Goal: Find specific page/section: Find specific page/section

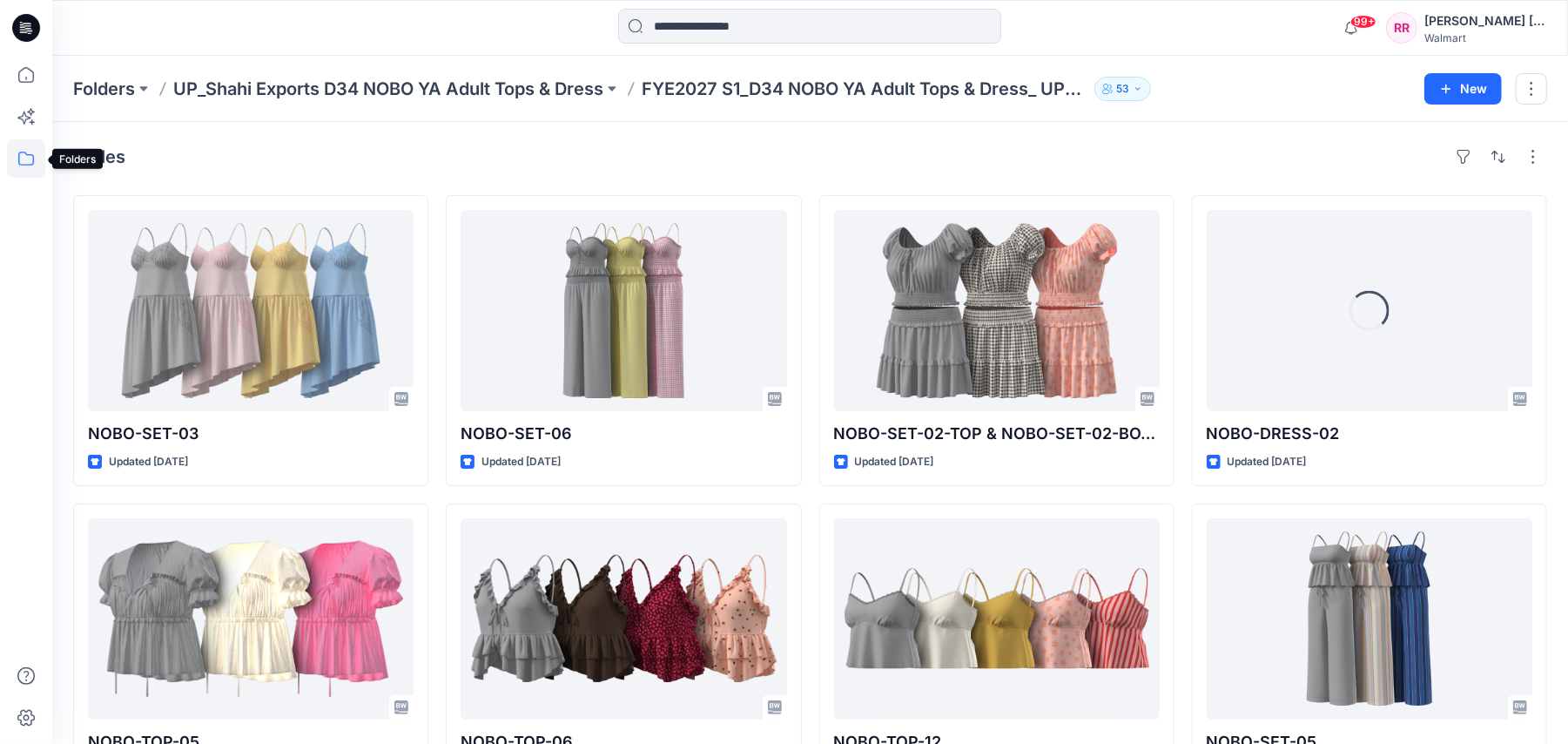
click at [36, 150] on icon at bounding box center [25, 158] width 38 height 38
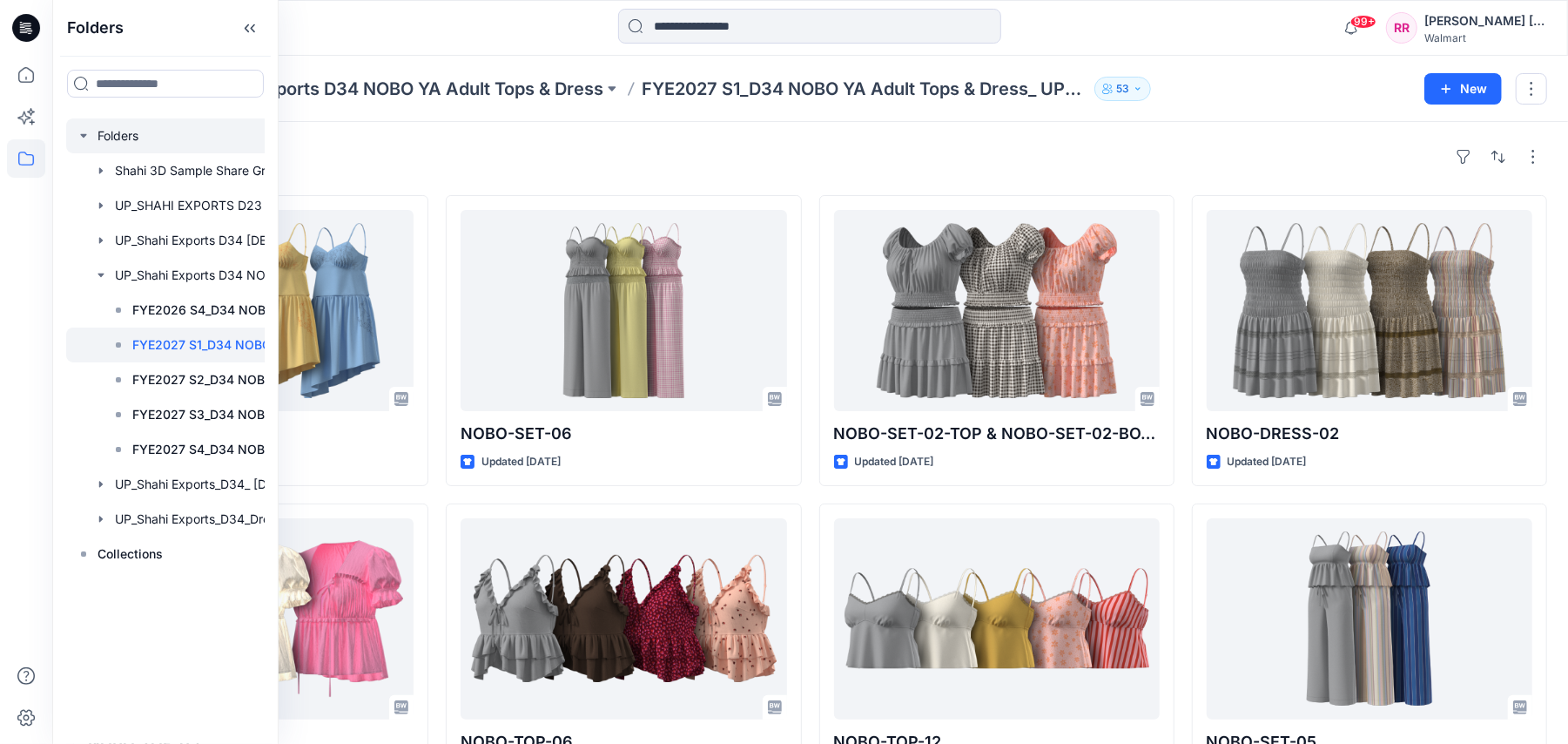
click at [133, 141] on div at bounding box center [197, 136] width 262 height 35
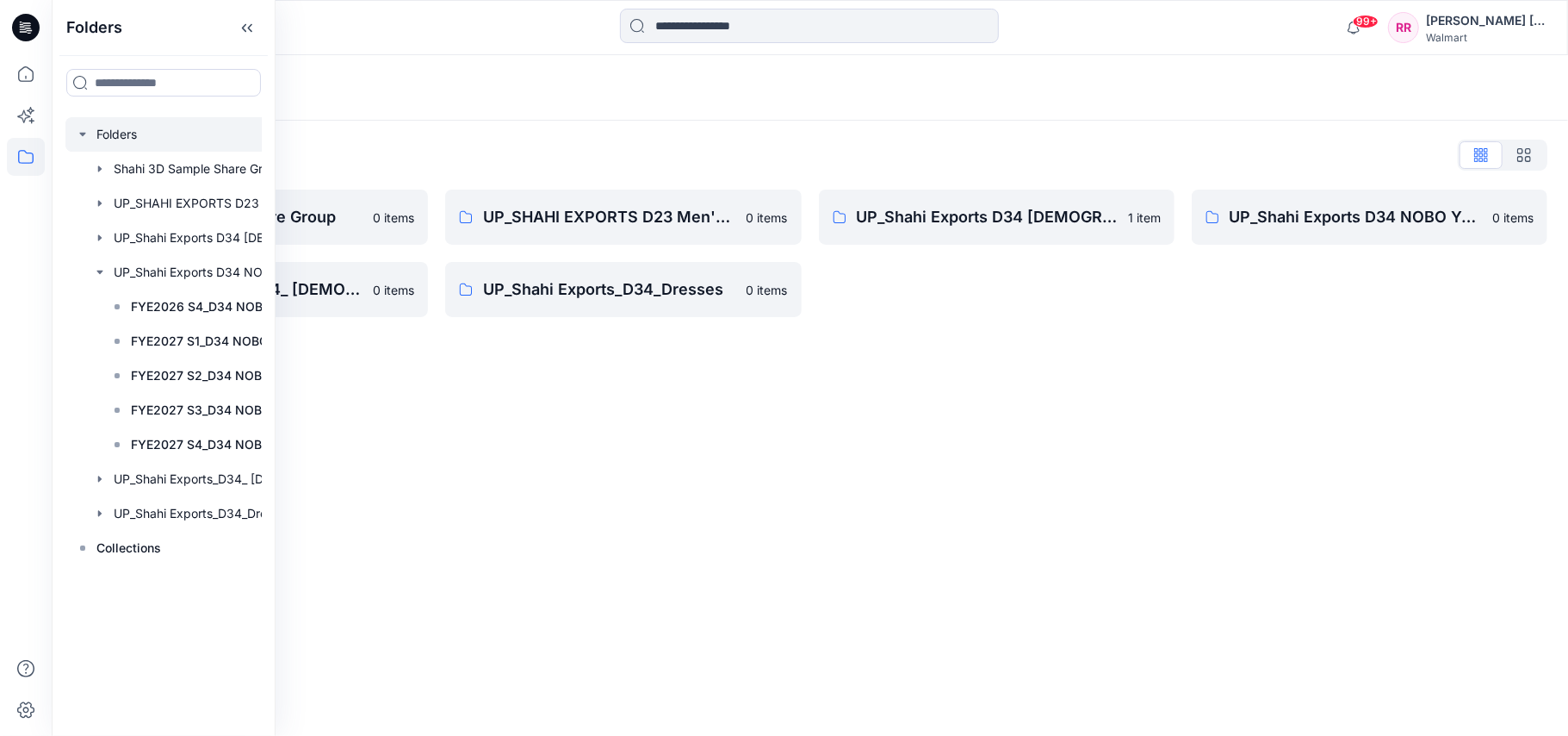
click at [716, 425] on div "Folders Folders List Shahi 3D Sample Share Group 0 items UP_Shahi Exports_D34_ …" at bounding box center [810, 395] width 1517 height 681
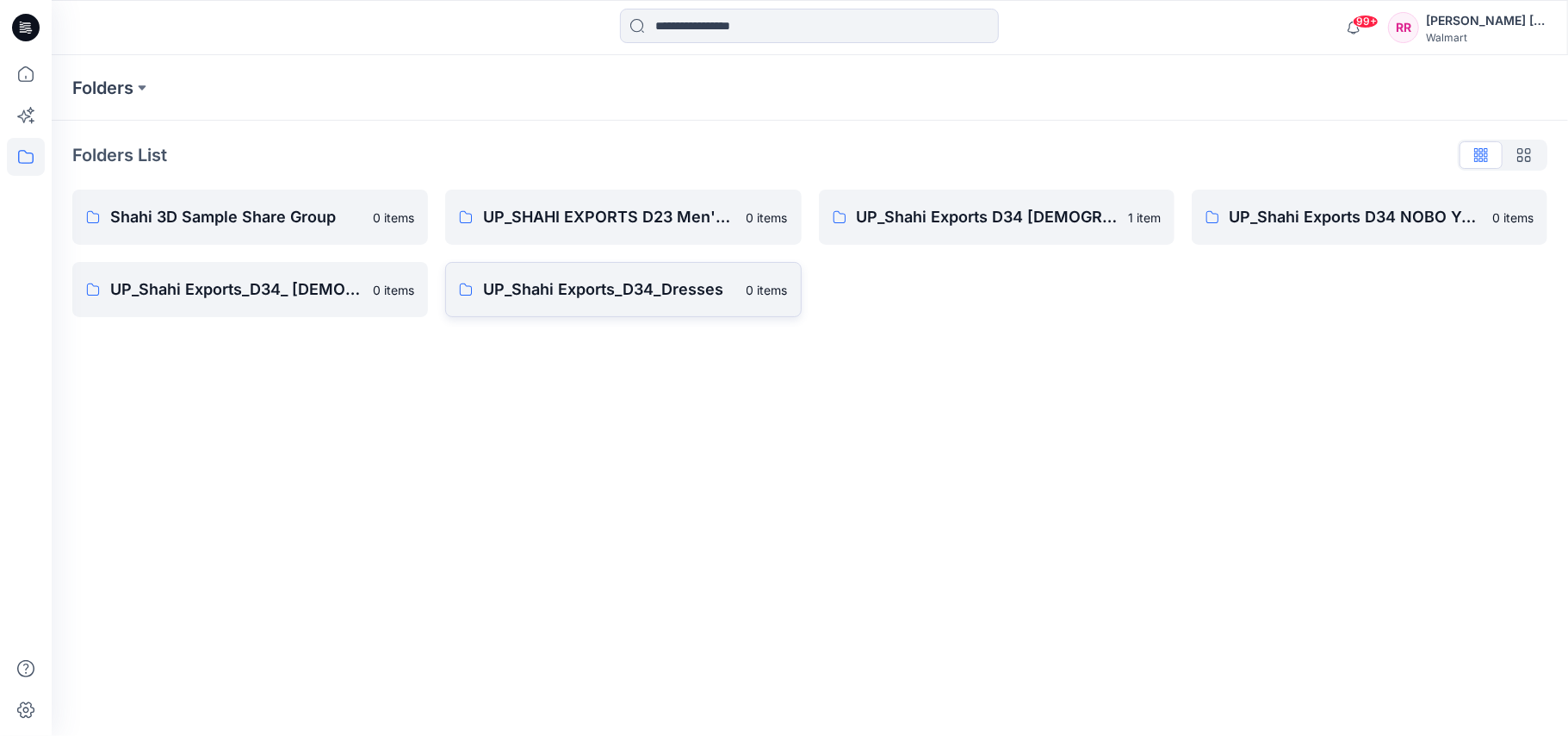
click at [628, 287] on p "UP_Shahi Exports_D34_Dresses" at bounding box center [608, 289] width 252 height 24
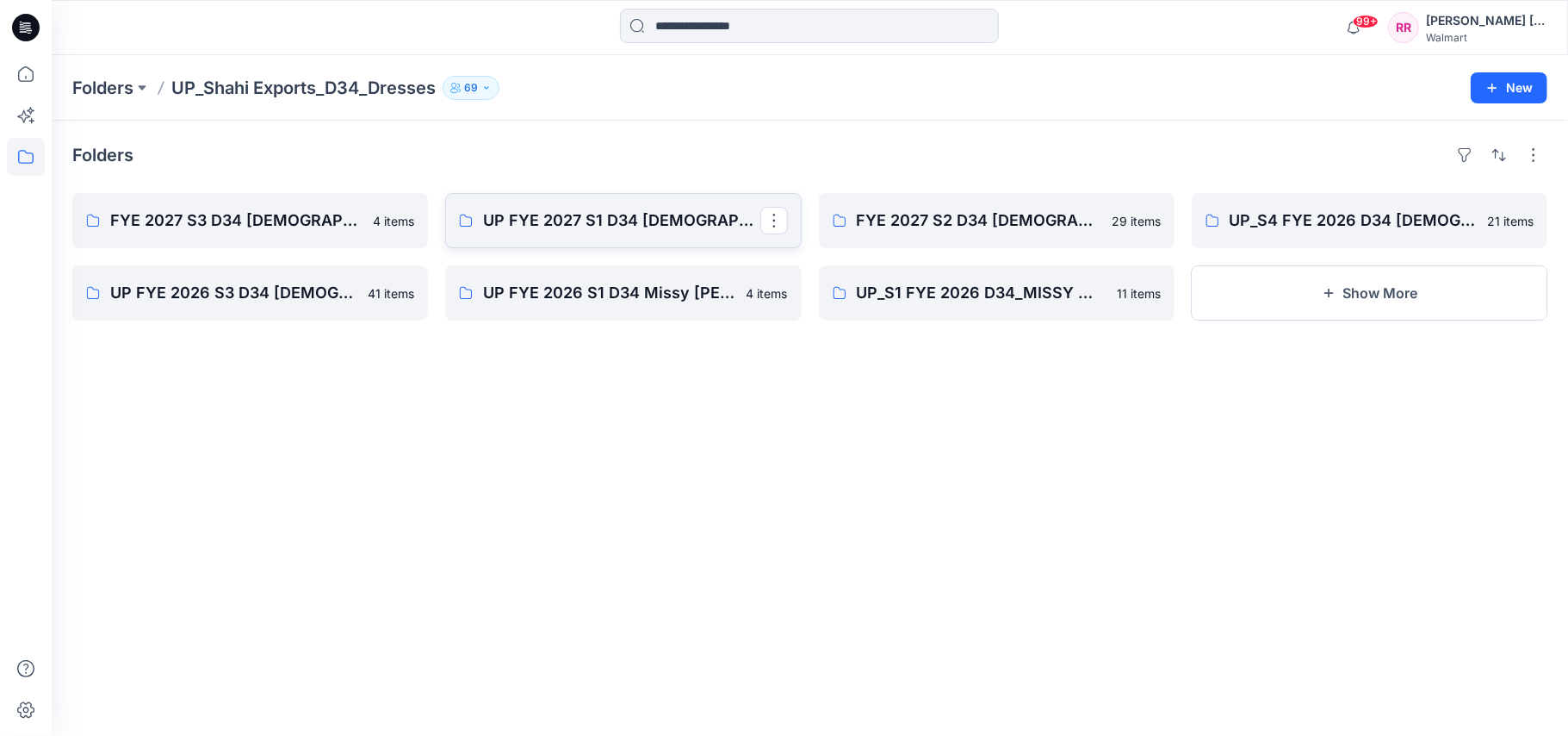
click at [546, 233] on link "UP FYE 2027 S1 D34 [DEMOGRAPHIC_DATA] Dresses" at bounding box center [623, 220] width 355 height 55
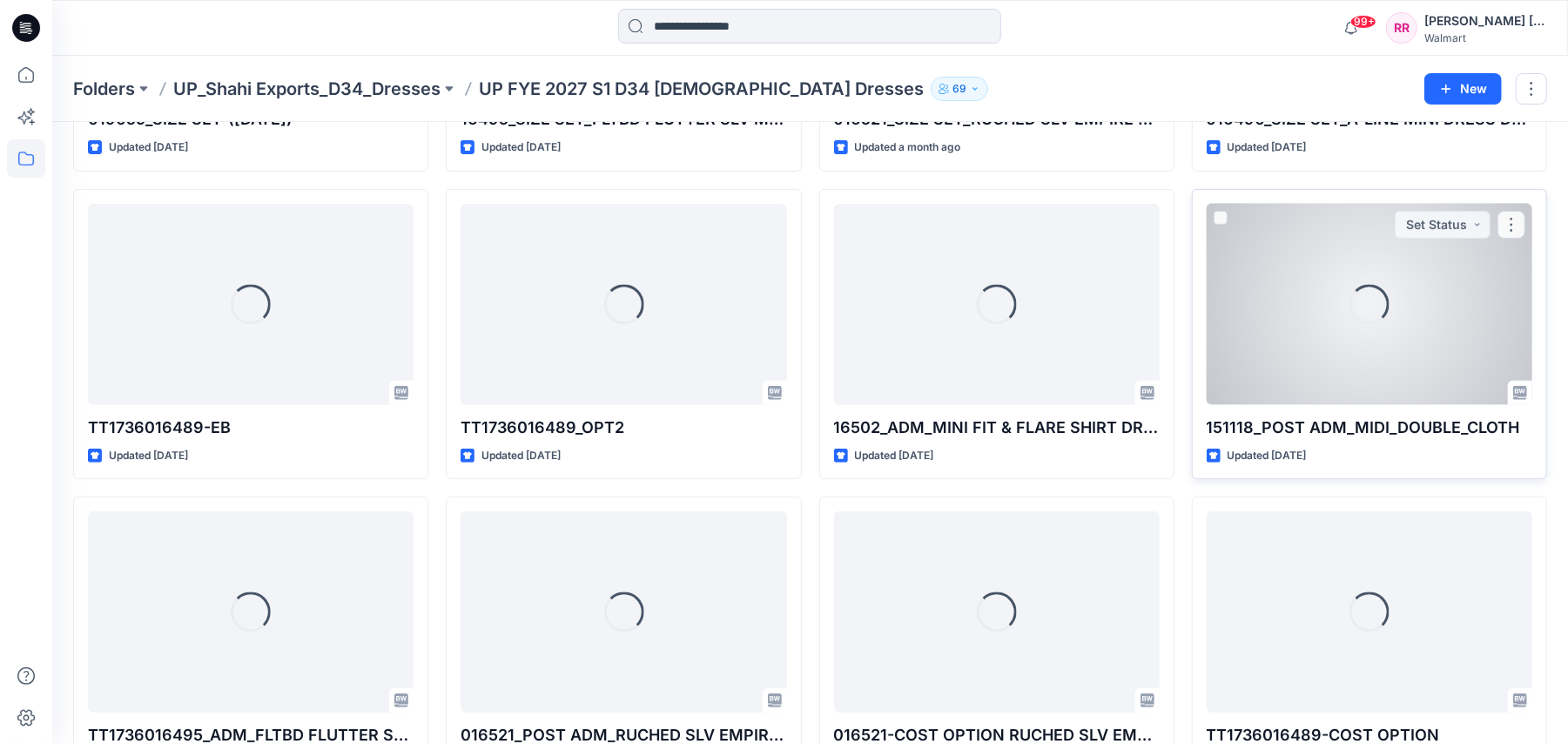
scroll to position [349, 0]
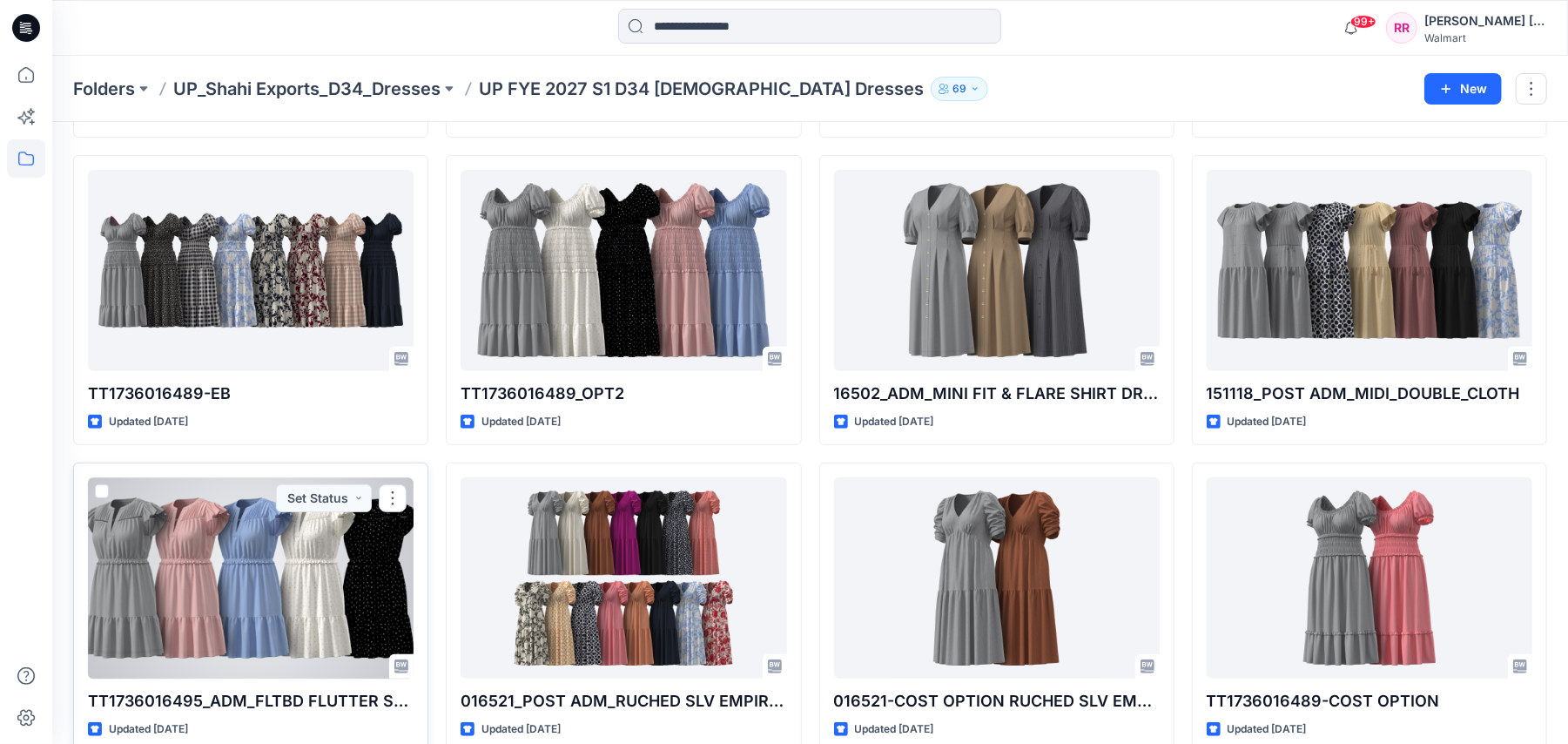
click at [318, 597] on div at bounding box center [251, 578] width 326 height 201
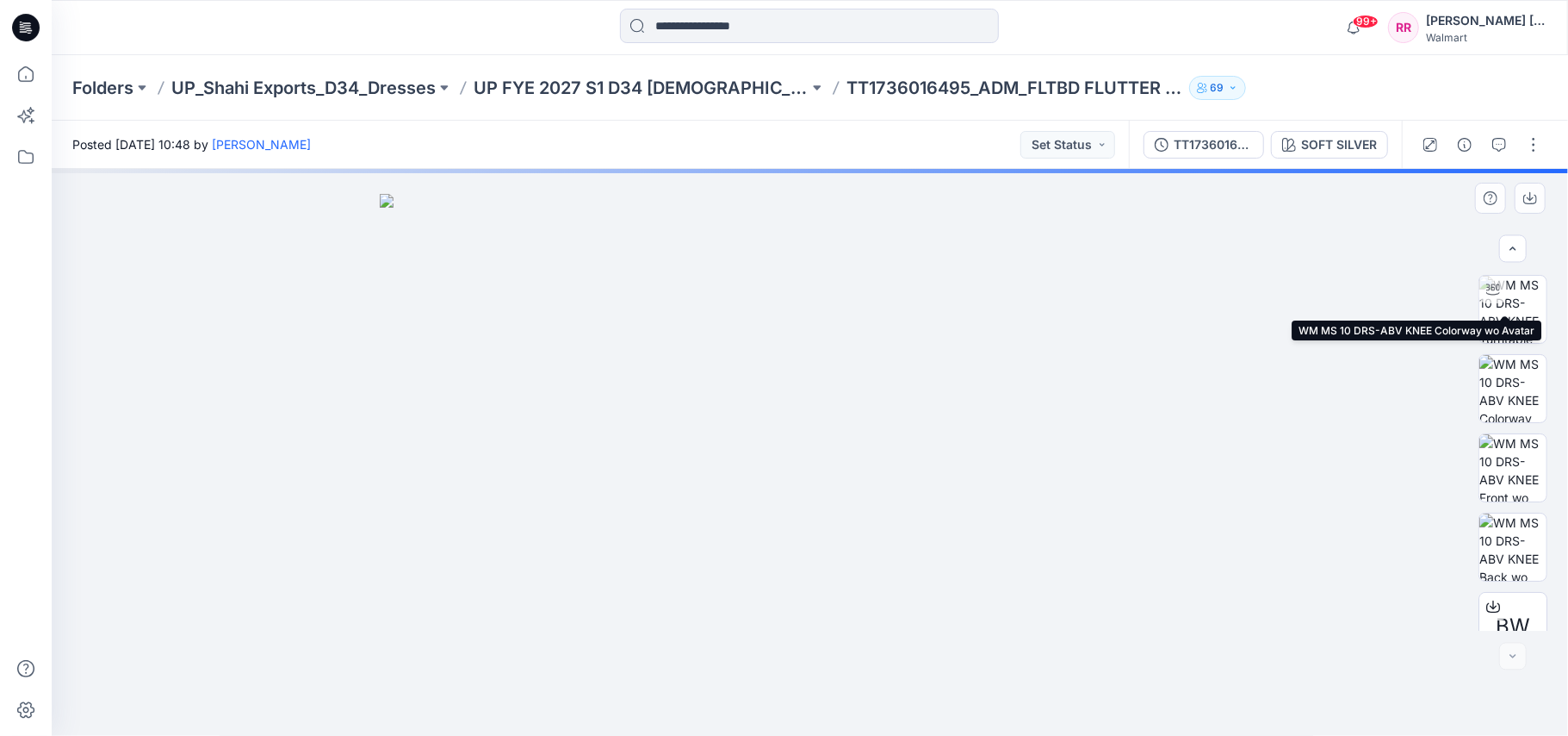
scroll to position [108, 0]
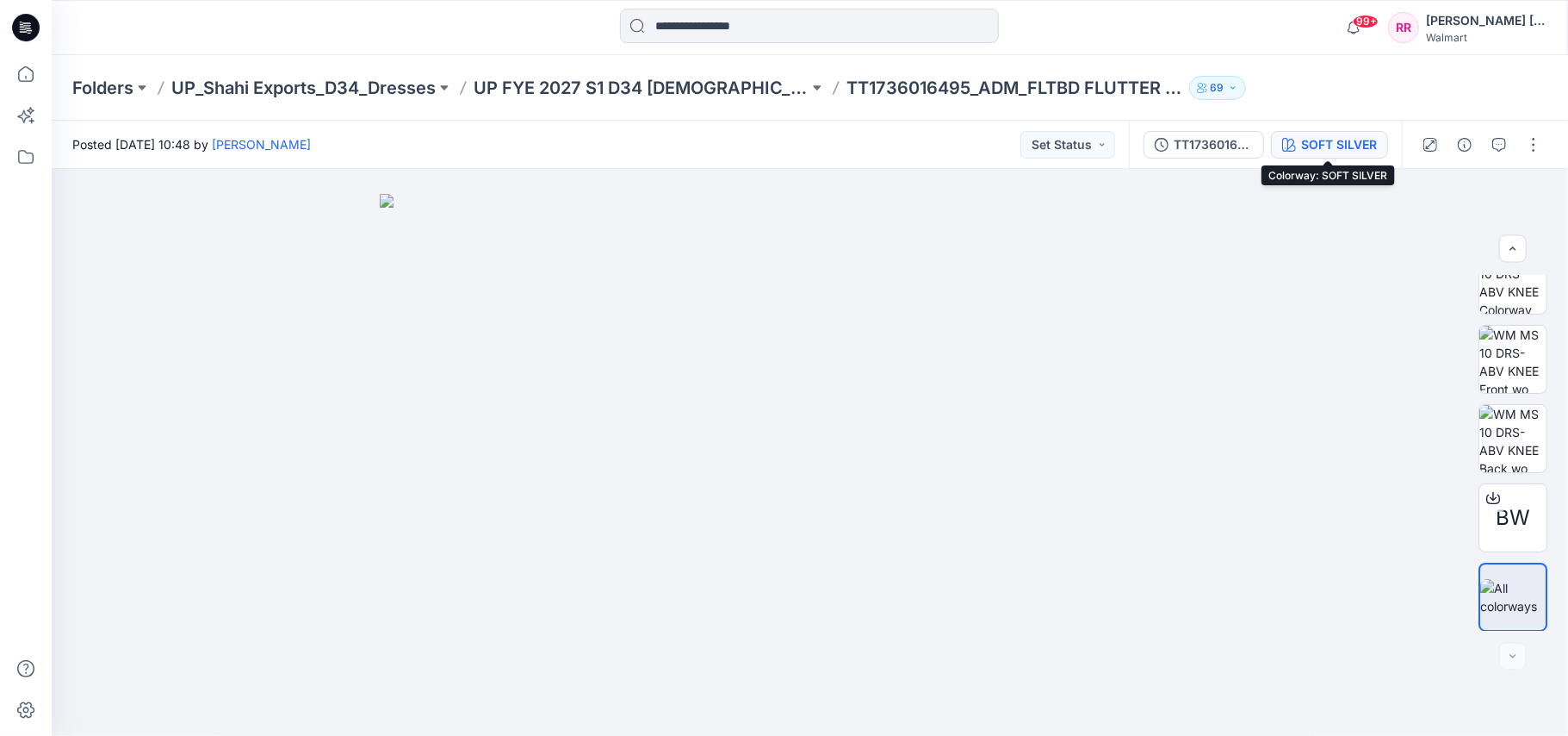
click at [1347, 150] on div "SOFT SILVER" at bounding box center [1339, 145] width 75 height 19
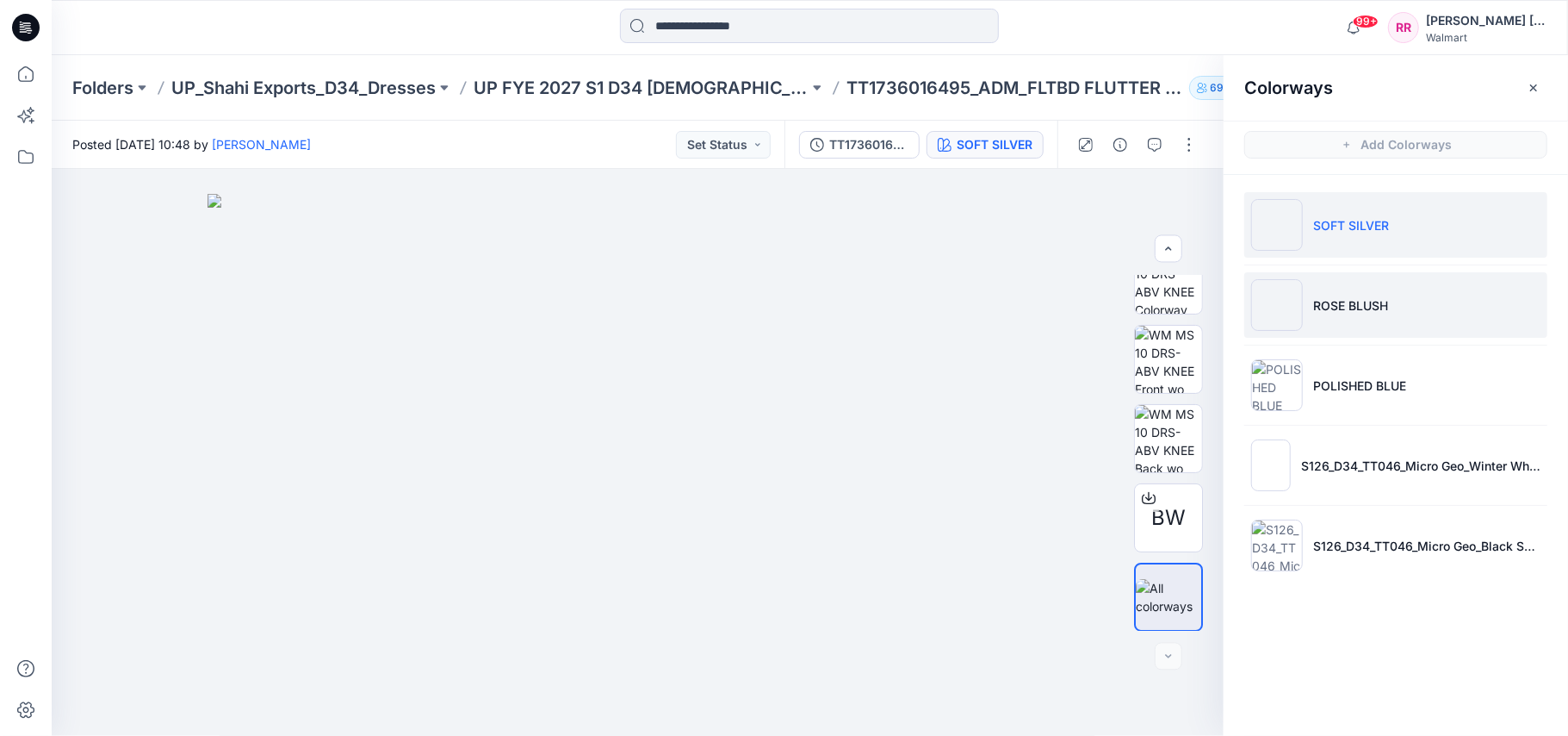
click at [1352, 305] on p "ROSE BLUSH" at bounding box center [1351, 305] width 75 height 18
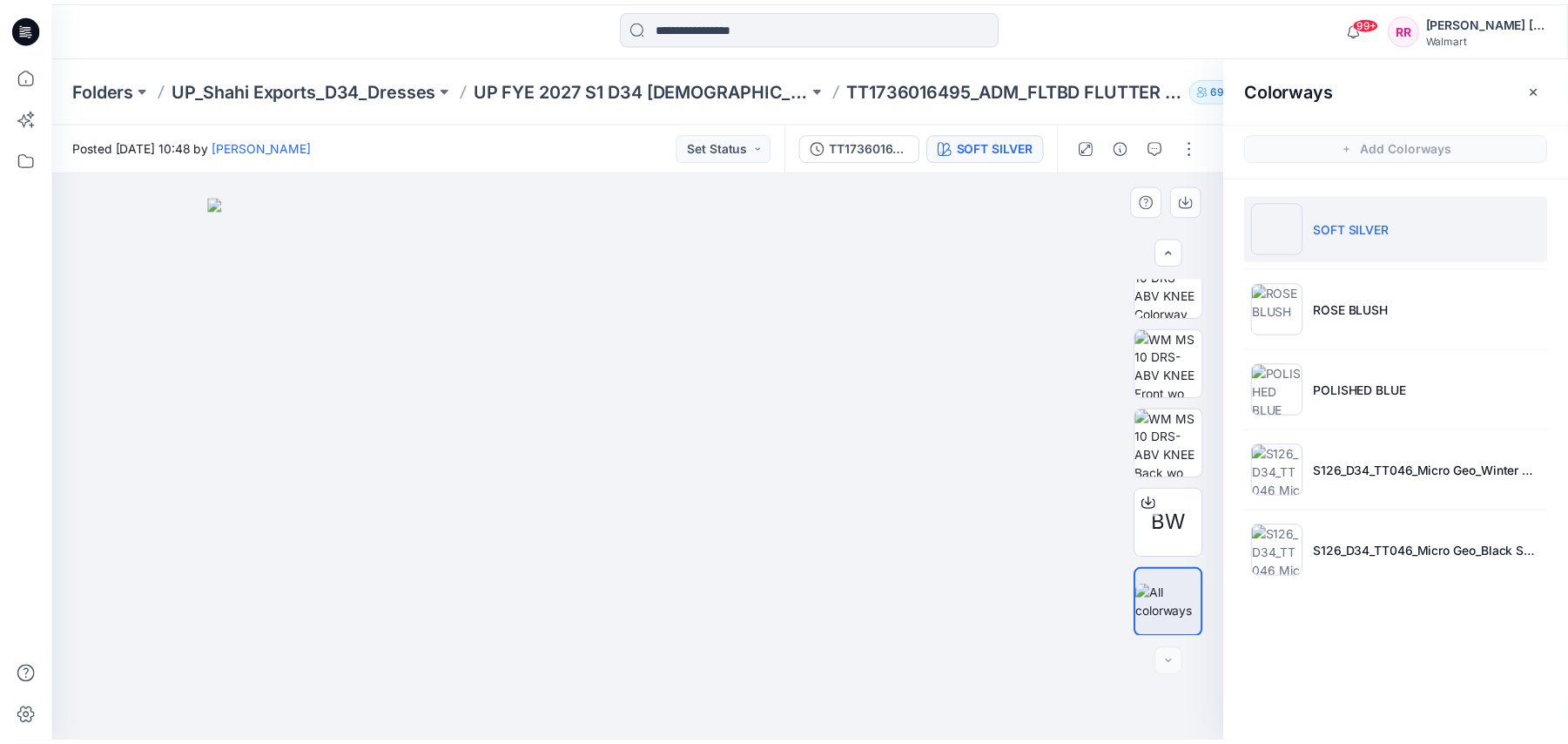
scroll to position [29, 0]
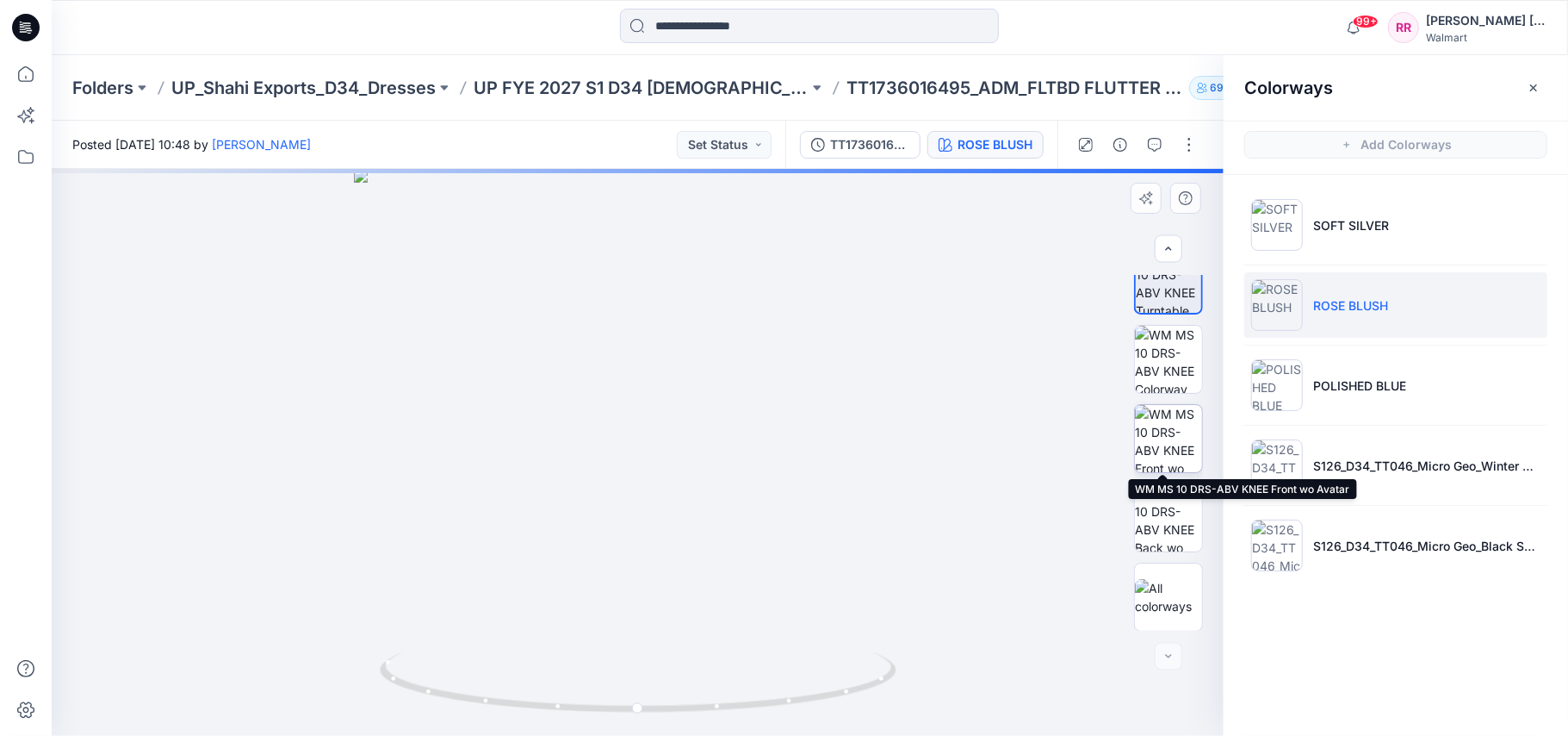
click at [1166, 433] on img at bounding box center [1168, 439] width 68 height 68
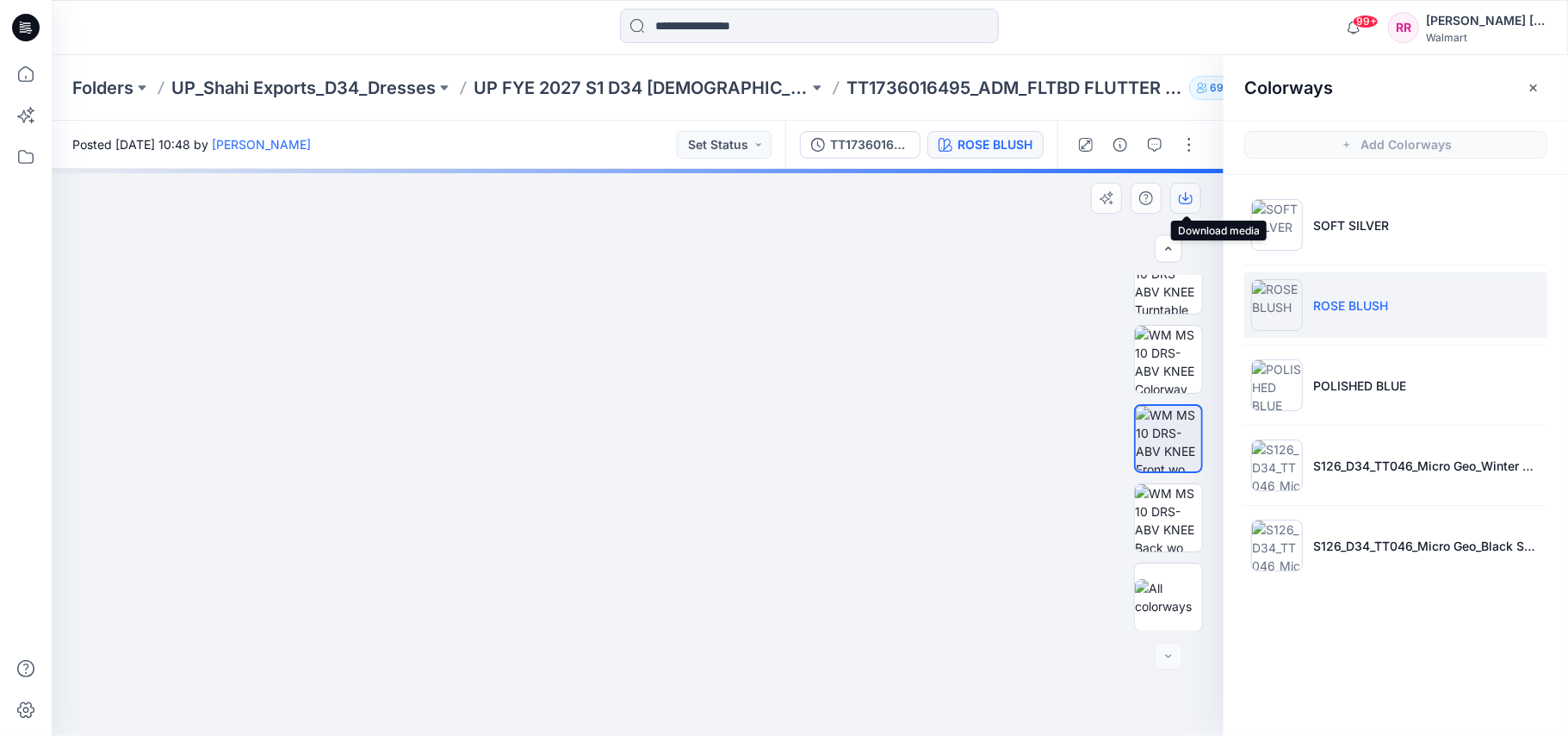
click at [1185, 201] on icon "button" at bounding box center [1186, 198] width 14 height 14
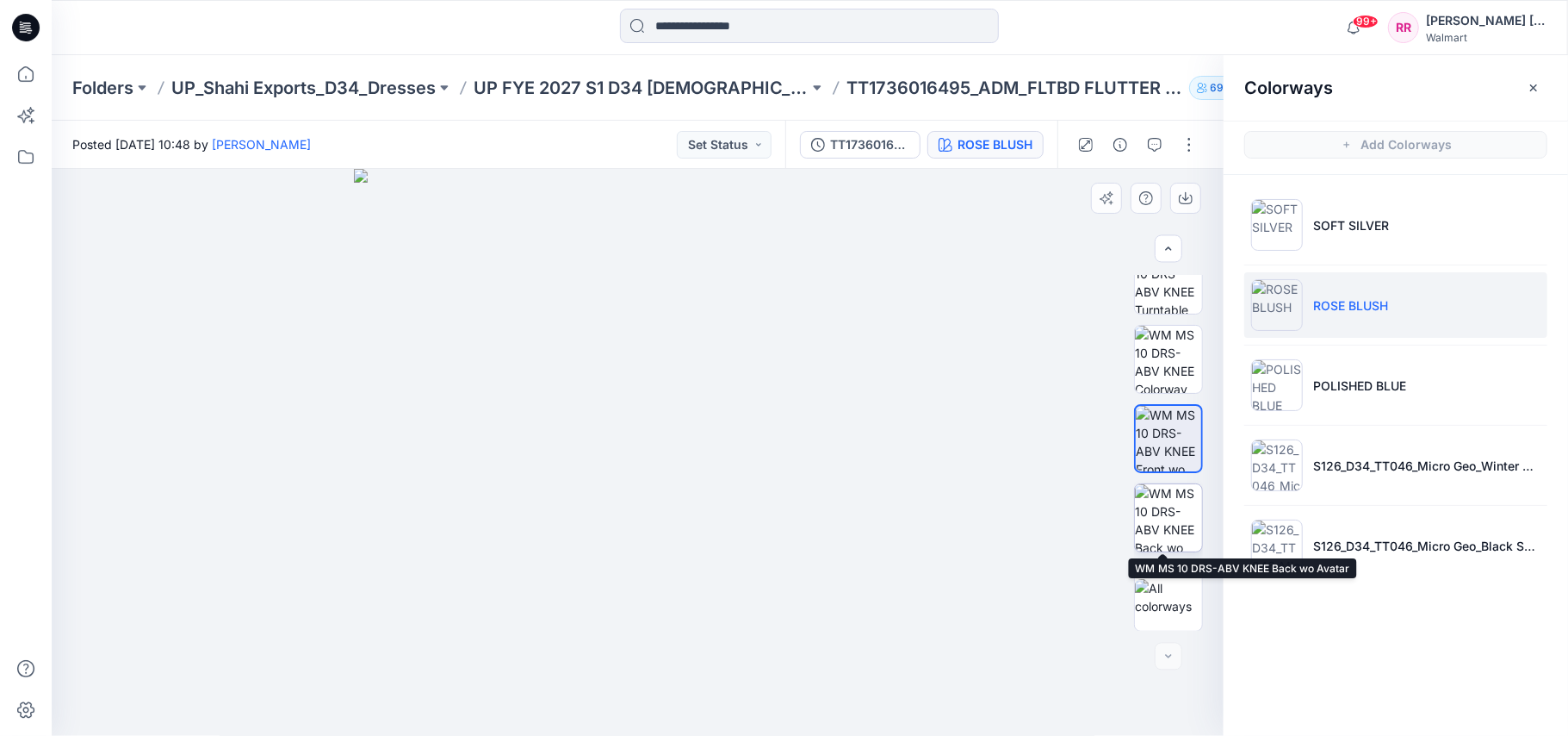
click at [1178, 495] on img at bounding box center [1168, 518] width 68 height 68
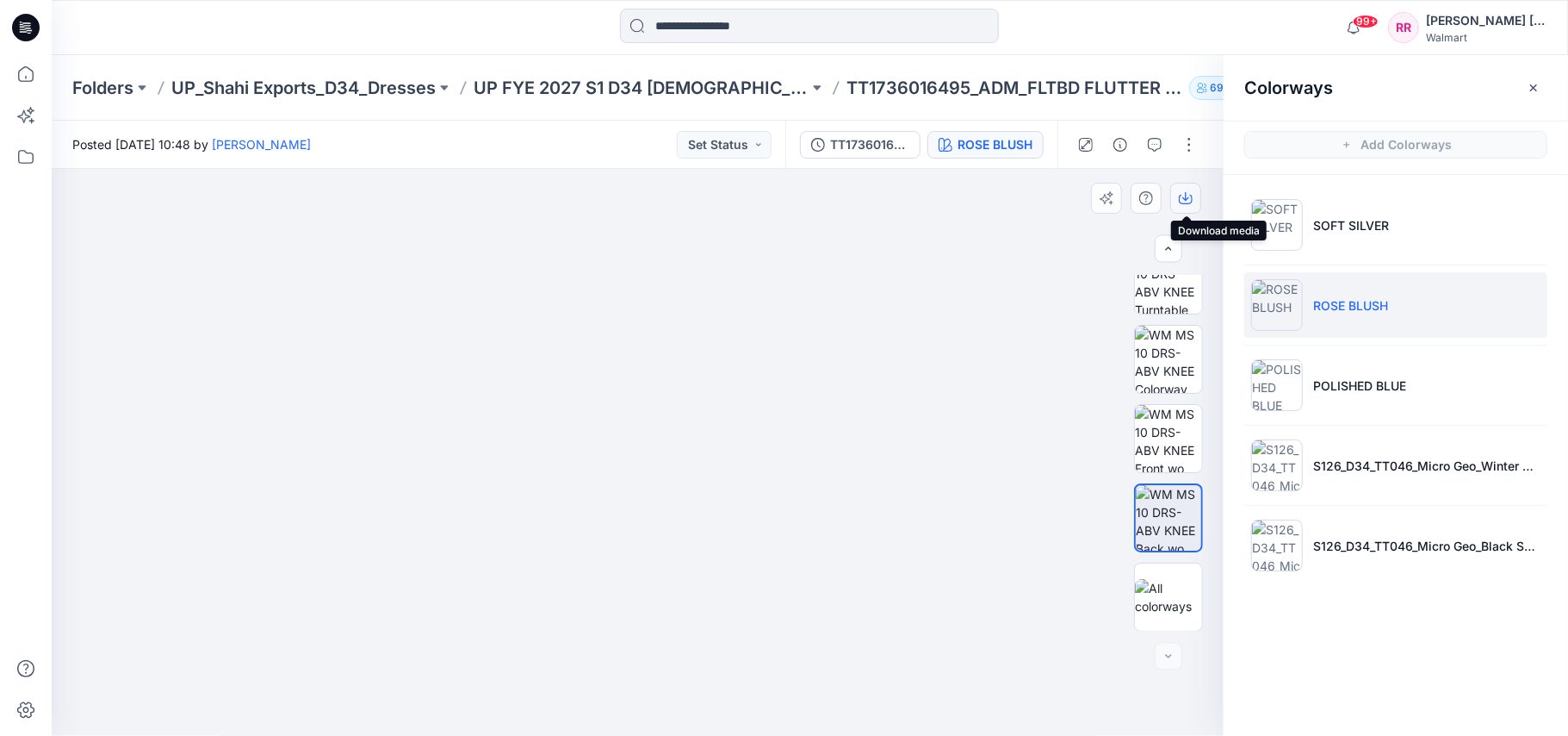
click at [1187, 201] on icon "button" at bounding box center [1186, 198] width 14 height 14
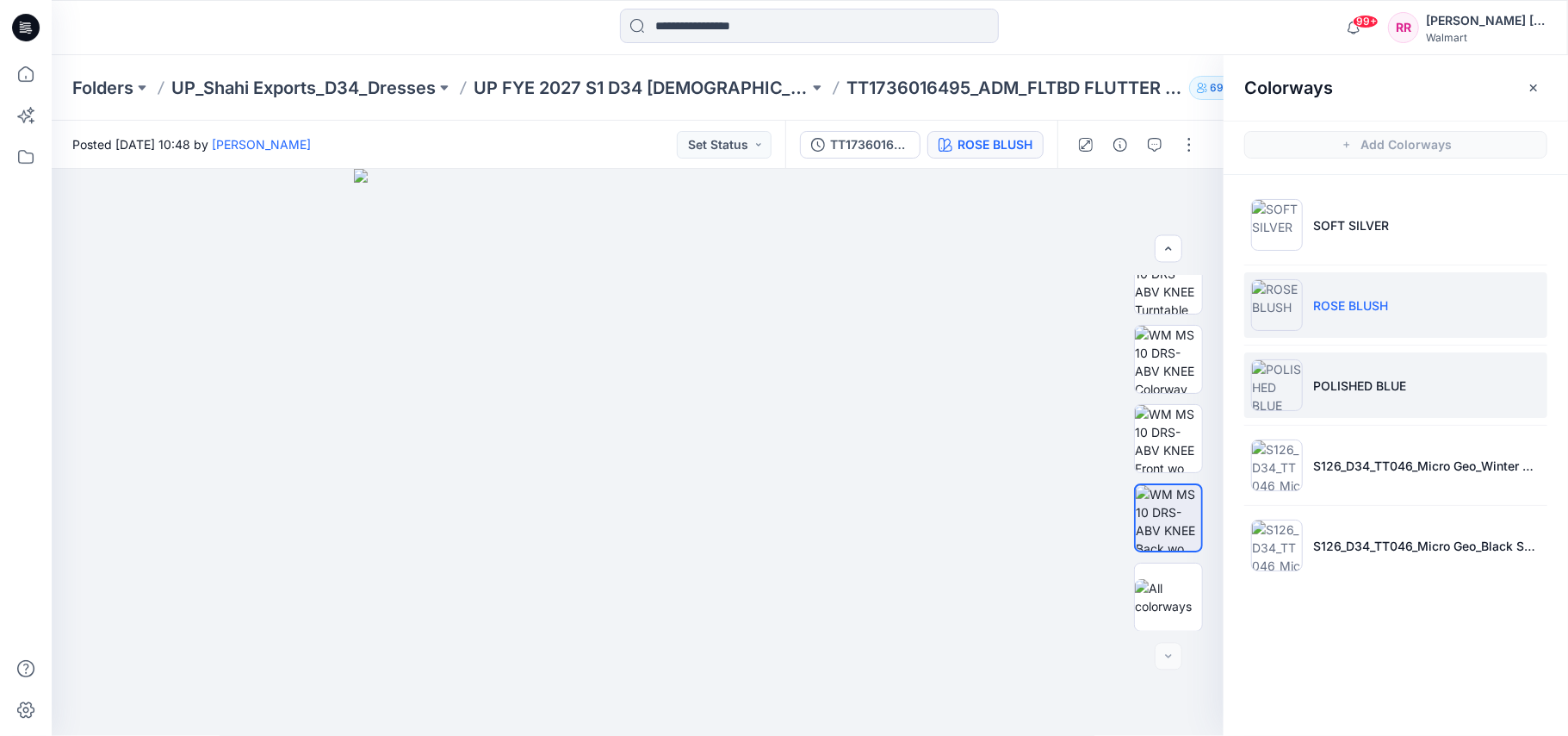
click at [1509, 396] on li "POLISHED BLUE" at bounding box center [1396, 385] width 303 height 66
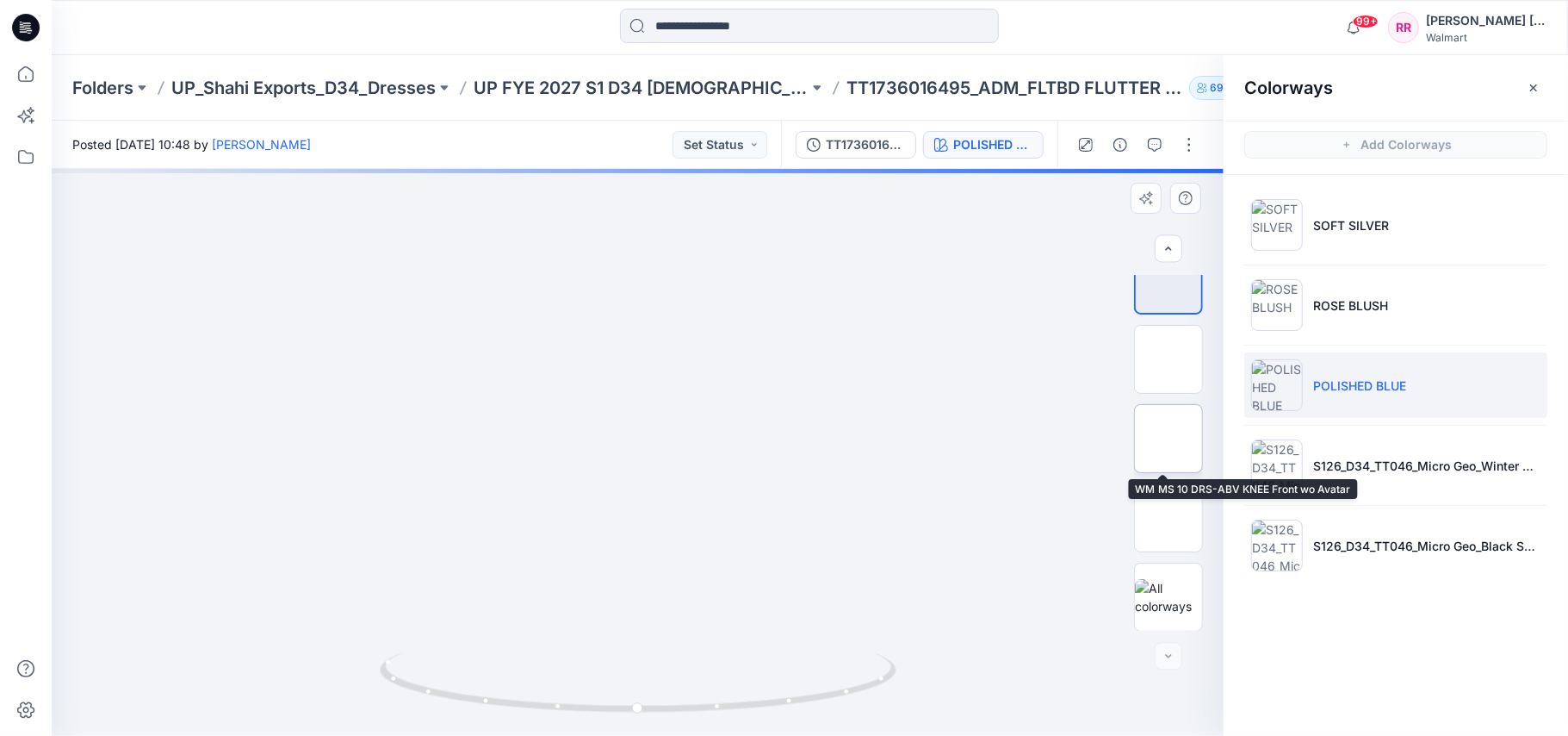
click at [1168, 439] on img at bounding box center [1168, 439] width 0 height 0
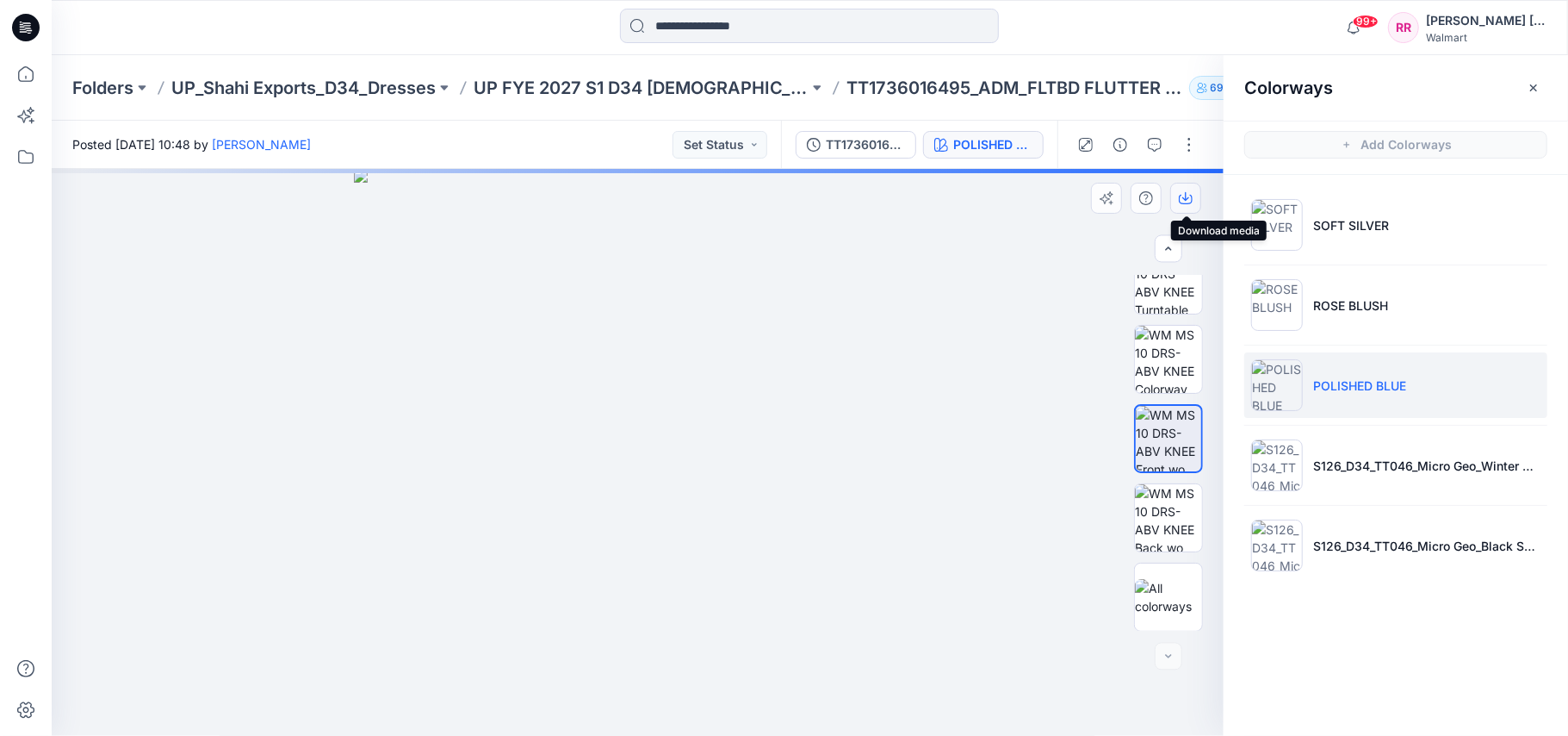
click at [1187, 198] on icon "button" at bounding box center [1186, 196] width 7 height 9
click at [1175, 497] on img at bounding box center [1168, 518] width 68 height 68
click at [1186, 201] on icon "button" at bounding box center [1186, 198] width 14 height 14
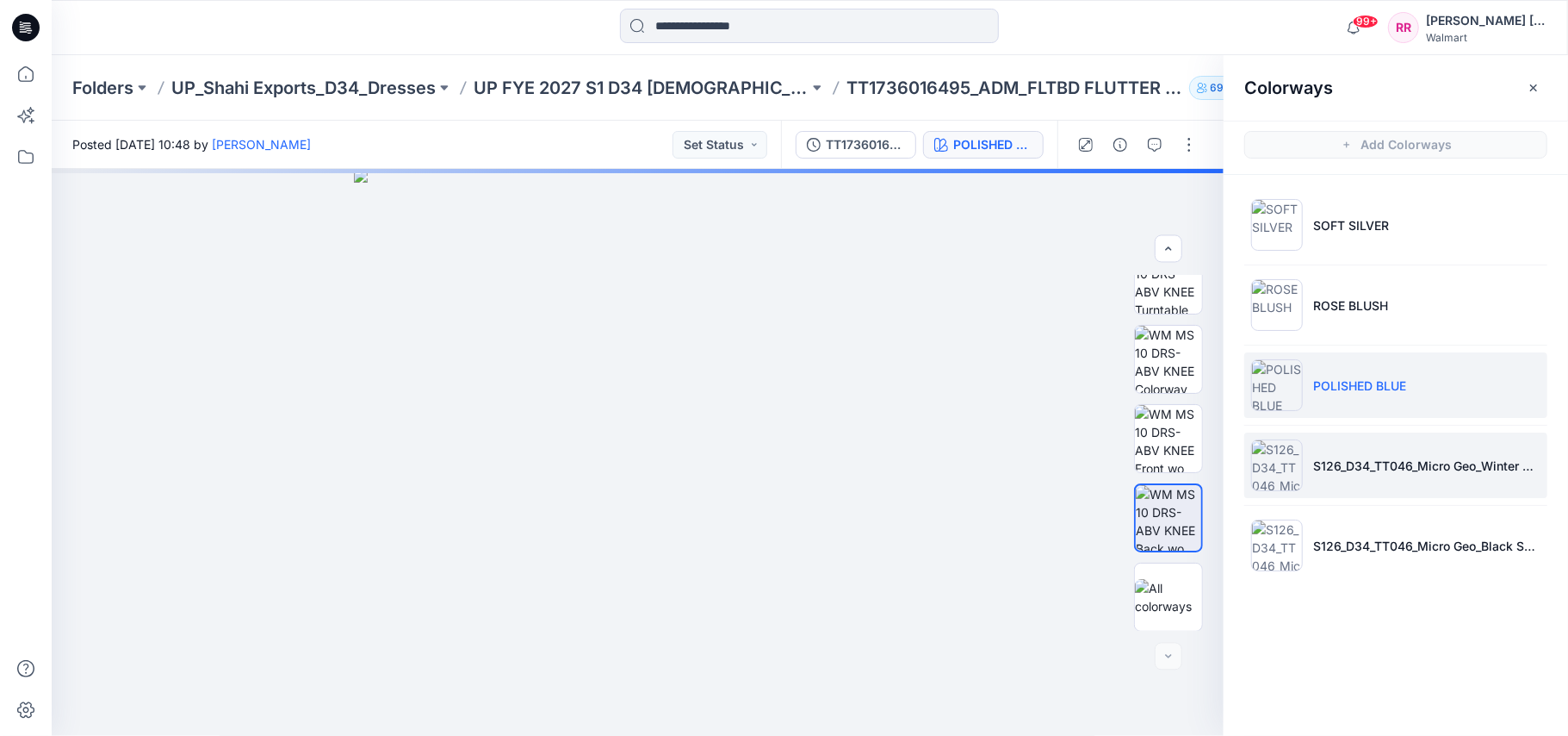
click at [1378, 477] on li "S126_D34_TT046_Micro Geo_Winter White_10.66cm (1)" at bounding box center [1396, 466] width 303 height 66
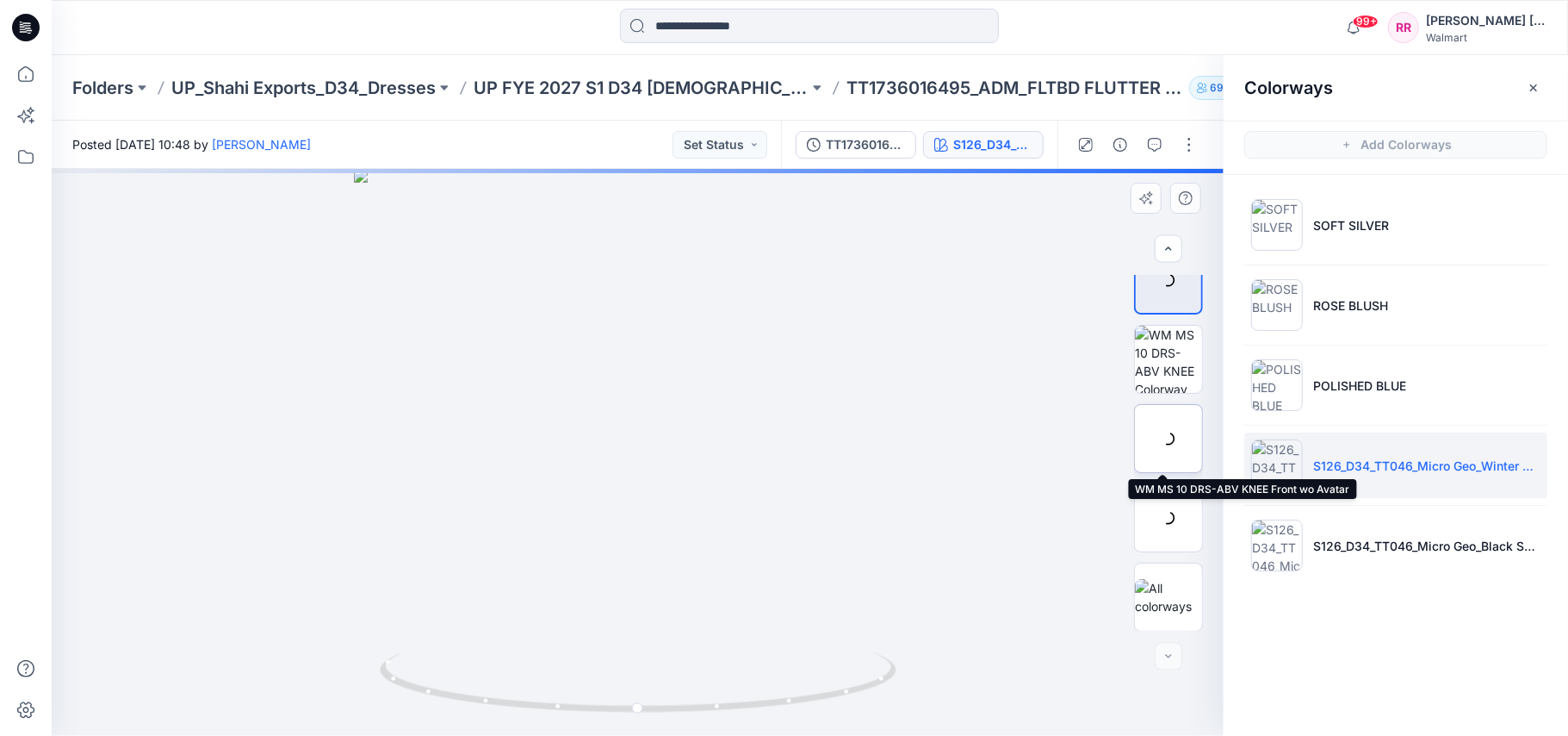
click at [1176, 427] on div at bounding box center [1168, 438] width 69 height 69
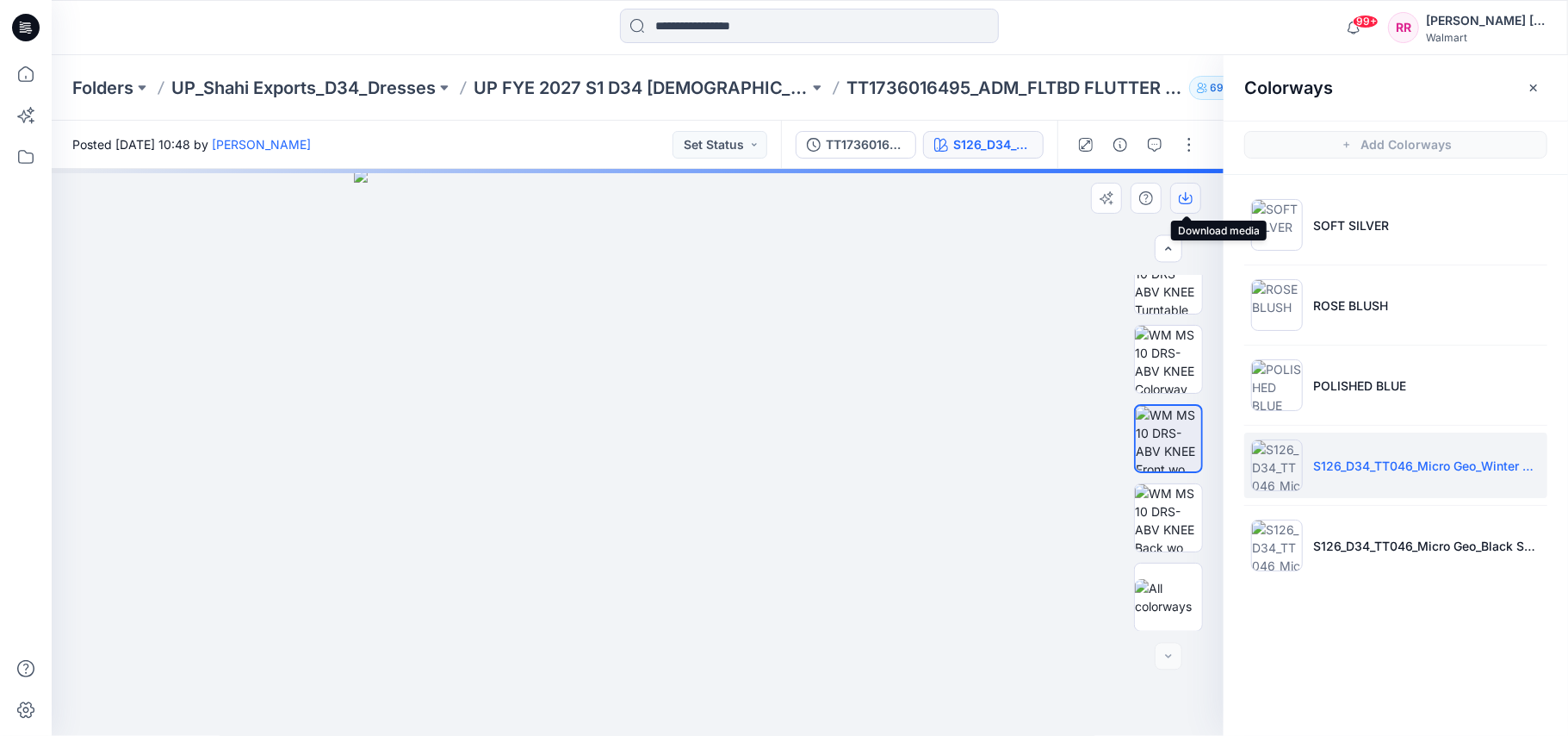
click at [1190, 207] on button "button" at bounding box center [1186, 198] width 31 height 31
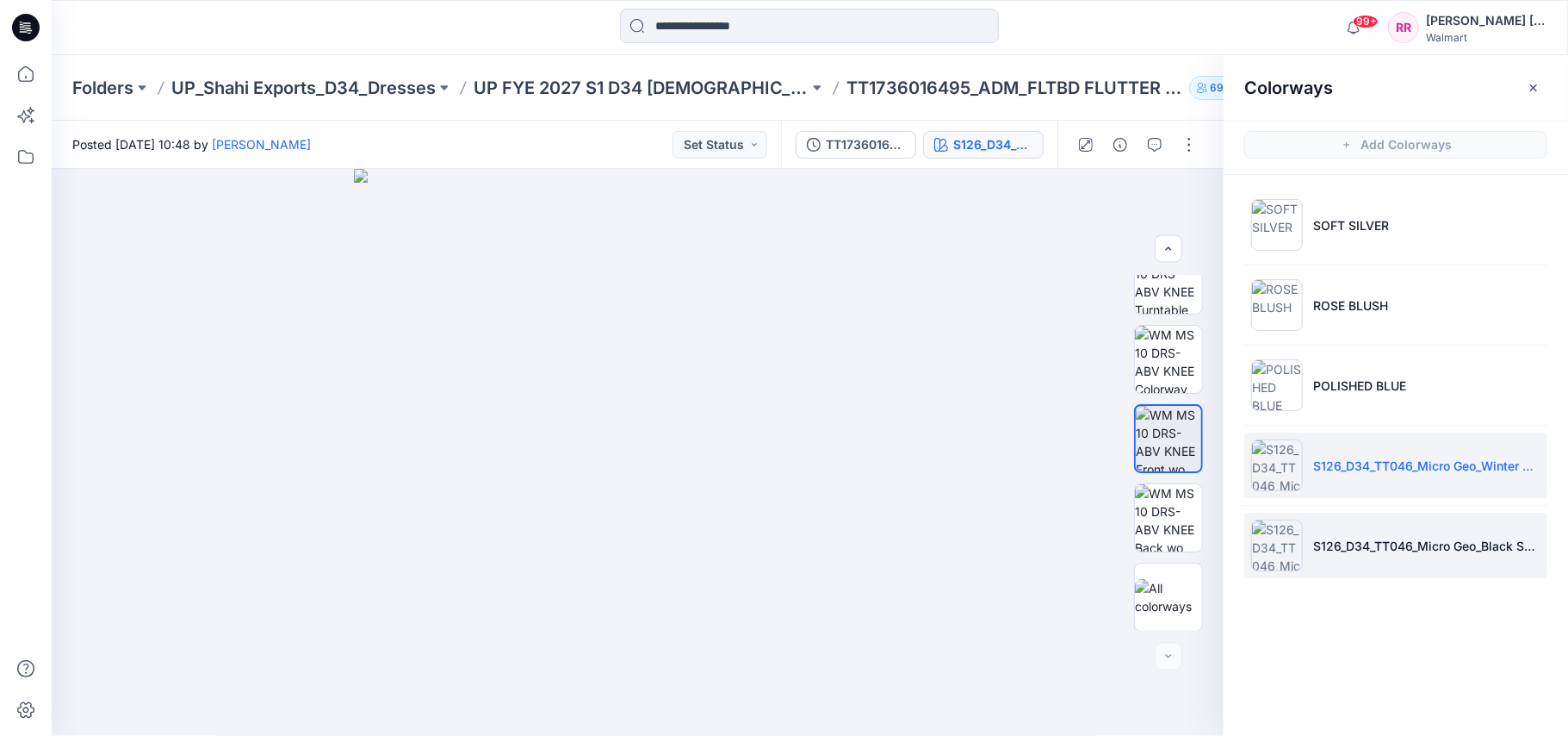
click at [1330, 524] on li "S126_D34_TT046_Micro Geo_Black Soot_10.66cm" at bounding box center [1396, 546] width 303 height 66
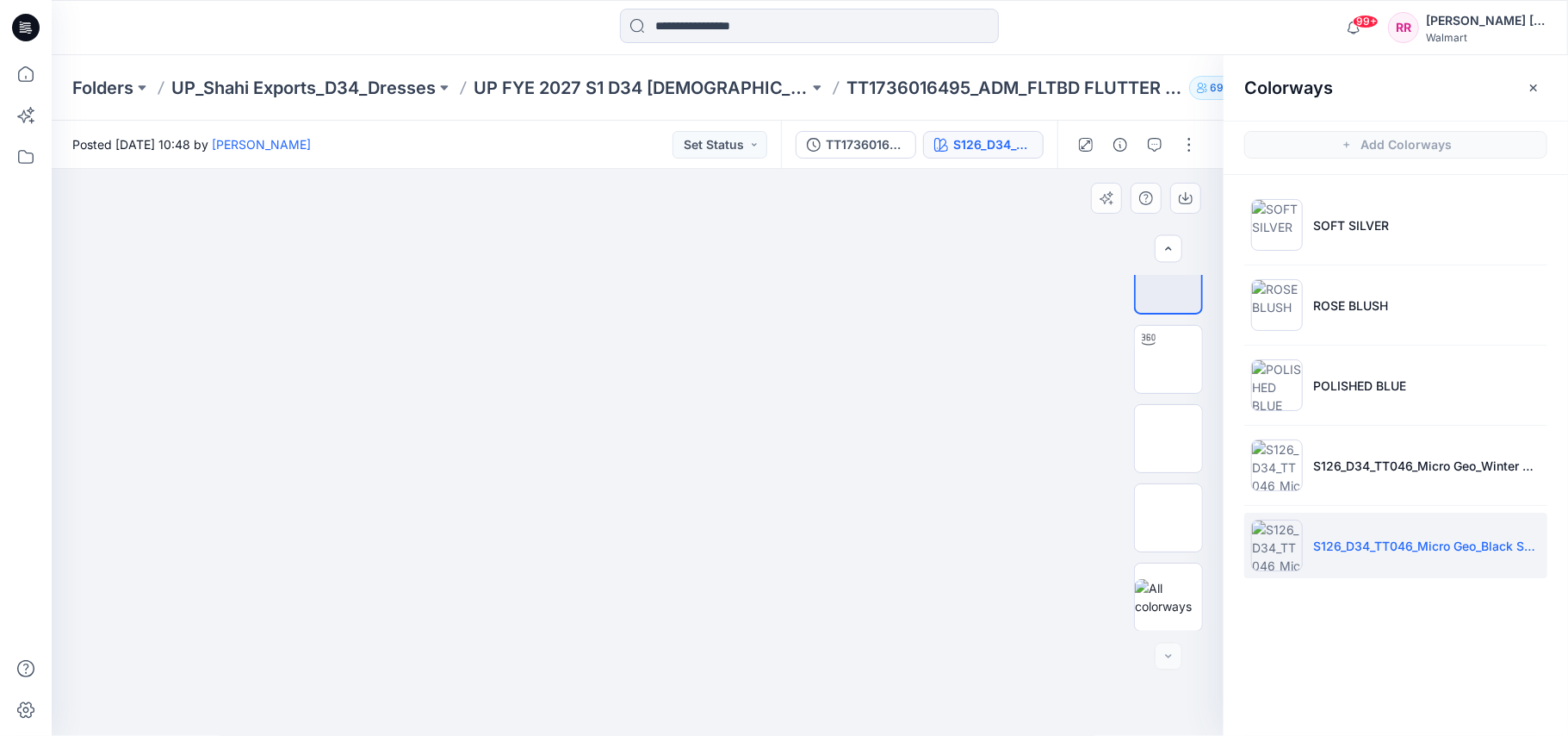
drag, startPoint x: 1040, startPoint y: 390, endPoint x: 1106, endPoint y: 413, distance: 69.9
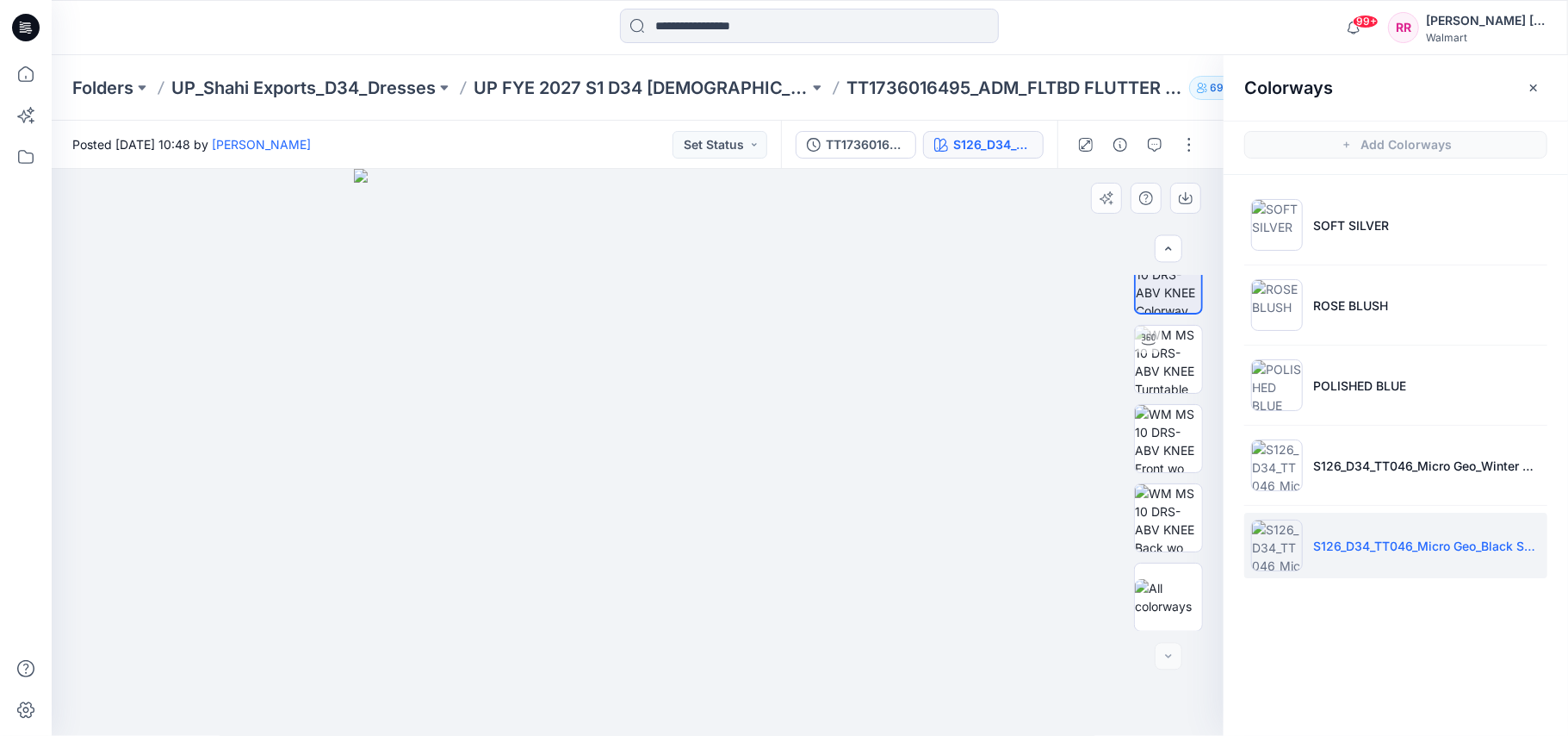
click at [1040, 390] on div at bounding box center [638, 453] width 1172 height 568
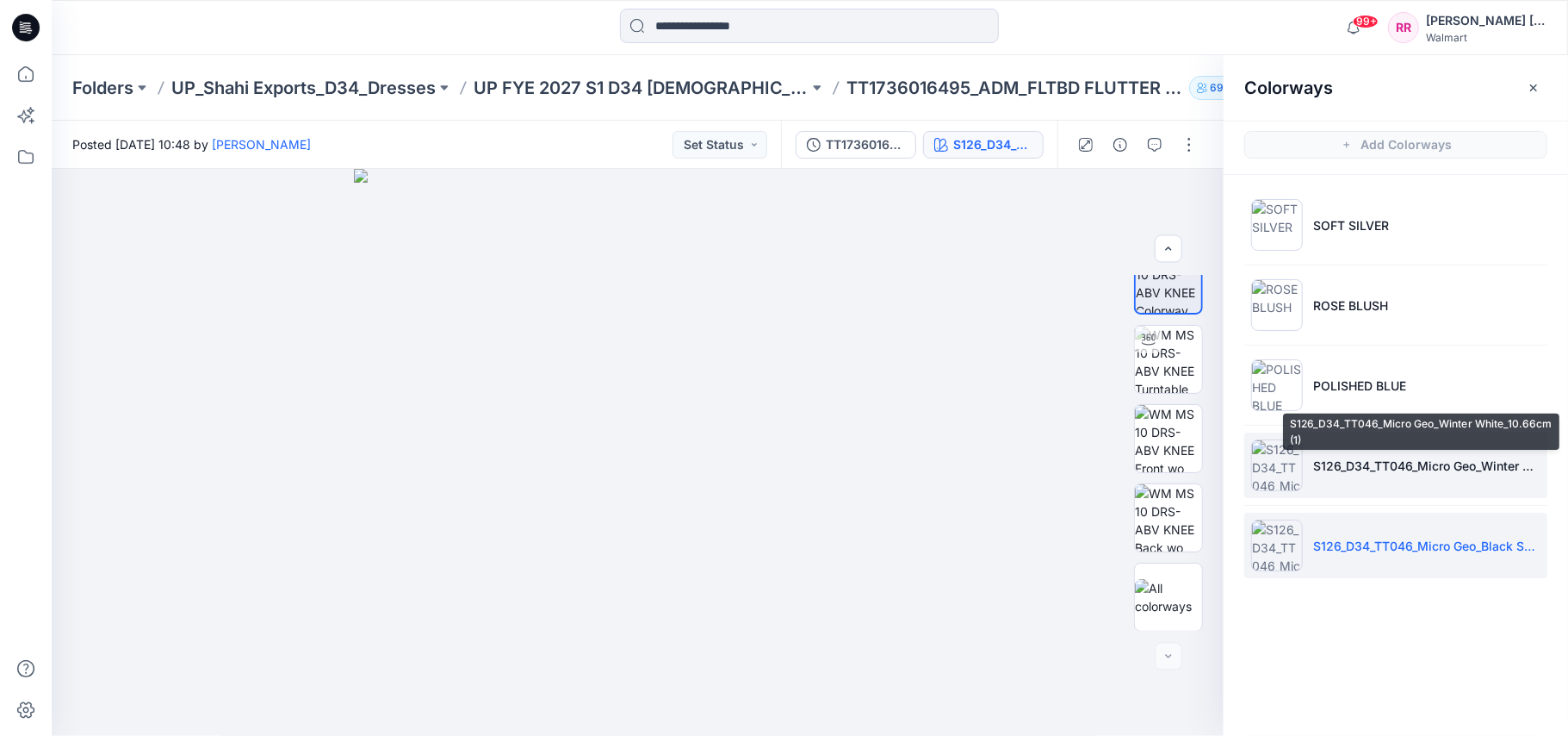
click at [1386, 474] on p "S126_D34_TT046_Micro Geo_Winter White_10.66cm (1)" at bounding box center [1426, 466] width 227 height 18
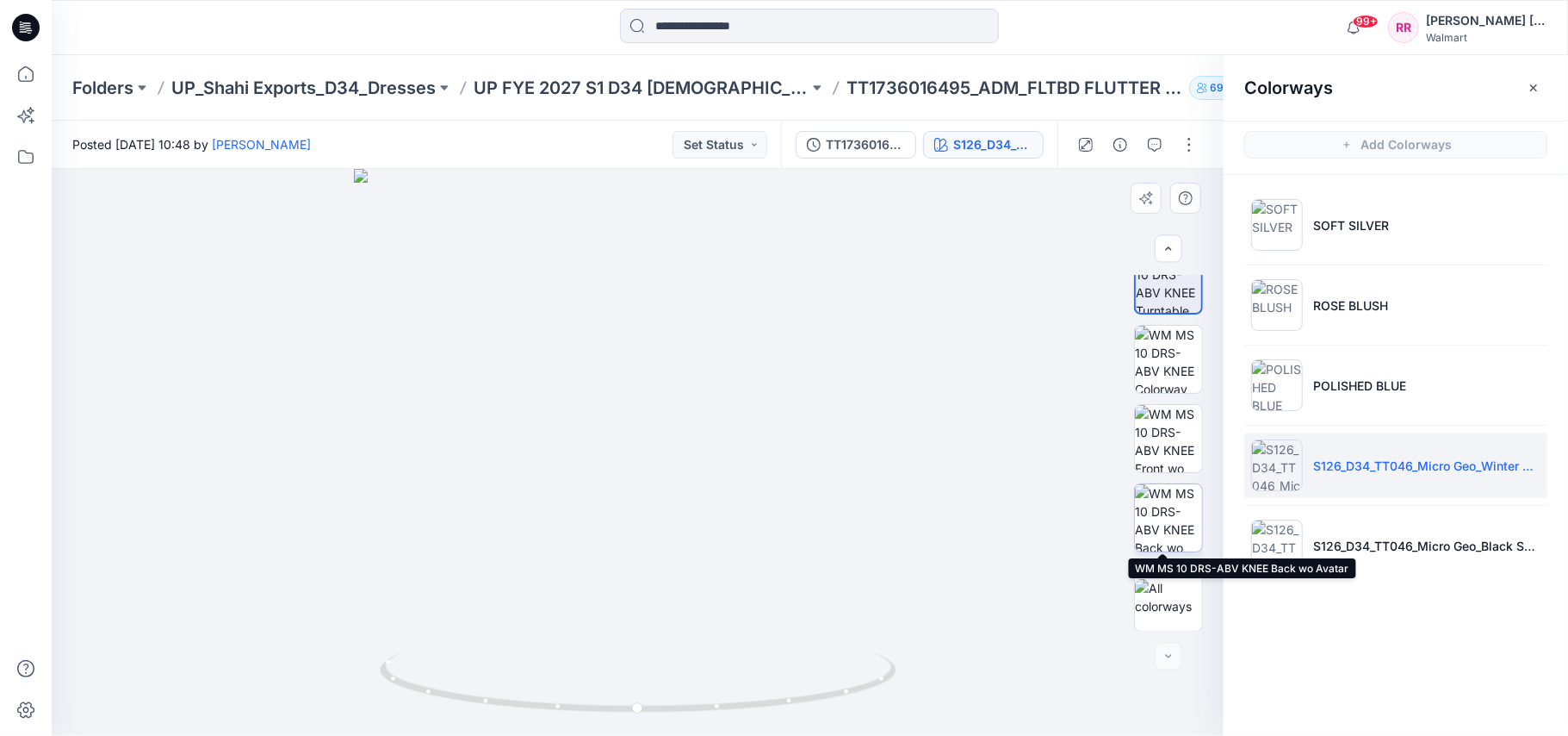
click at [1176, 508] on img at bounding box center [1168, 518] width 68 height 68
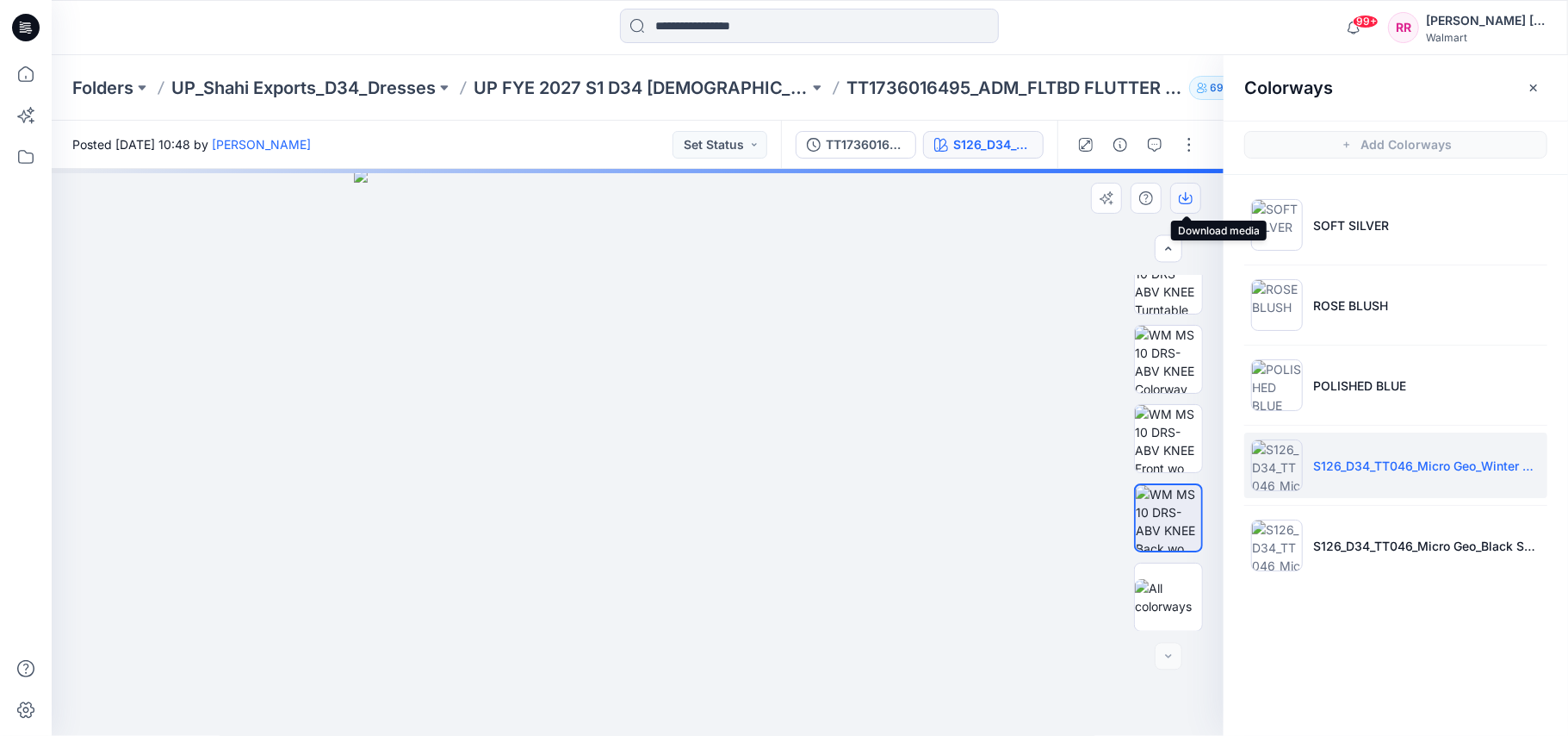
click at [1190, 202] on icon "button" at bounding box center [1186, 198] width 14 height 14
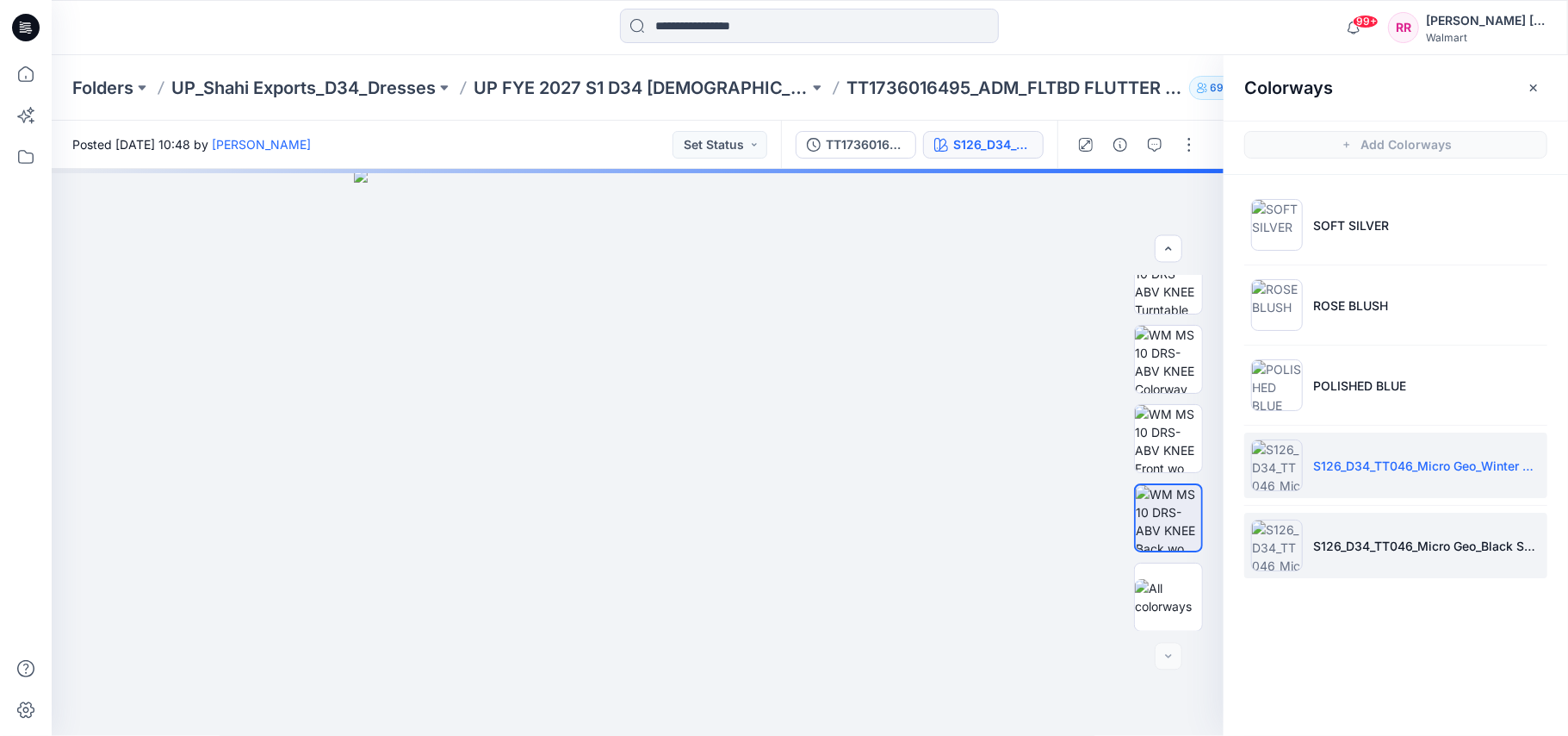
click at [1344, 532] on li "S126_D34_TT046_Micro Geo_Black Soot_10.66cm" at bounding box center [1396, 546] width 303 height 66
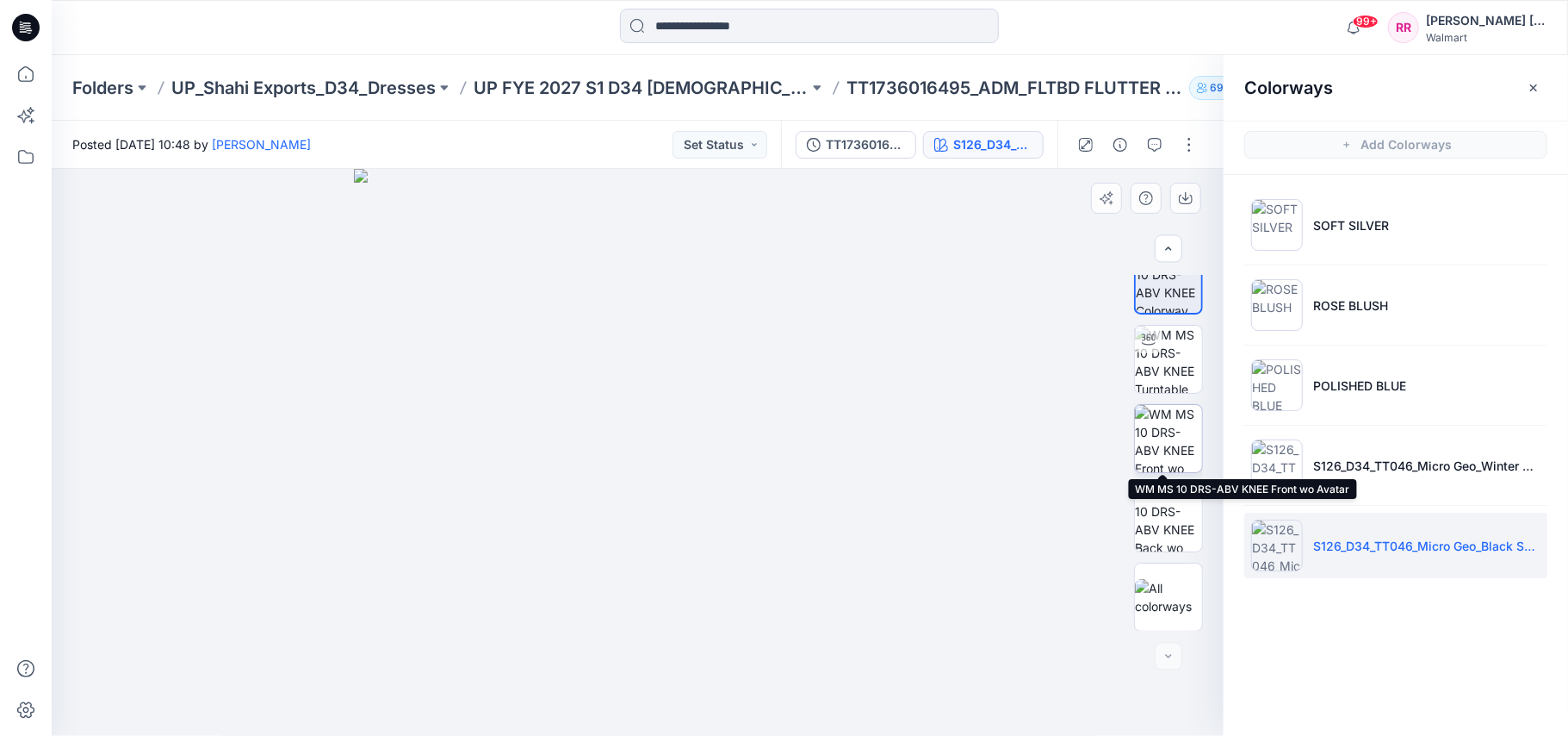
click at [1180, 439] on img at bounding box center [1168, 439] width 68 height 68
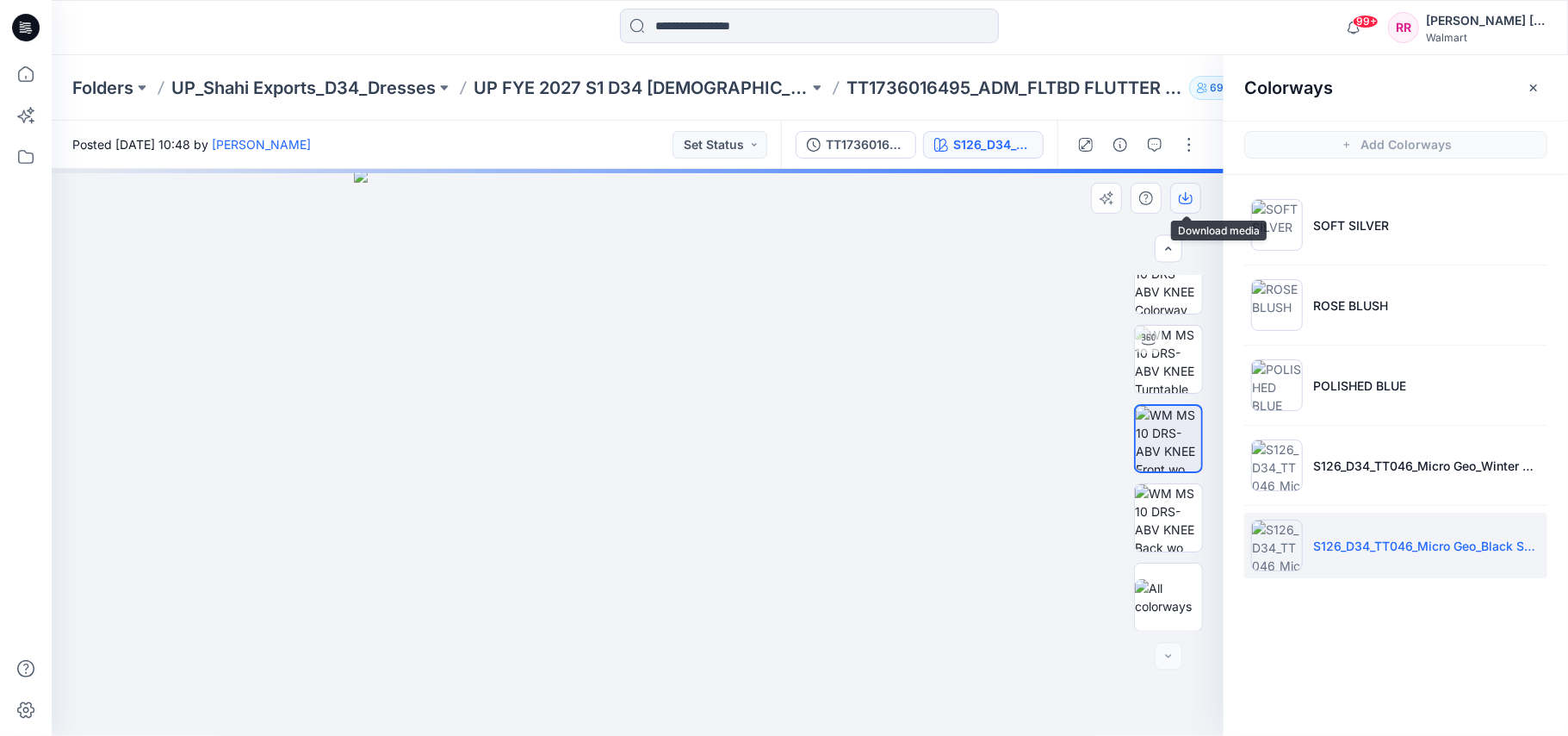
click at [1189, 198] on icon "button" at bounding box center [1186, 196] width 7 height 9
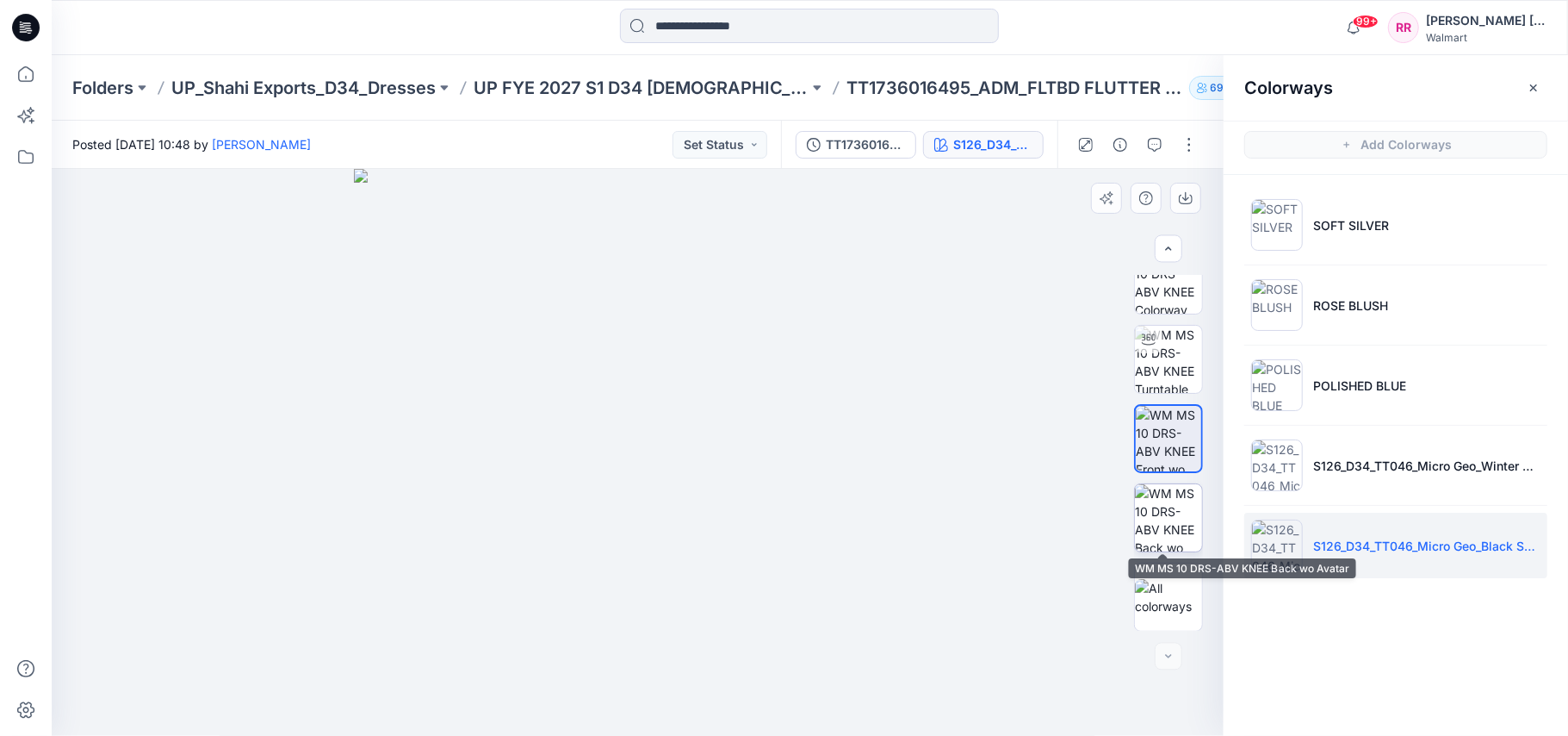
click at [1162, 536] on img at bounding box center [1168, 518] width 68 height 68
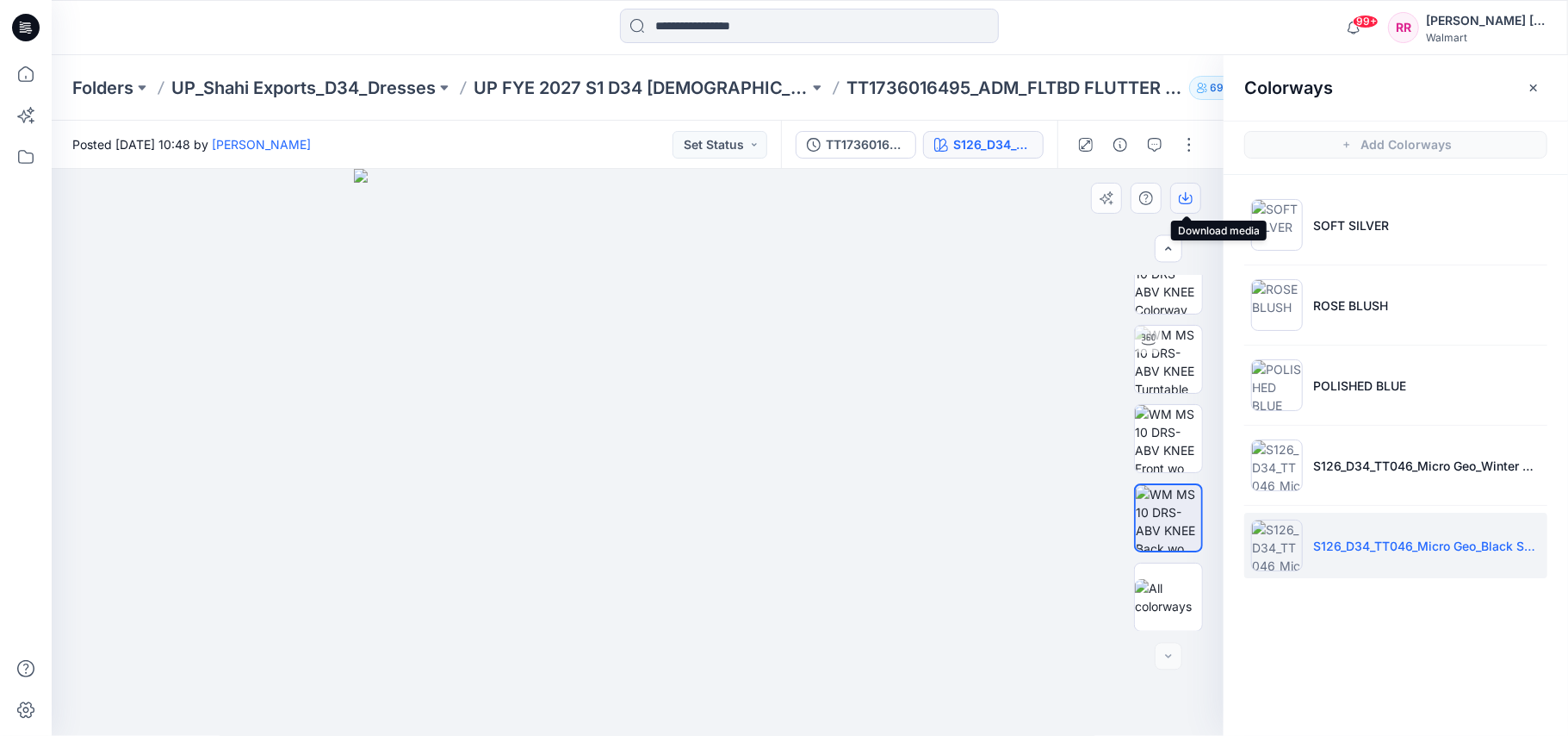
click at [1190, 209] on button "button" at bounding box center [1186, 198] width 31 height 31
click at [731, 77] on p "UP FYE 2027 S1 D34 [DEMOGRAPHIC_DATA] Dresses" at bounding box center [641, 87] width 335 height 24
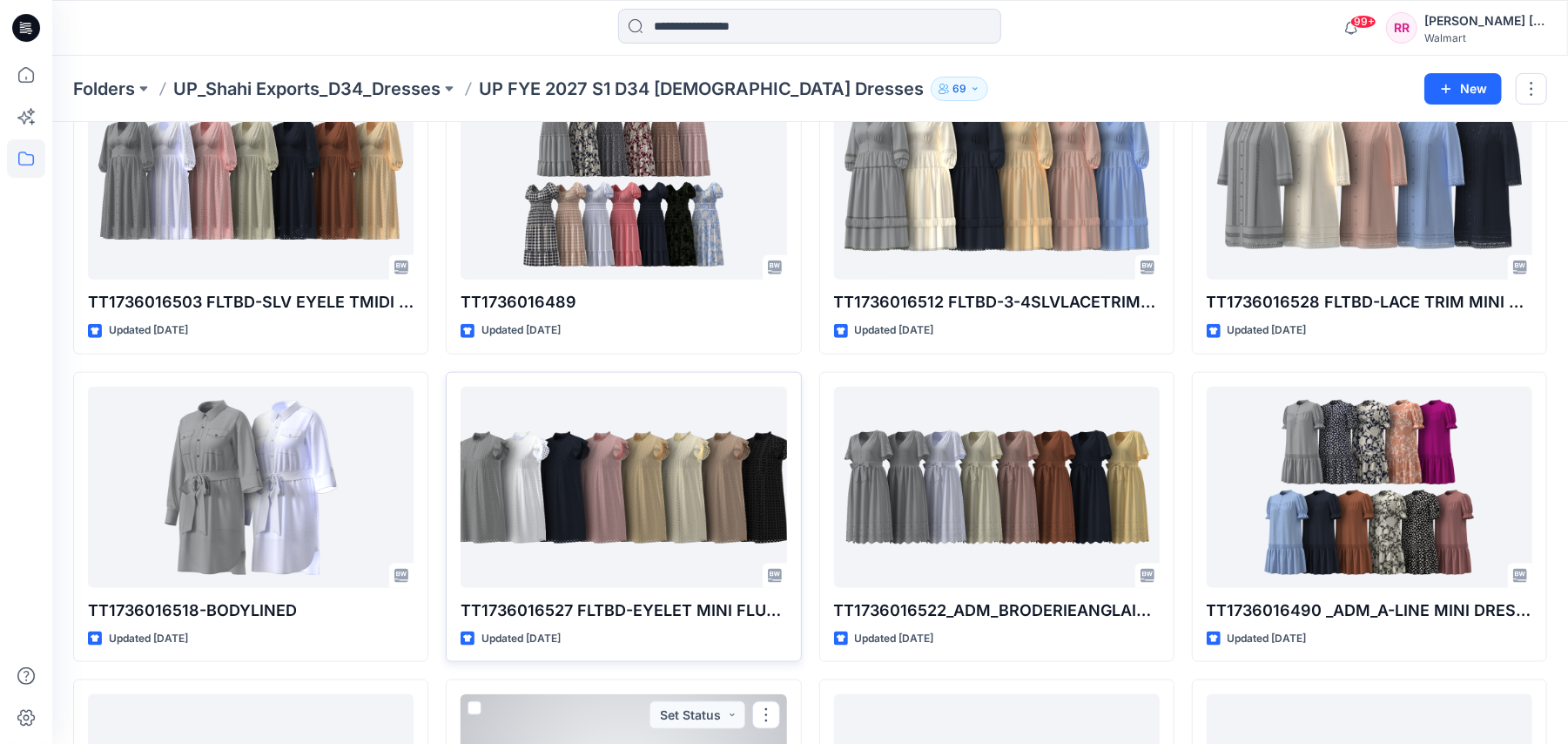
scroll to position [1362, 0]
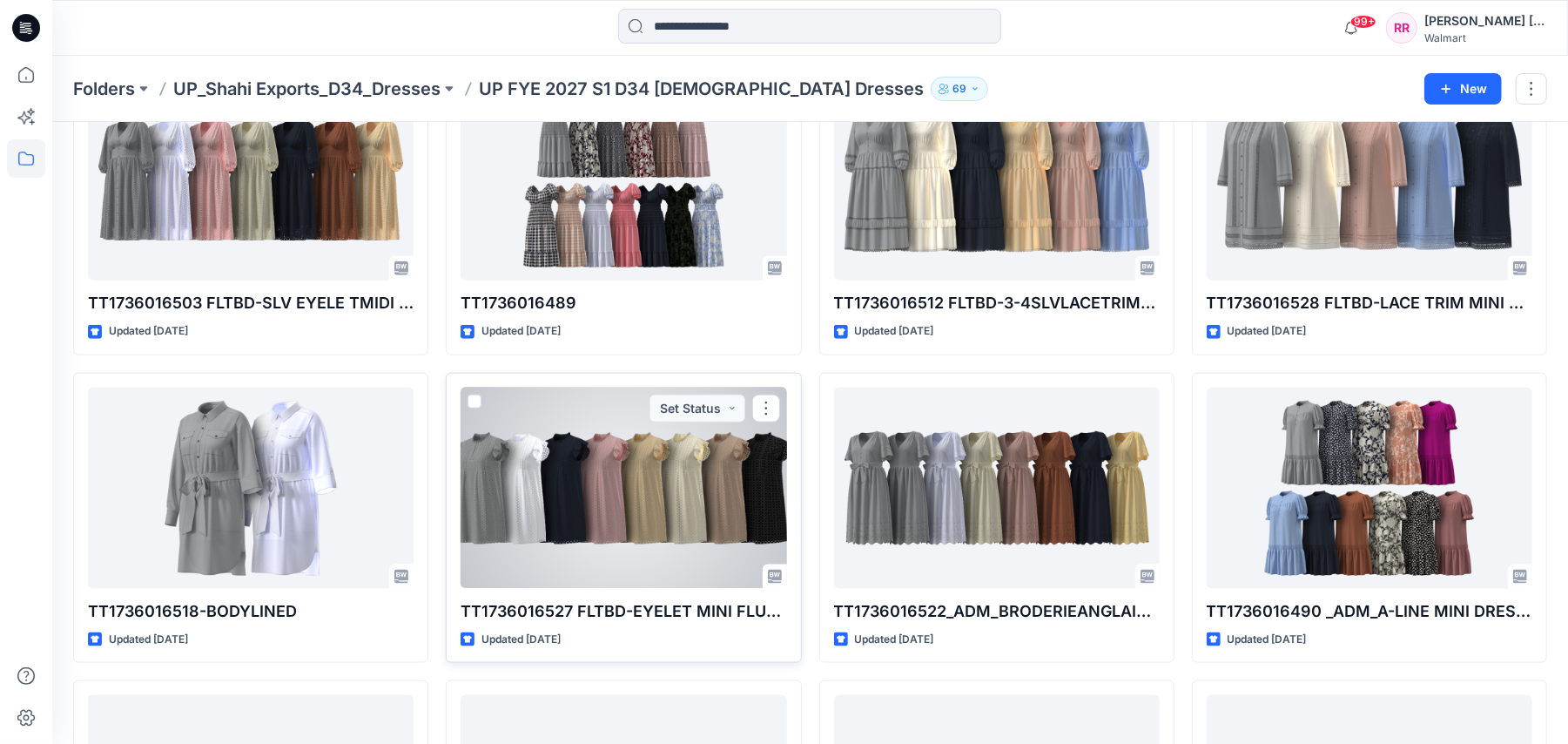
click at [658, 493] on div at bounding box center [624, 488] width 326 height 201
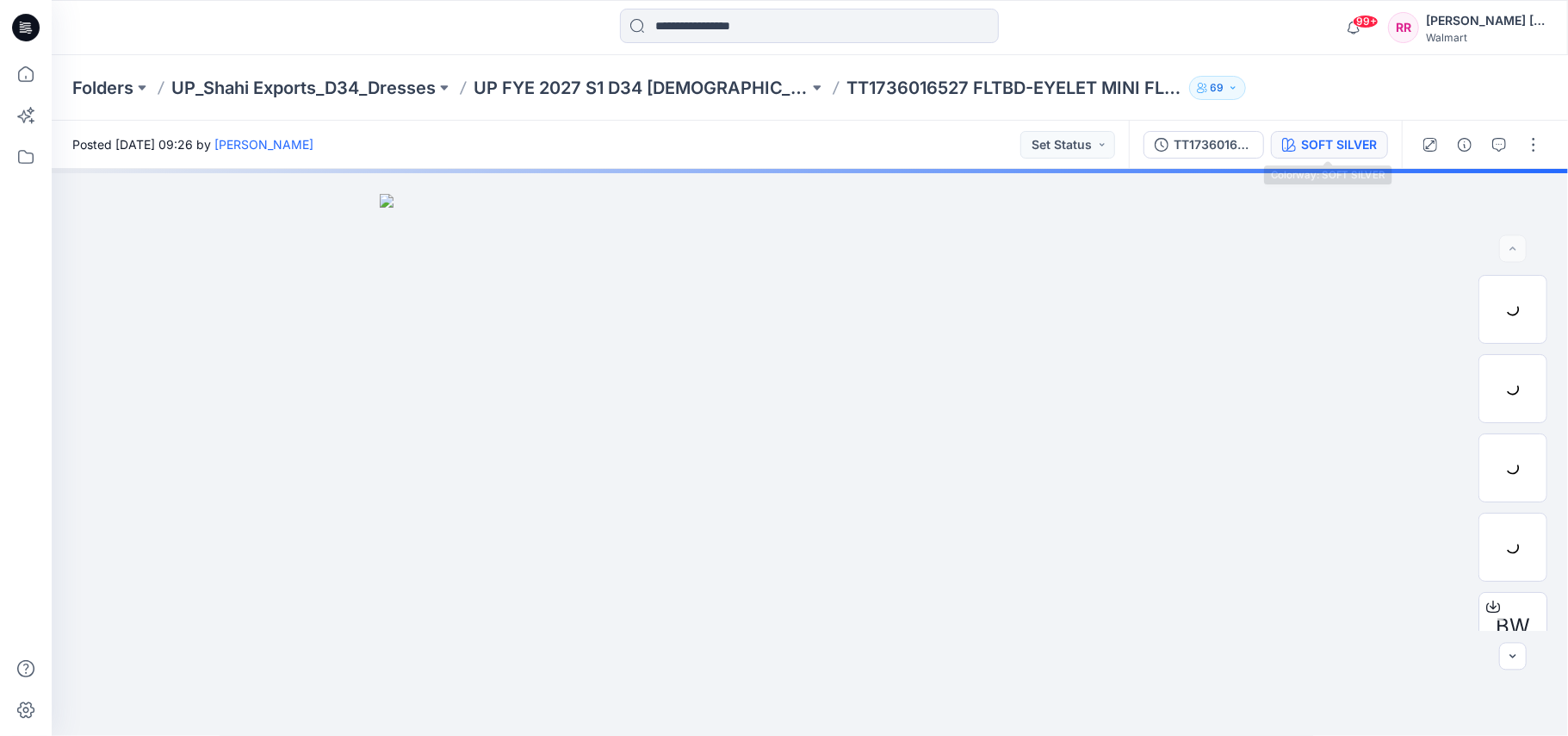
click at [1330, 135] on div "SOFT SILVER" at bounding box center [1339, 145] width 75 height 19
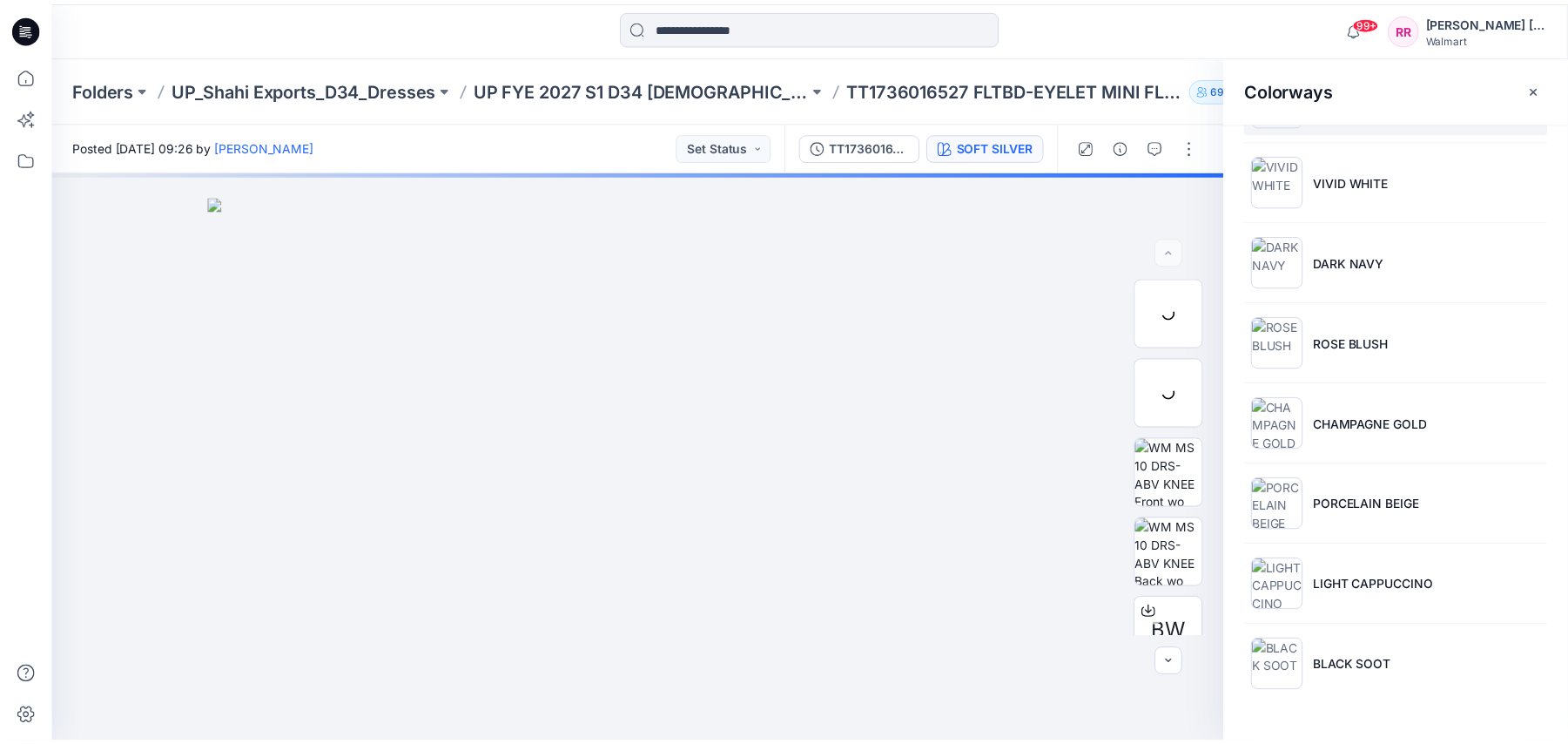
scroll to position [109, 0]
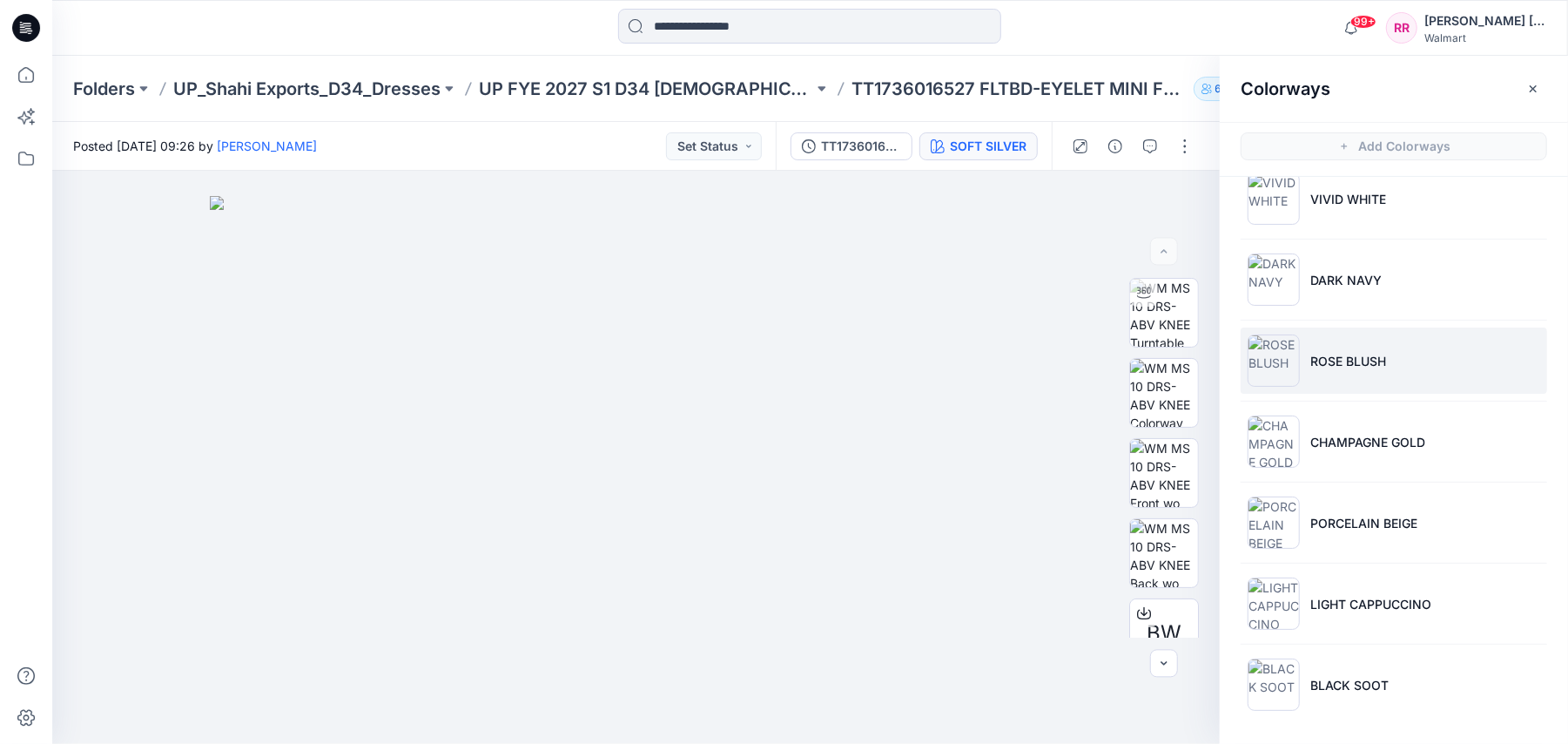
click at [1348, 359] on p "ROSE BLUSH" at bounding box center [1348, 360] width 76 height 19
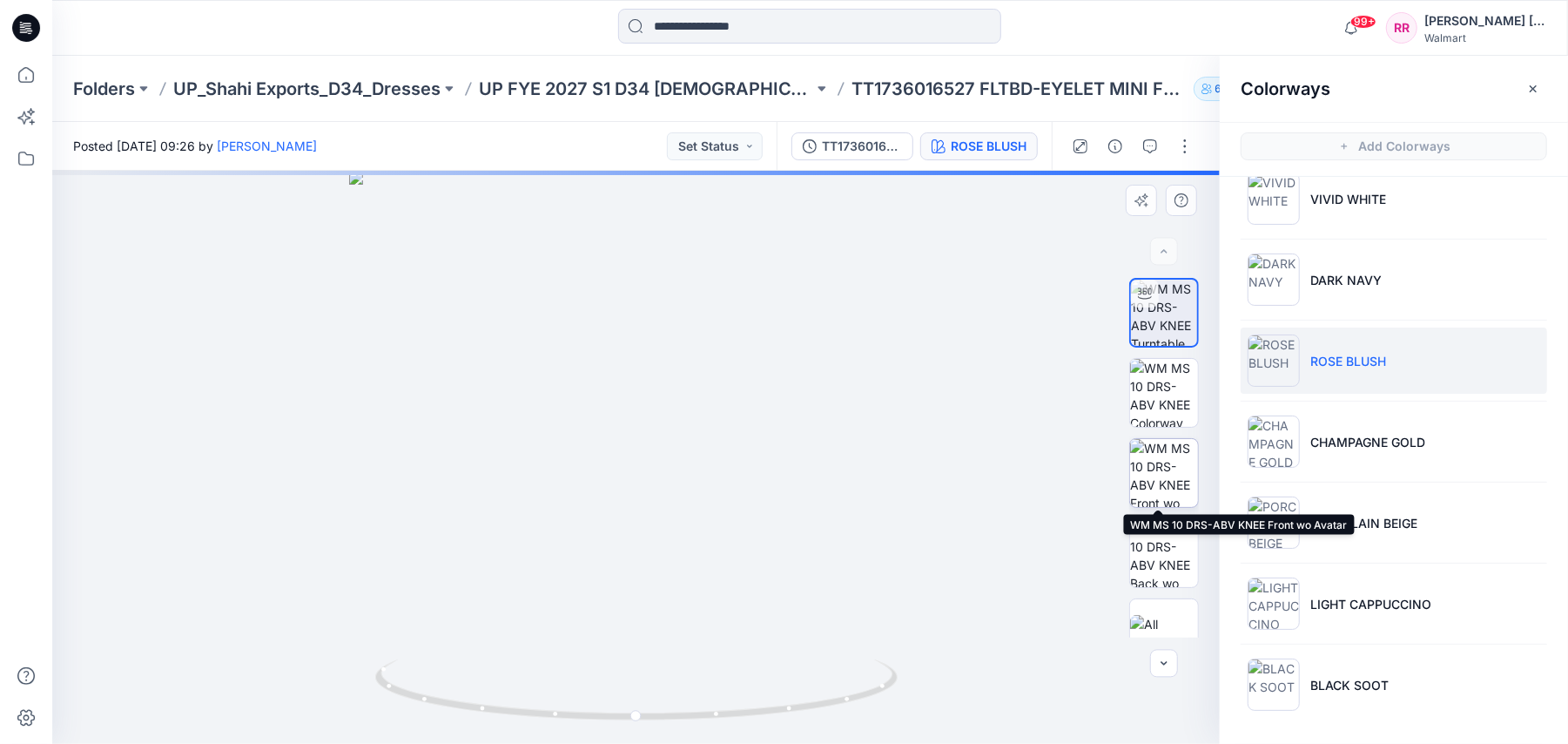
click at [1164, 467] on img at bounding box center [1165, 474] width 68 height 68
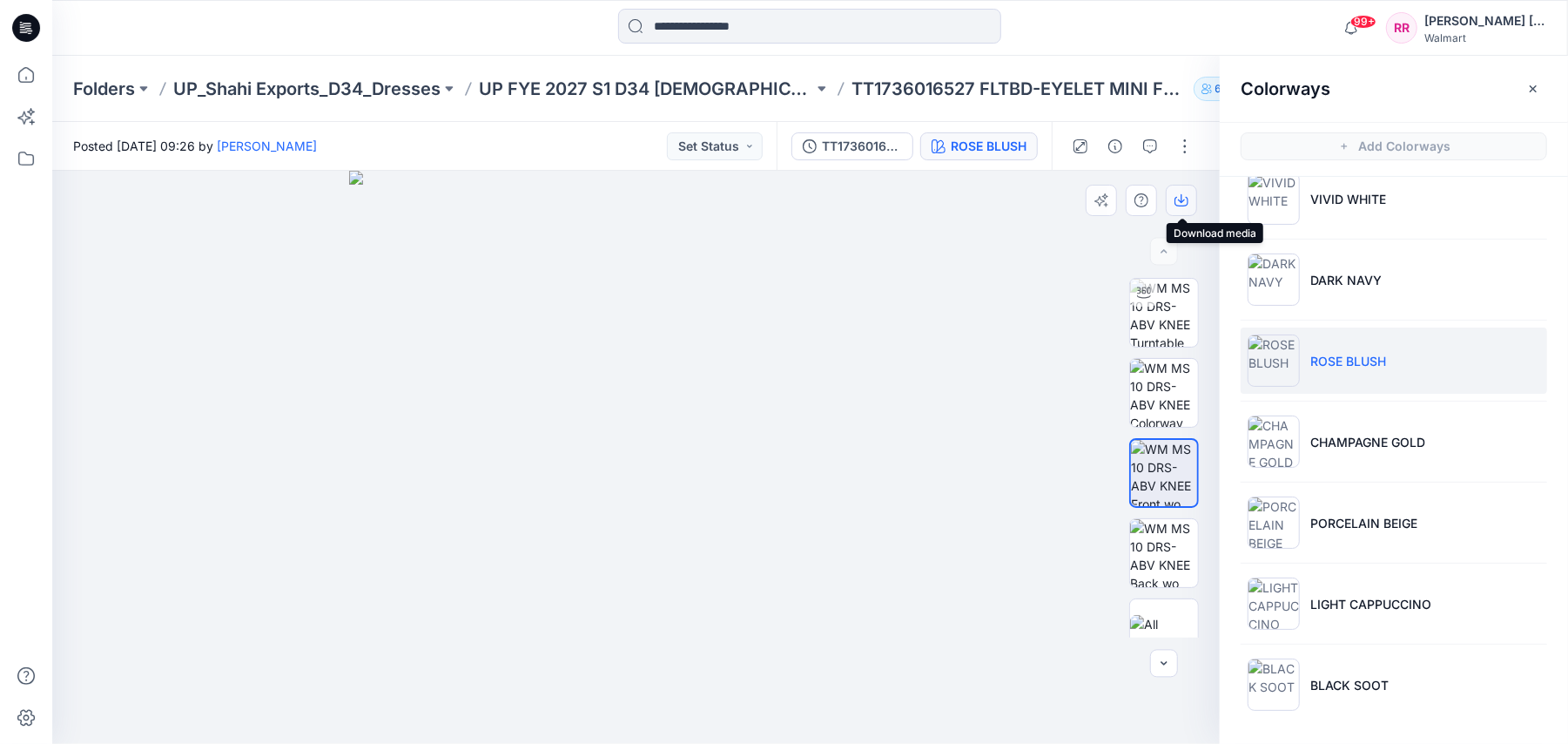
click at [1179, 203] on icon "button" at bounding box center [1181, 200] width 14 height 14
drag, startPoint x: 644, startPoint y: 211, endPoint x: 713, endPoint y: 458, distance: 256.5
click at [713, 458] on img at bounding box center [637, 458] width 871 height 574
click at [975, 321] on img at bounding box center [637, 458] width 750 height 574
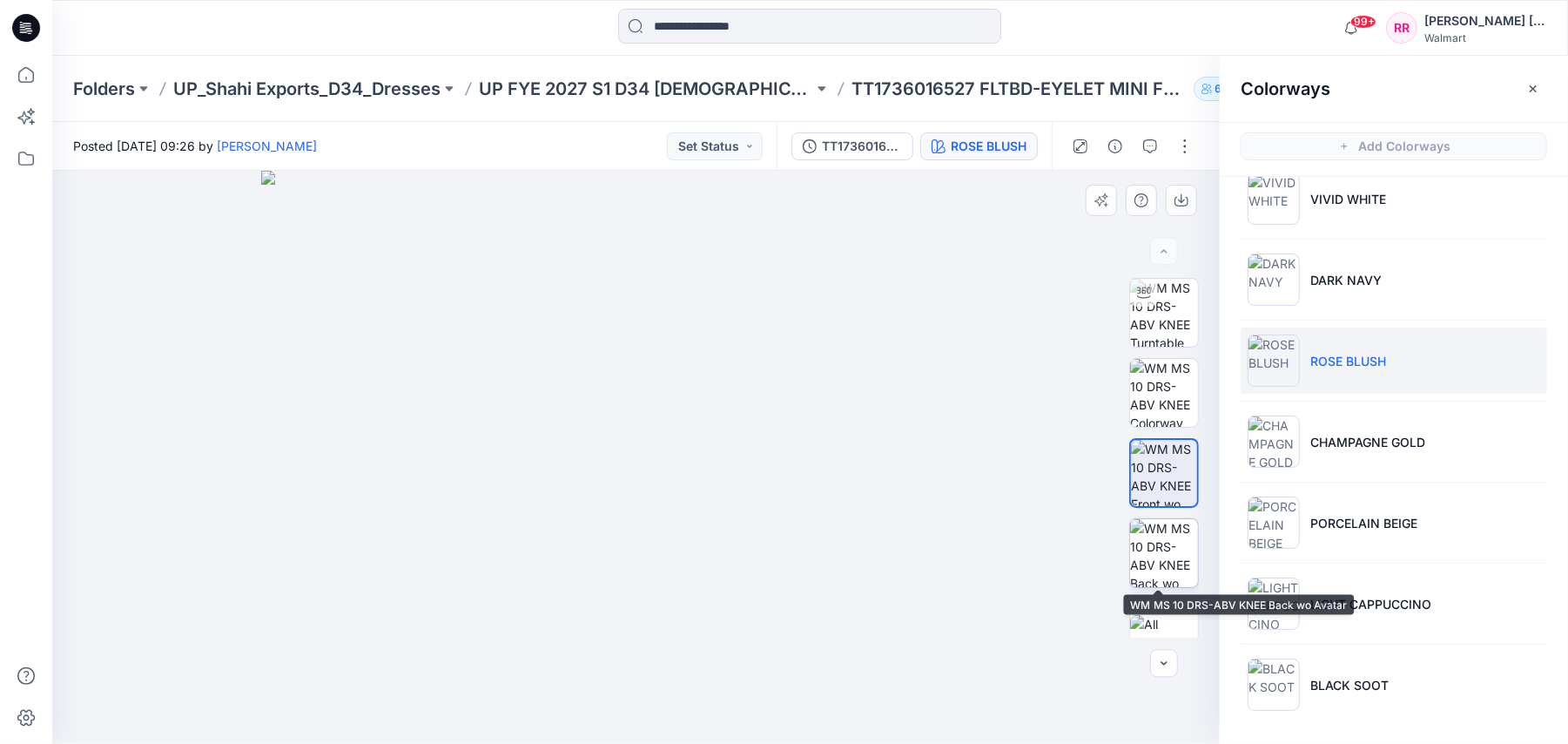
click at [1169, 531] on img at bounding box center [1165, 554] width 68 height 68
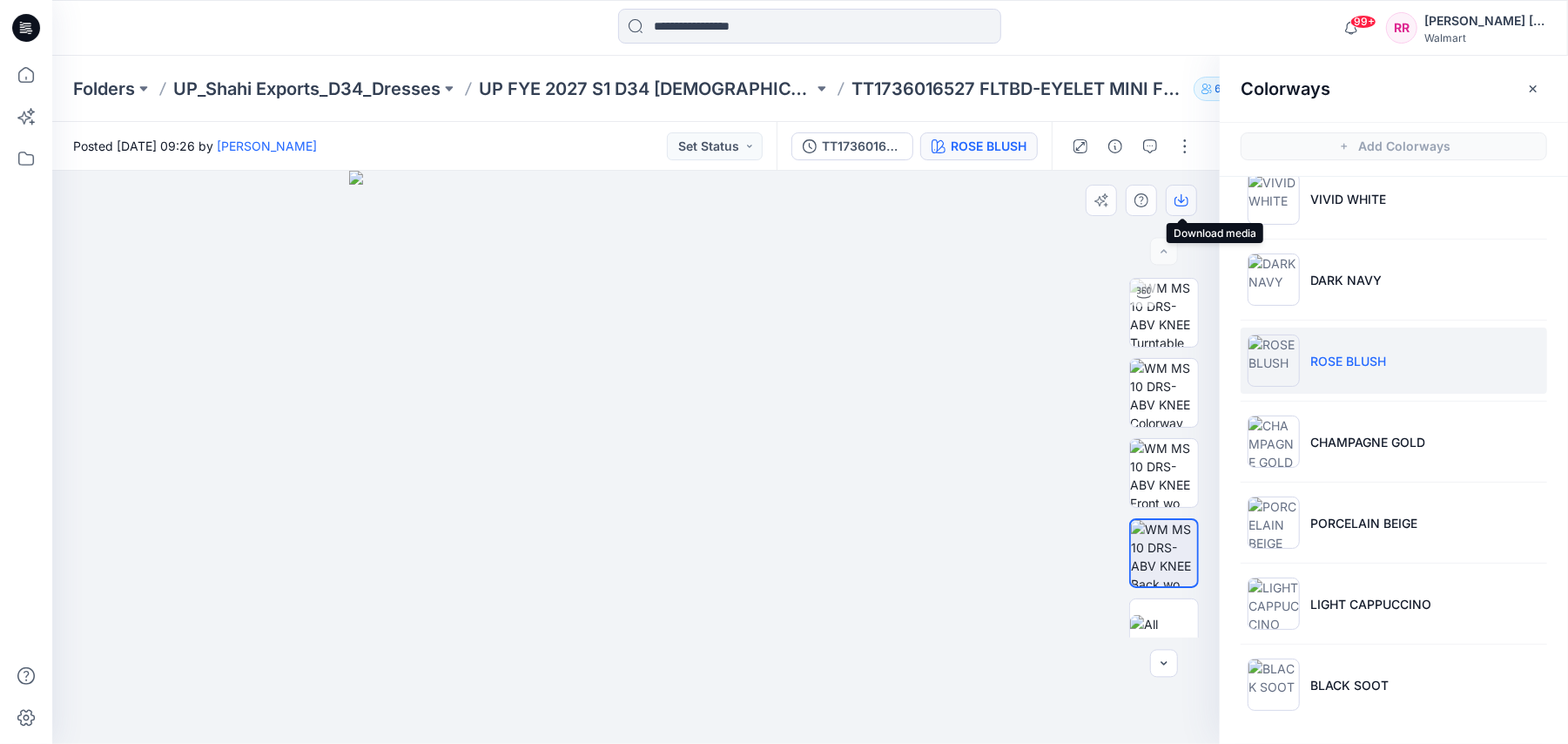
click at [1179, 200] on icon "button" at bounding box center [1181, 198] width 7 height 9
click at [131, 87] on p "Folders" at bounding box center [103, 88] width 62 height 24
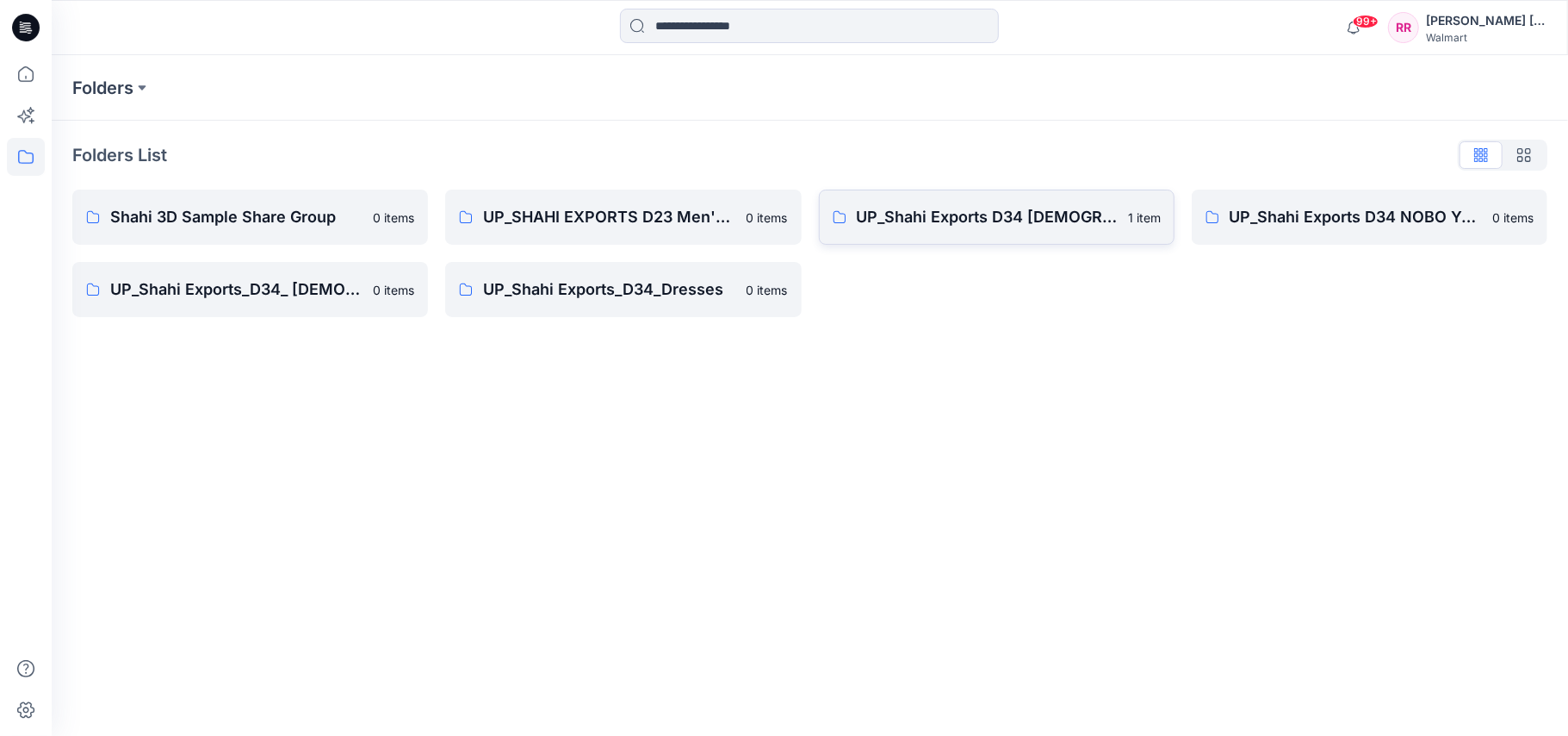
click at [1027, 205] on p "UP_Shahi Exports D34 [DEMOGRAPHIC_DATA] Tops" at bounding box center [987, 216] width 261 height 24
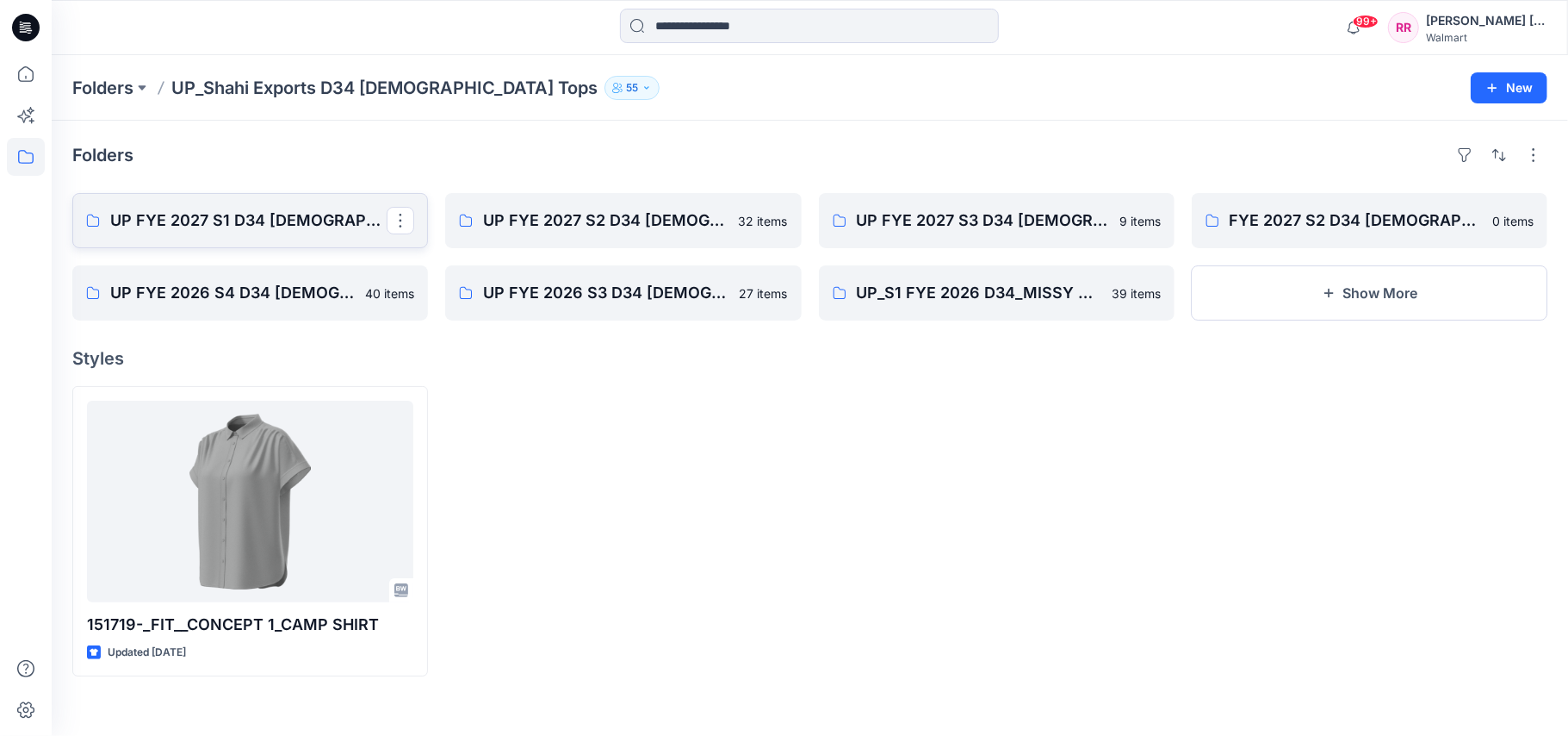
click at [229, 214] on p "UP FYE 2027 S1 D34 [DEMOGRAPHIC_DATA] Woven Tops" at bounding box center [248, 220] width 276 height 24
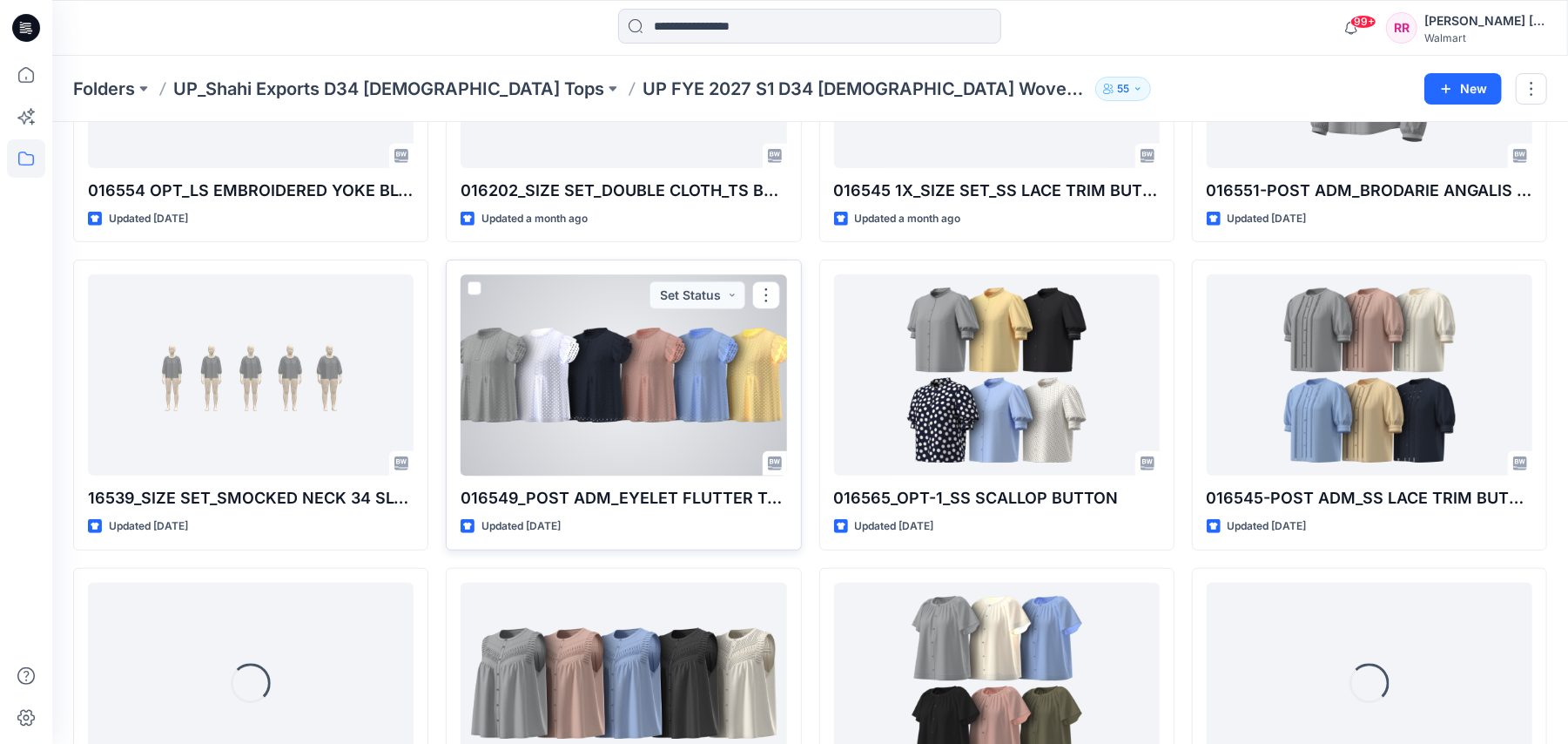
scroll to position [674, 0]
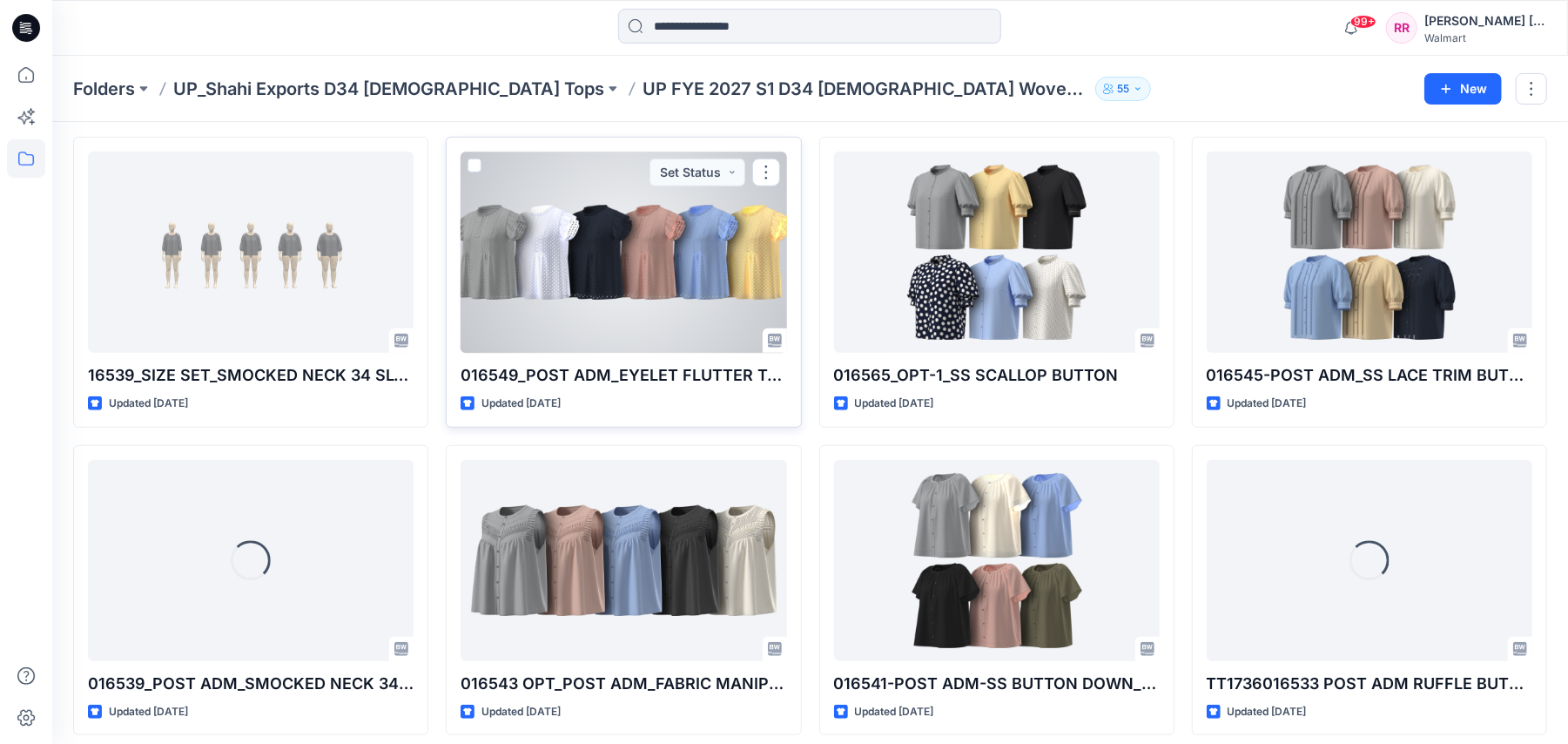
click at [722, 273] on div at bounding box center [624, 252] width 326 height 201
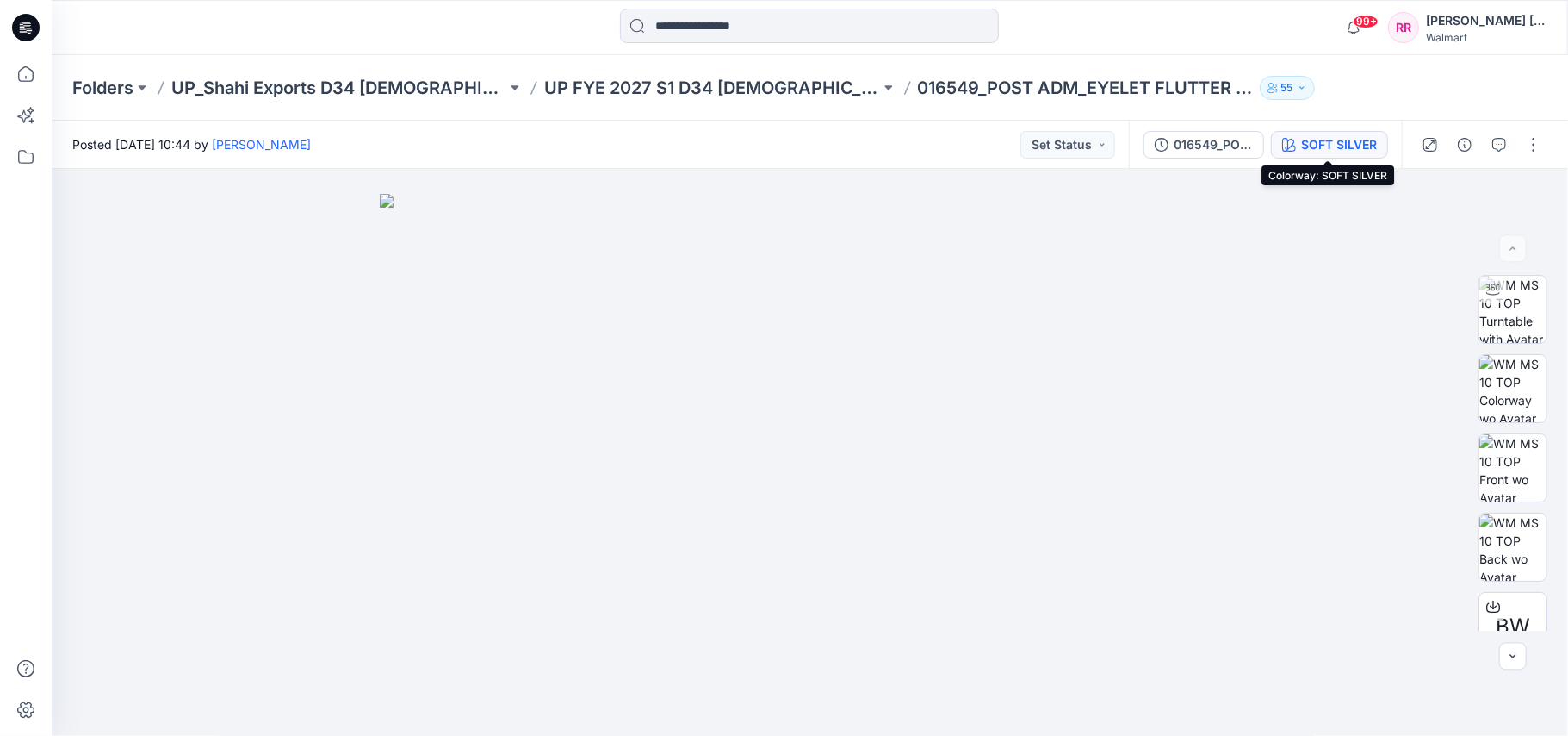
click at [1318, 145] on div "SOFT SILVER" at bounding box center [1339, 145] width 75 height 19
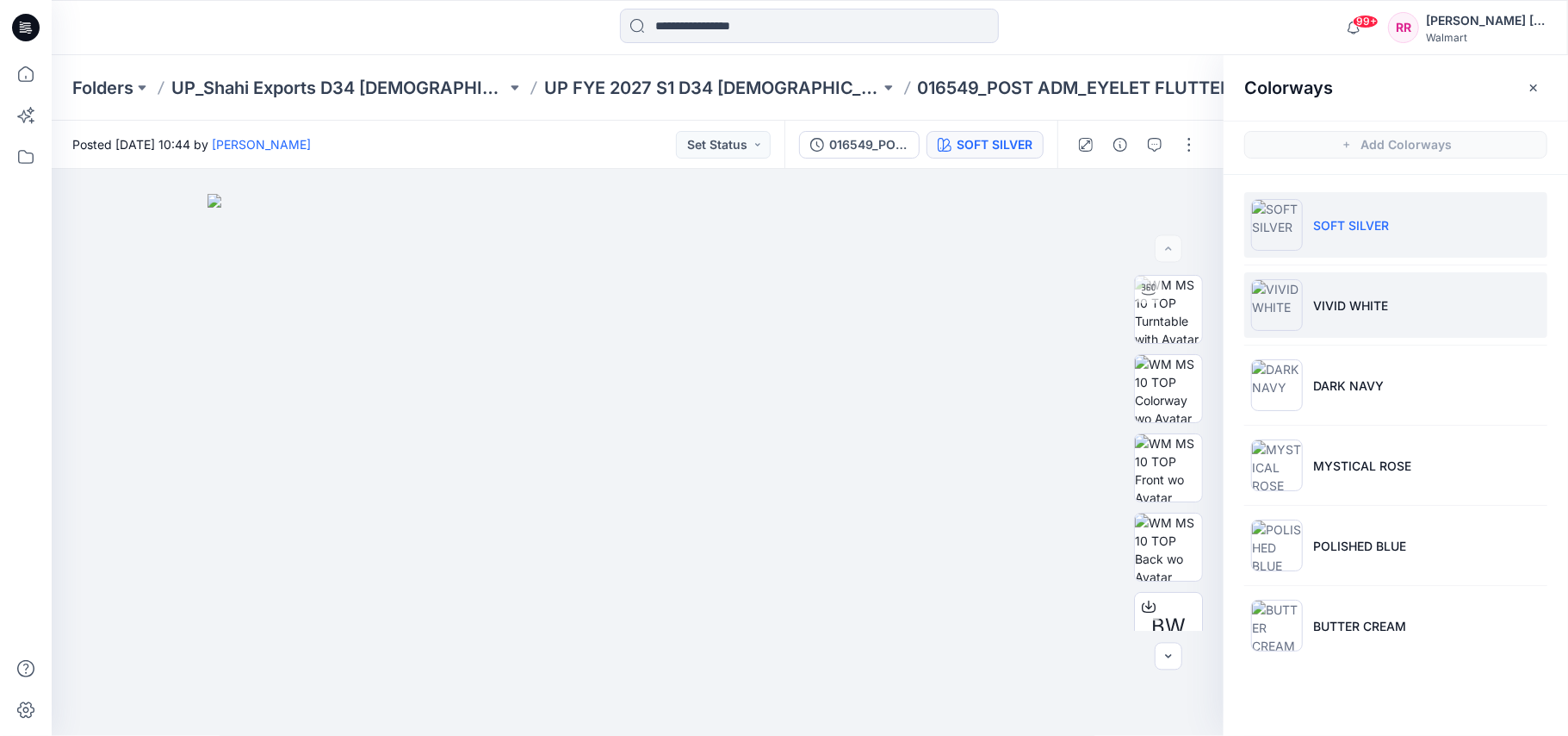
click at [1368, 314] on p "VIVID WHITE" at bounding box center [1351, 305] width 75 height 18
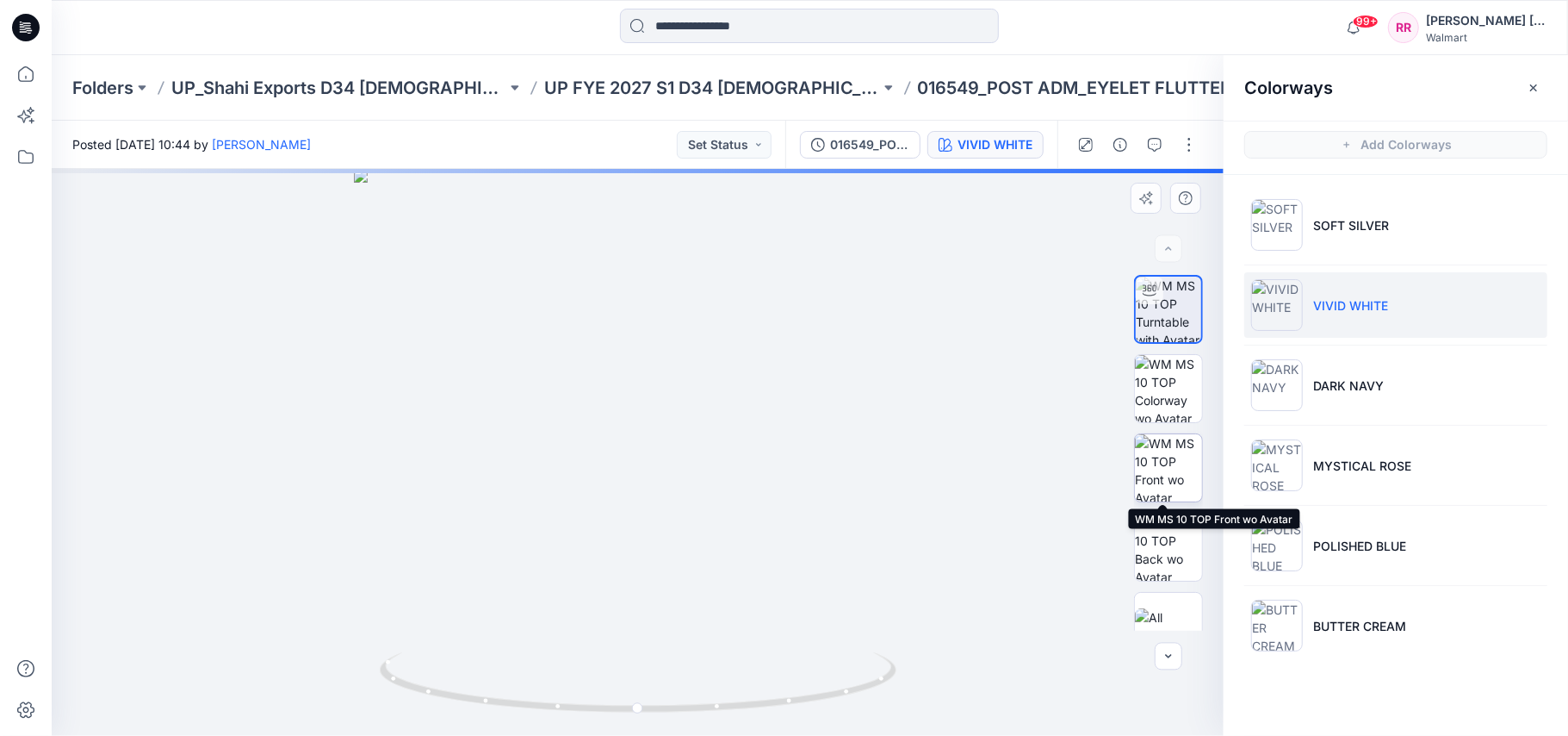
click at [1180, 466] on img at bounding box center [1168, 468] width 68 height 68
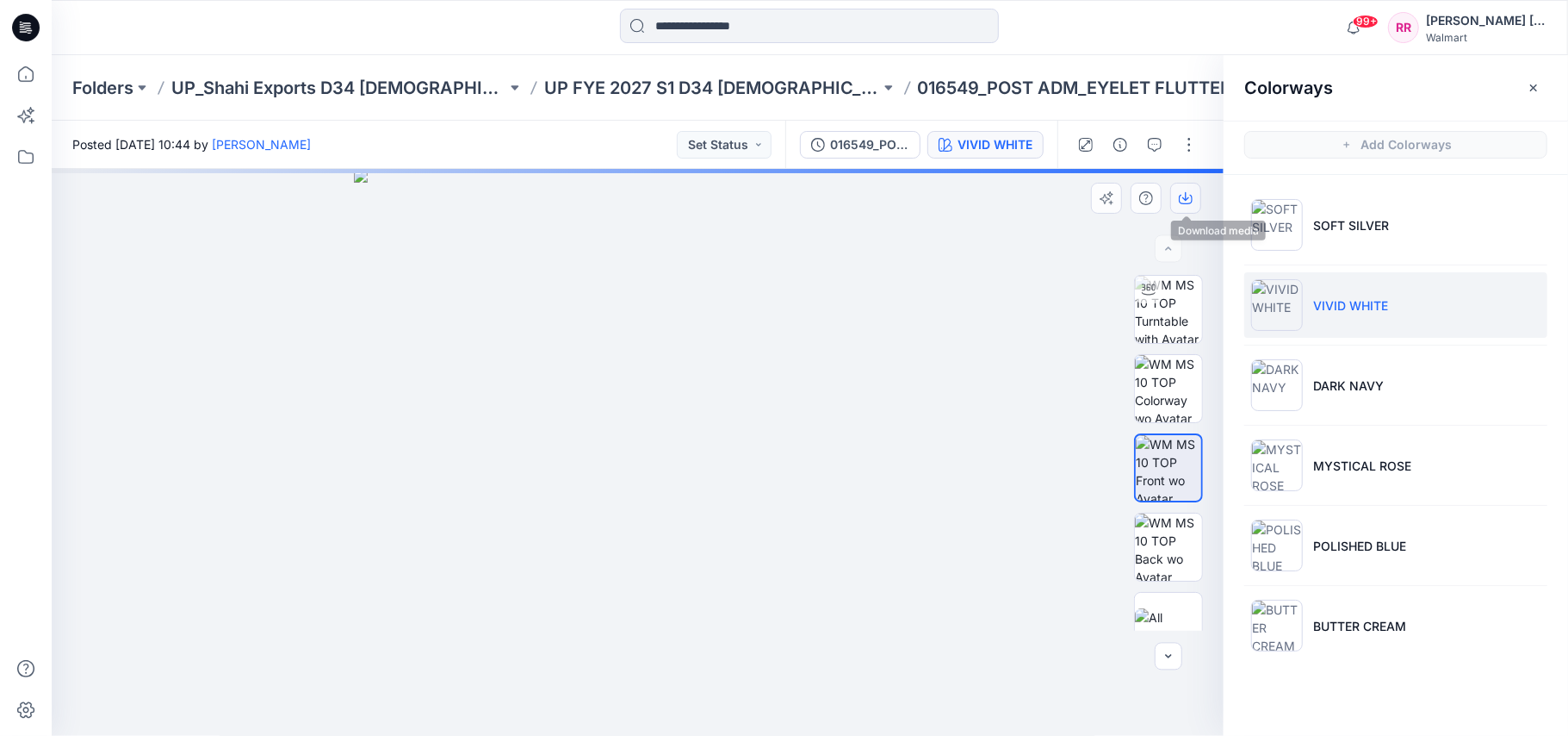
click at [1192, 205] on button "button" at bounding box center [1186, 198] width 31 height 31
click at [1164, 541] on img at bounding box center [1168, 548] width 68 height 68
click at [1182, 191] on icon "button" at bounding box center [1186, 198] width 14 height 14
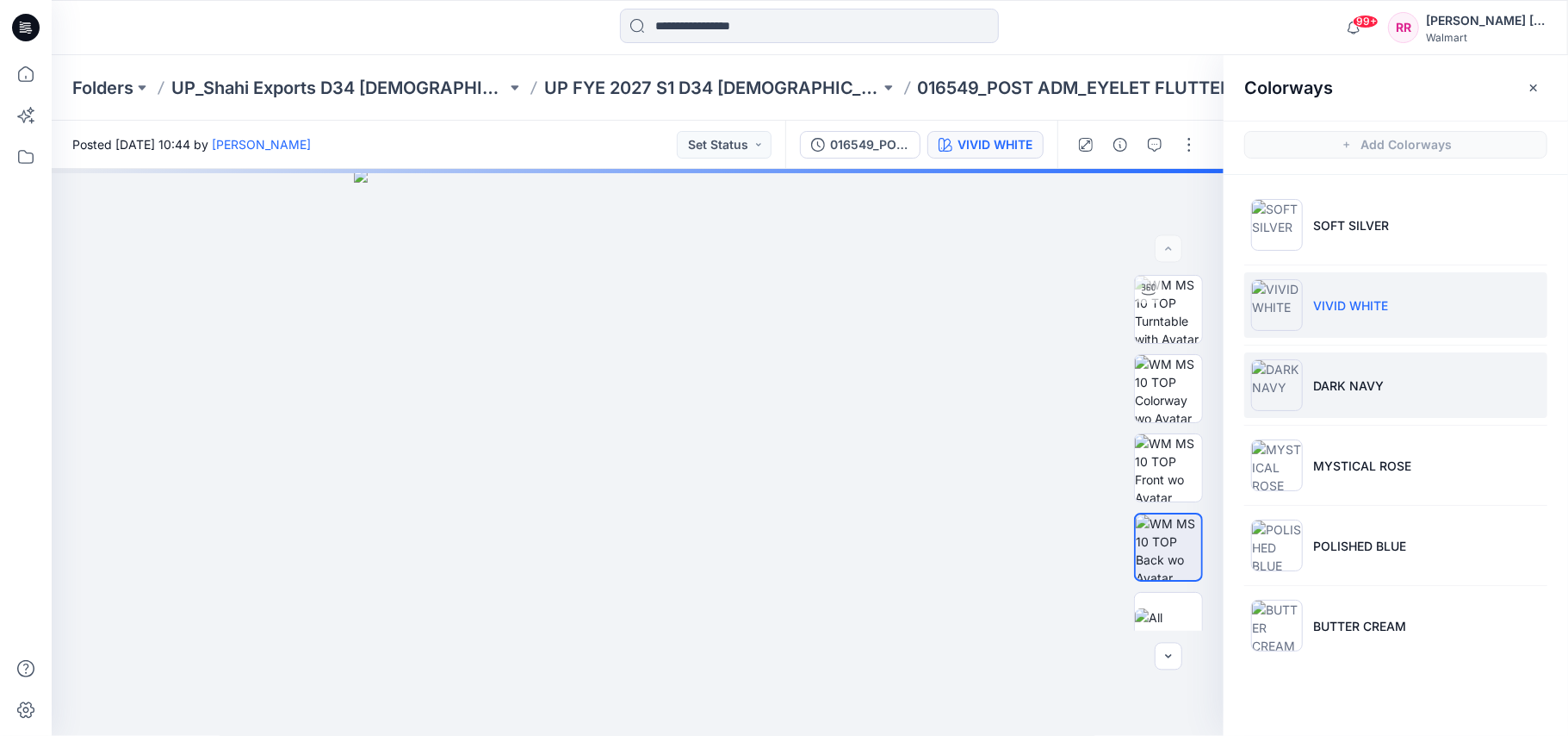
click at [1327, 394] on p "DARK NAVY" at bounding box center [1348, 385] width 70 height 18
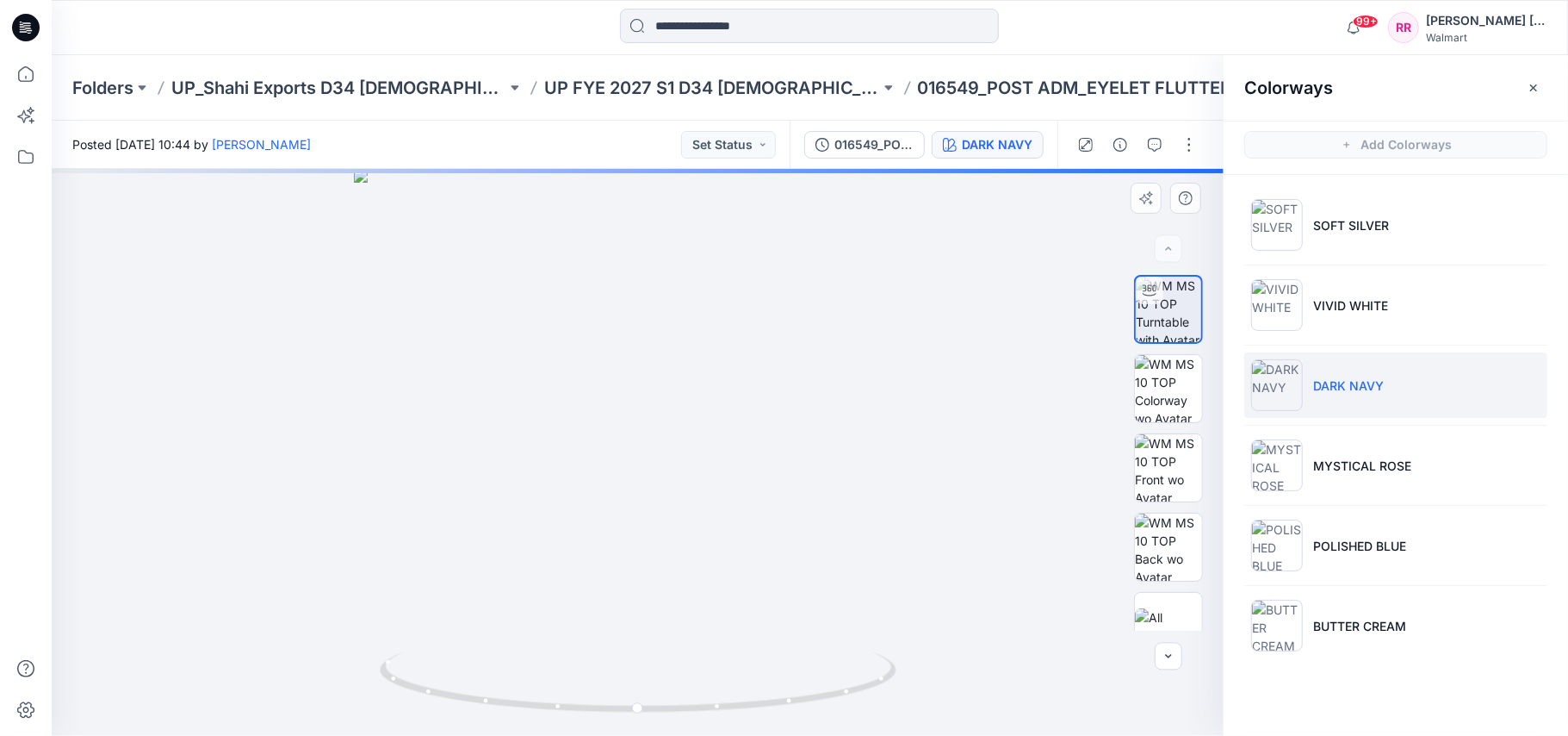
click at [997, 450] on div at bounding box center [638, 452] width 1172 height 567
click at [1162, 477] on img at bounding box center [1168, 468] width 68 height 68
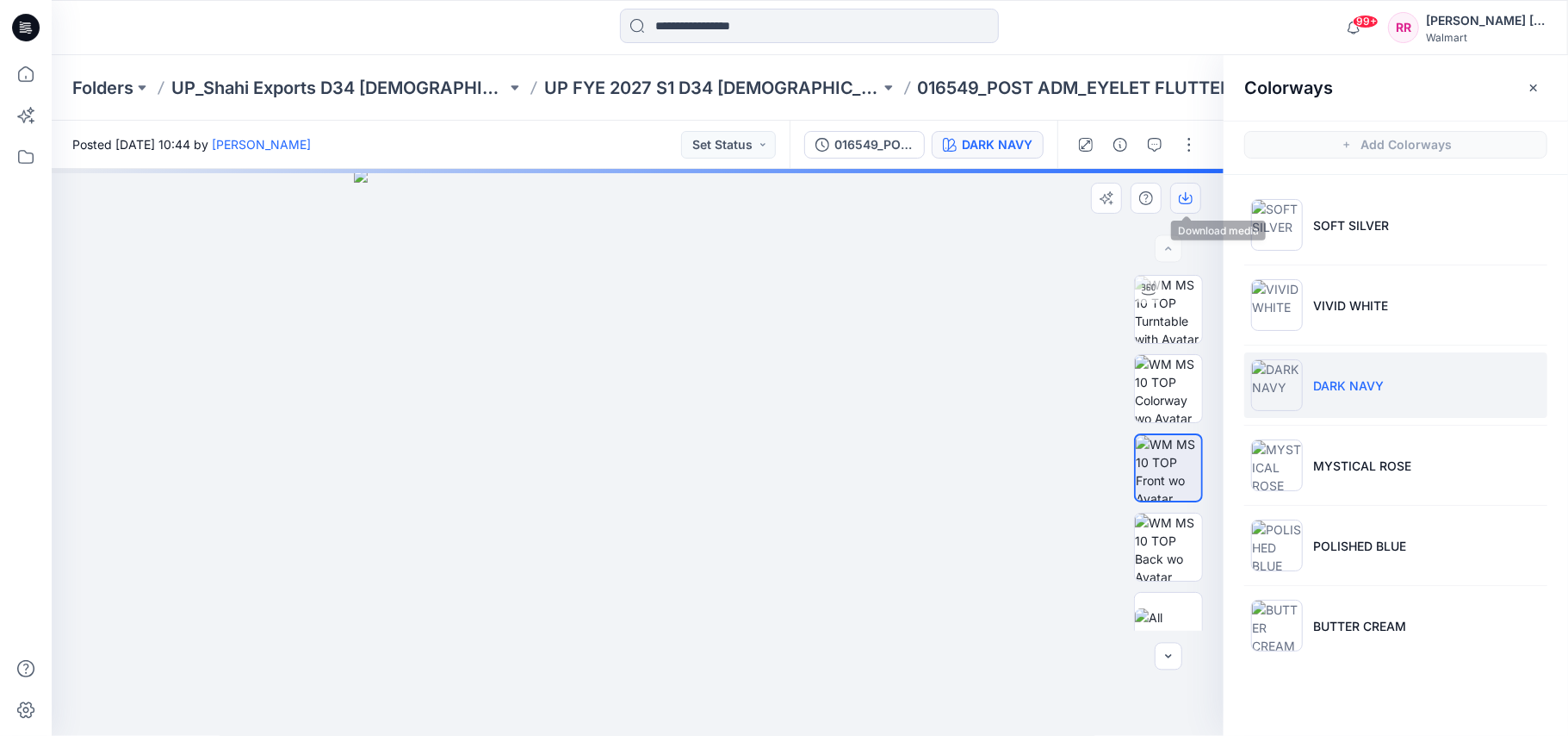
click at [1186, 203] on icon "button" at bounding box center [1186, 200] width 14 height 10
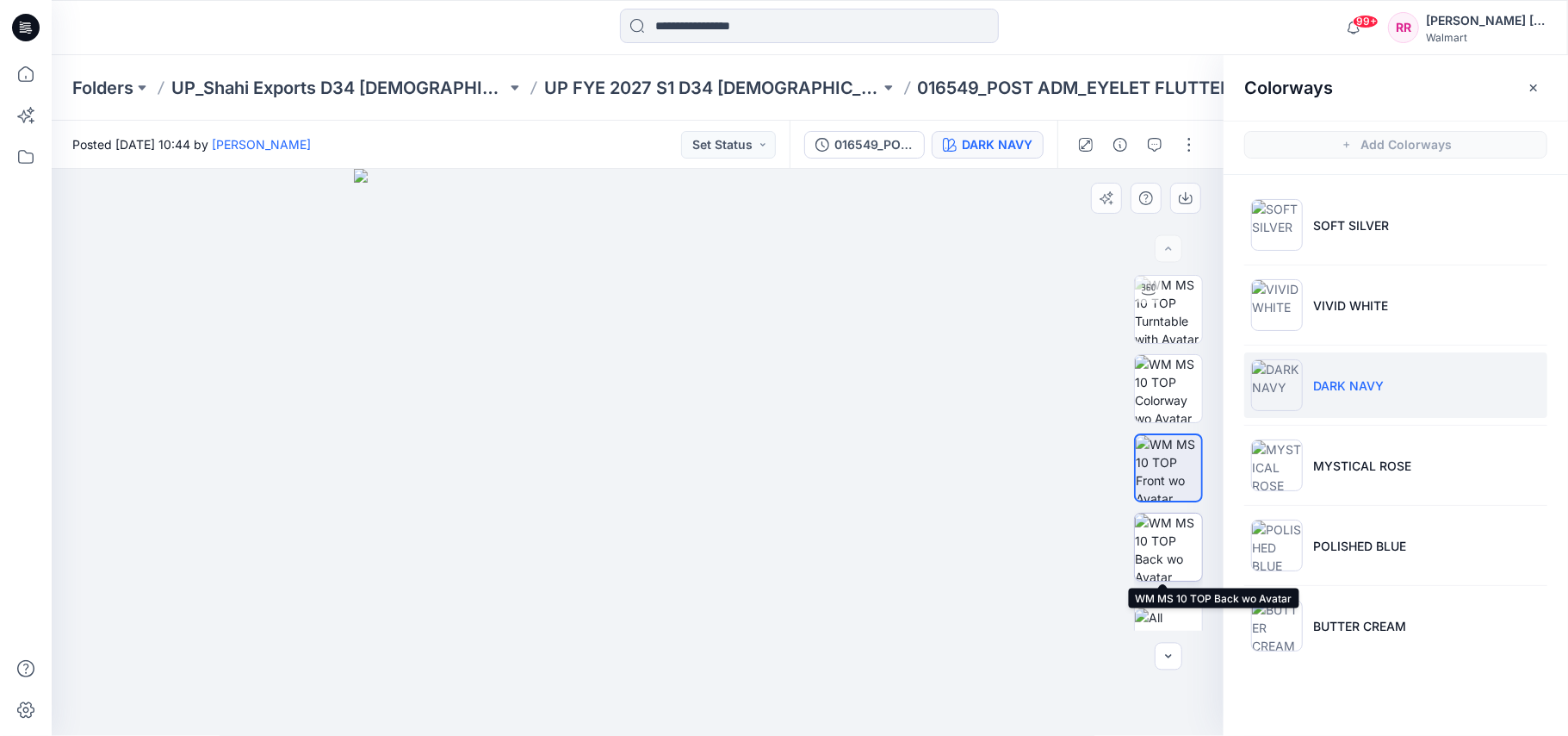
click at [1169, 534] on img at bounding box center [1168, 548] width 68 height 68
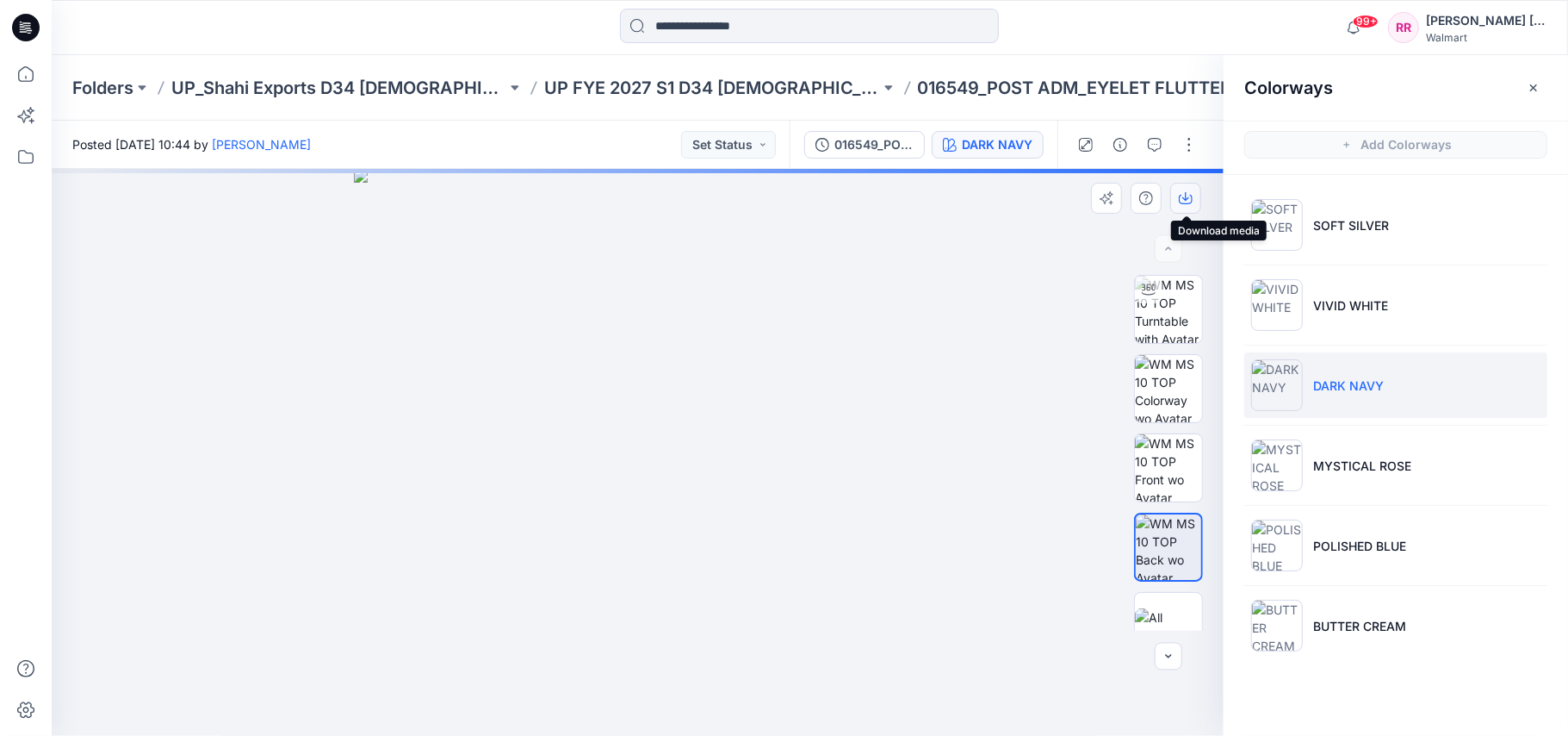
click at [1180, 203] on icon "button" at bounding box center [1186, 198] width 14 height 14
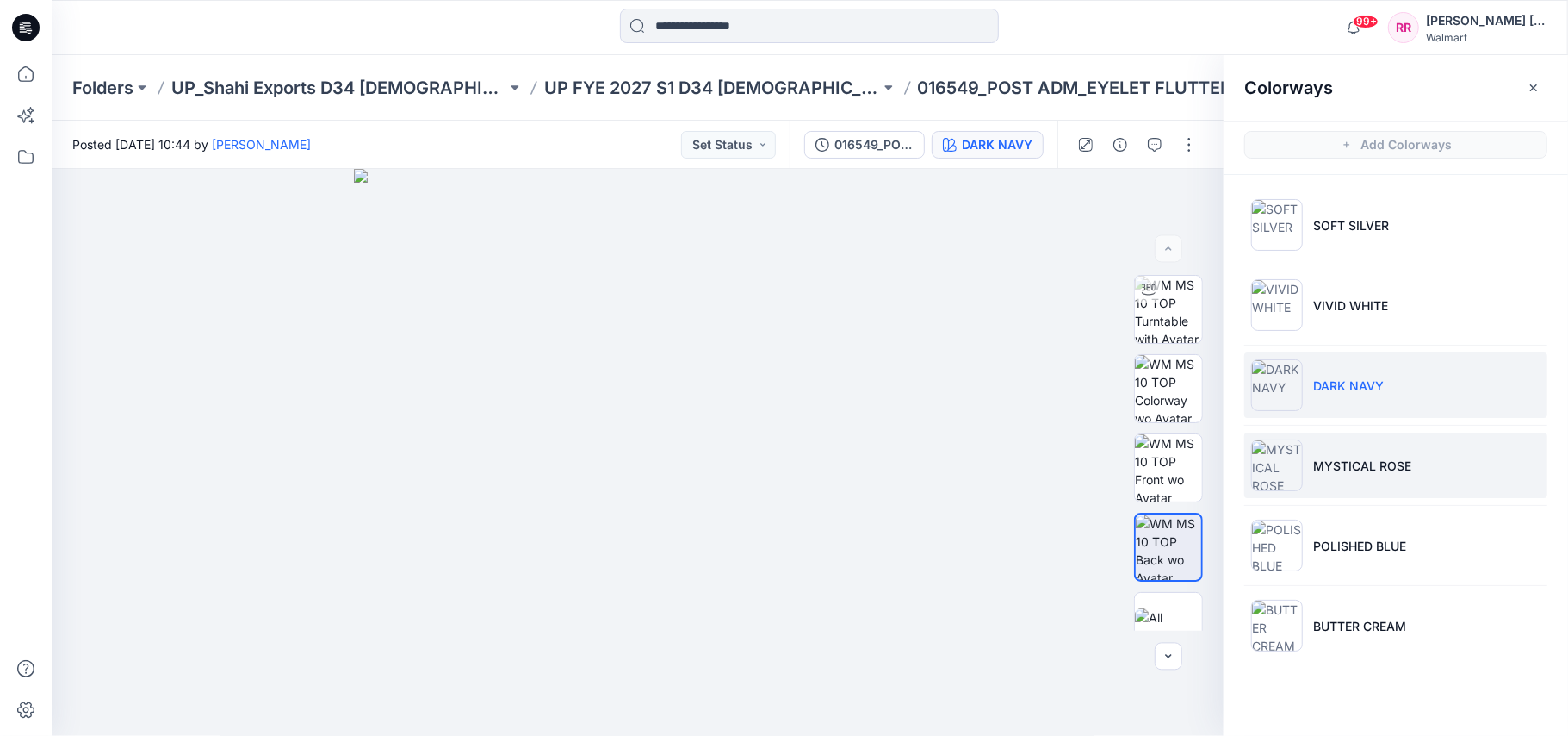
click at [1345, 474] on p "MYSTICAL ROSE" at bounding box center [1362, 466] width 98 height 18
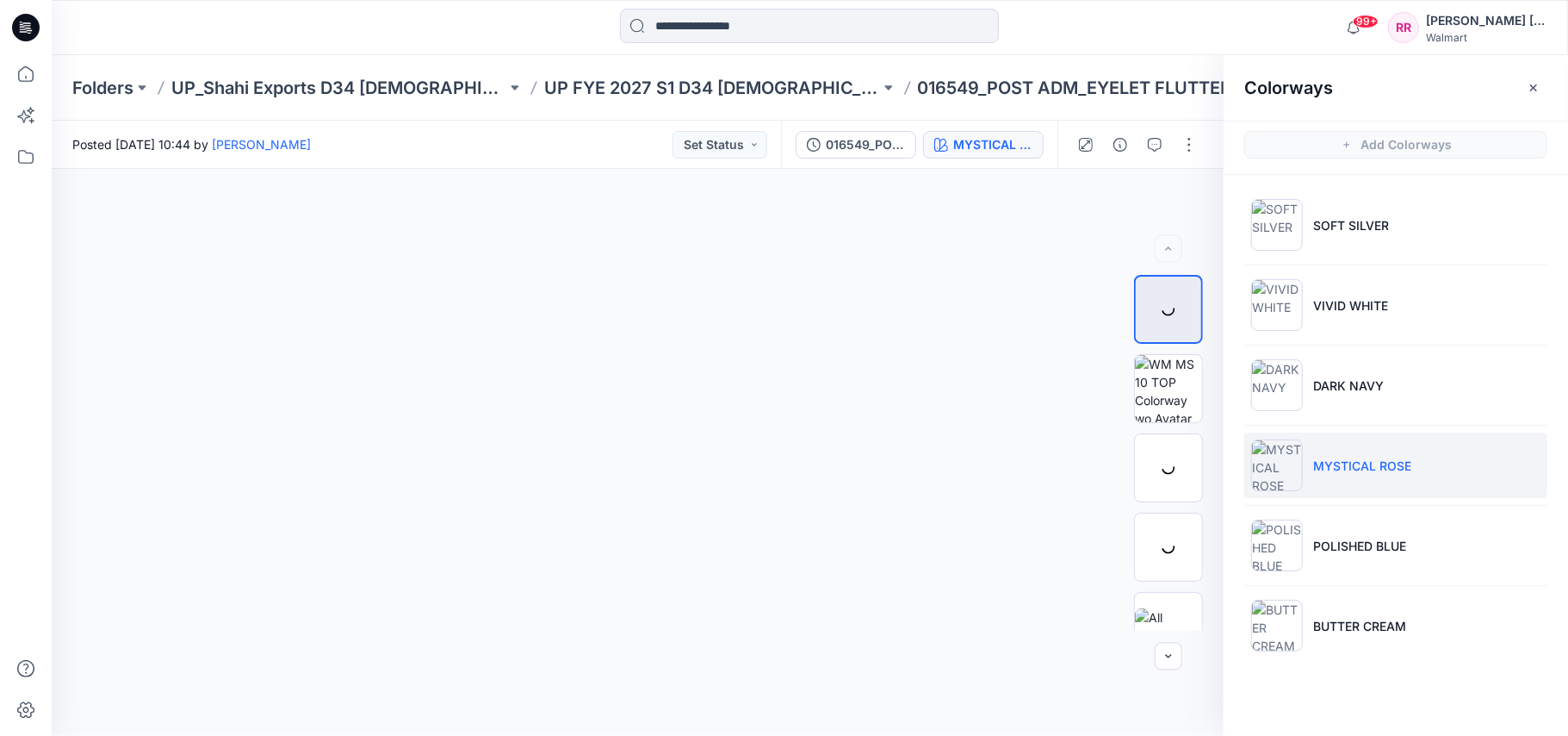
click at [1330, 467] on p "MYSTICAL ROSE" at bounding box center [1362, 466] width 98 height 18
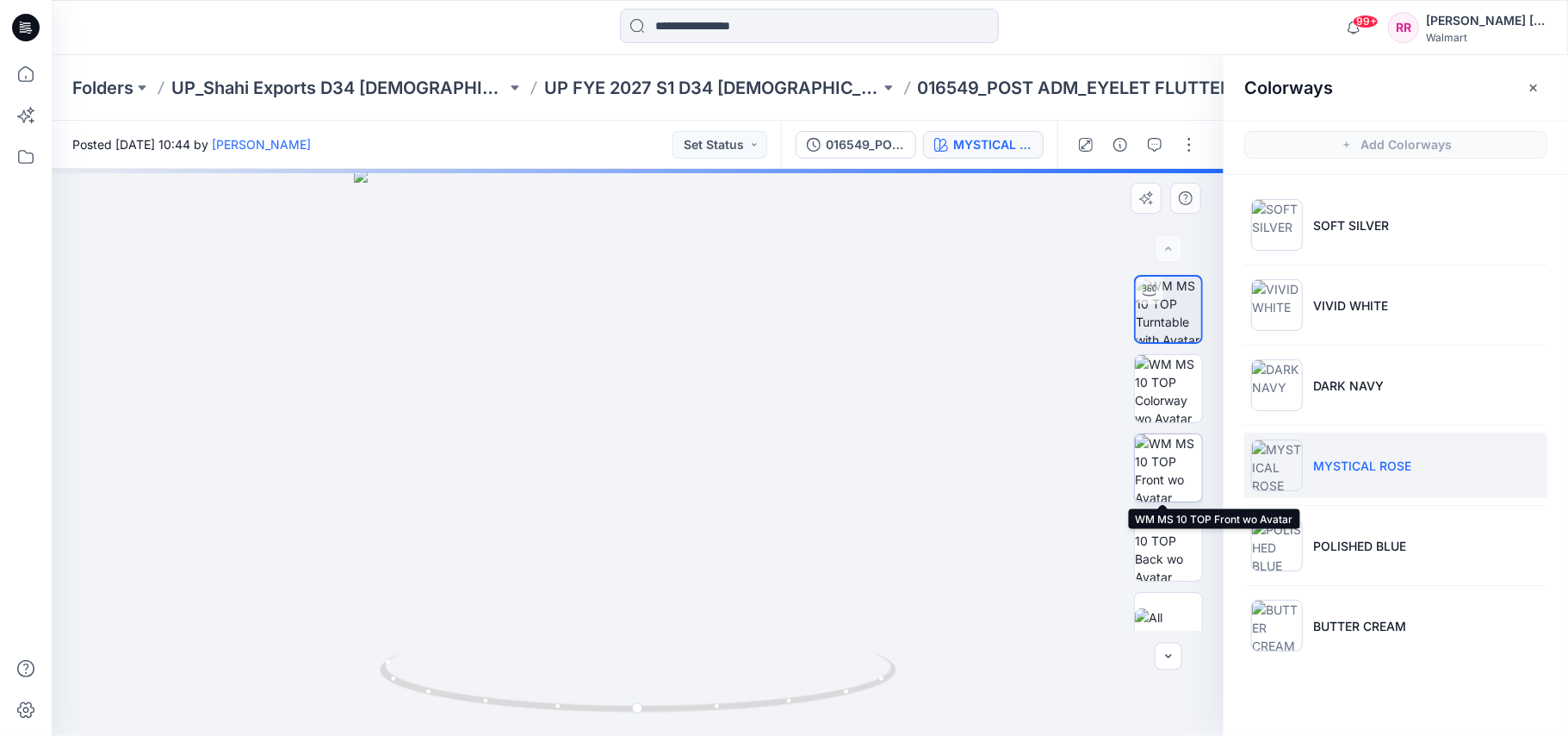
click at [1165, 472] on img at bounding box center [1168, 468] width 68 height 68
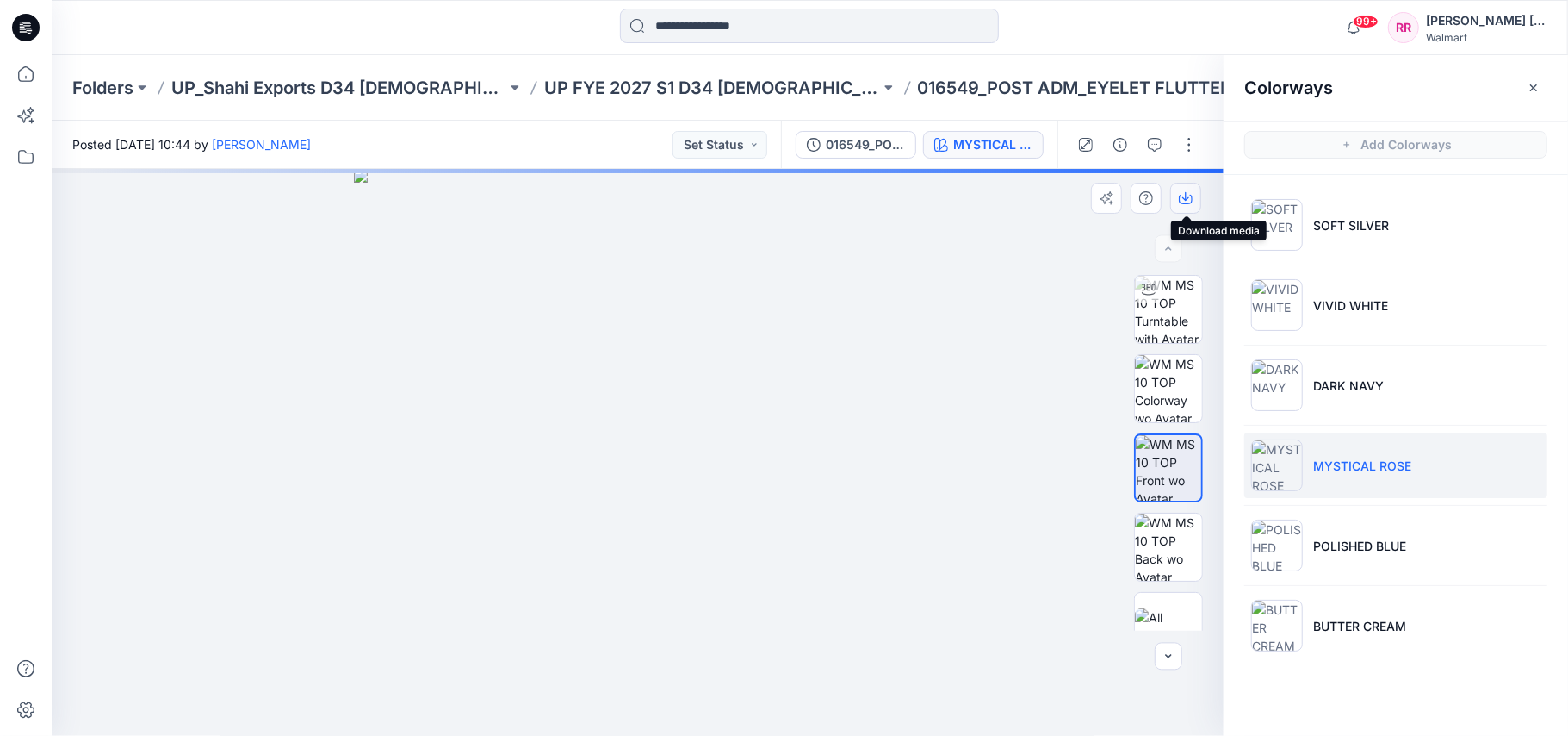
click at [1190, 204] on icon "button" at bounding box center [1186, 198] width 14 height 14
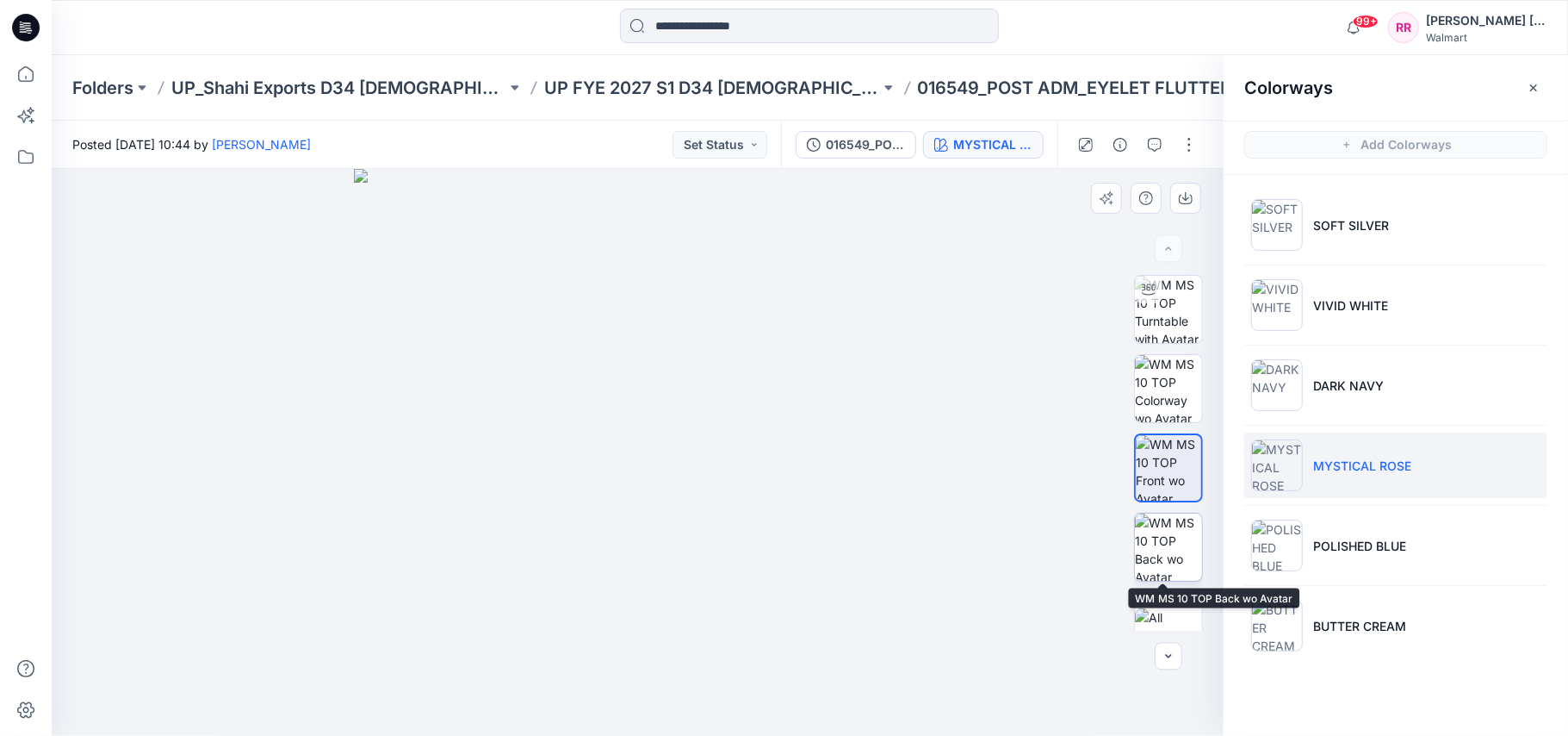
click at [1166, 534] on img at bounding box center [1168, 548] width 68 height 68
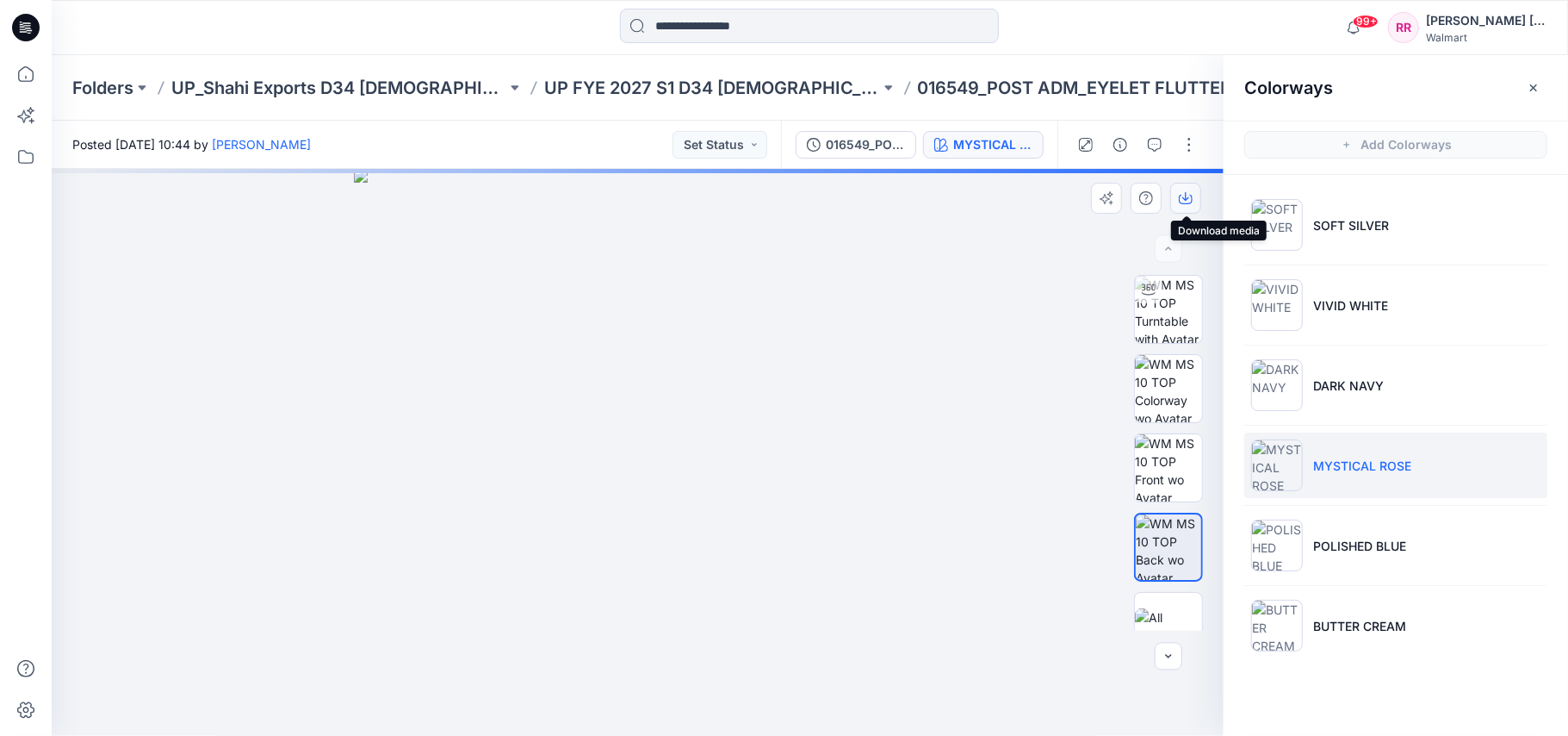
click at [1189, 204] on icon "button" at bounding box center [1186, 198] width 14 height 14
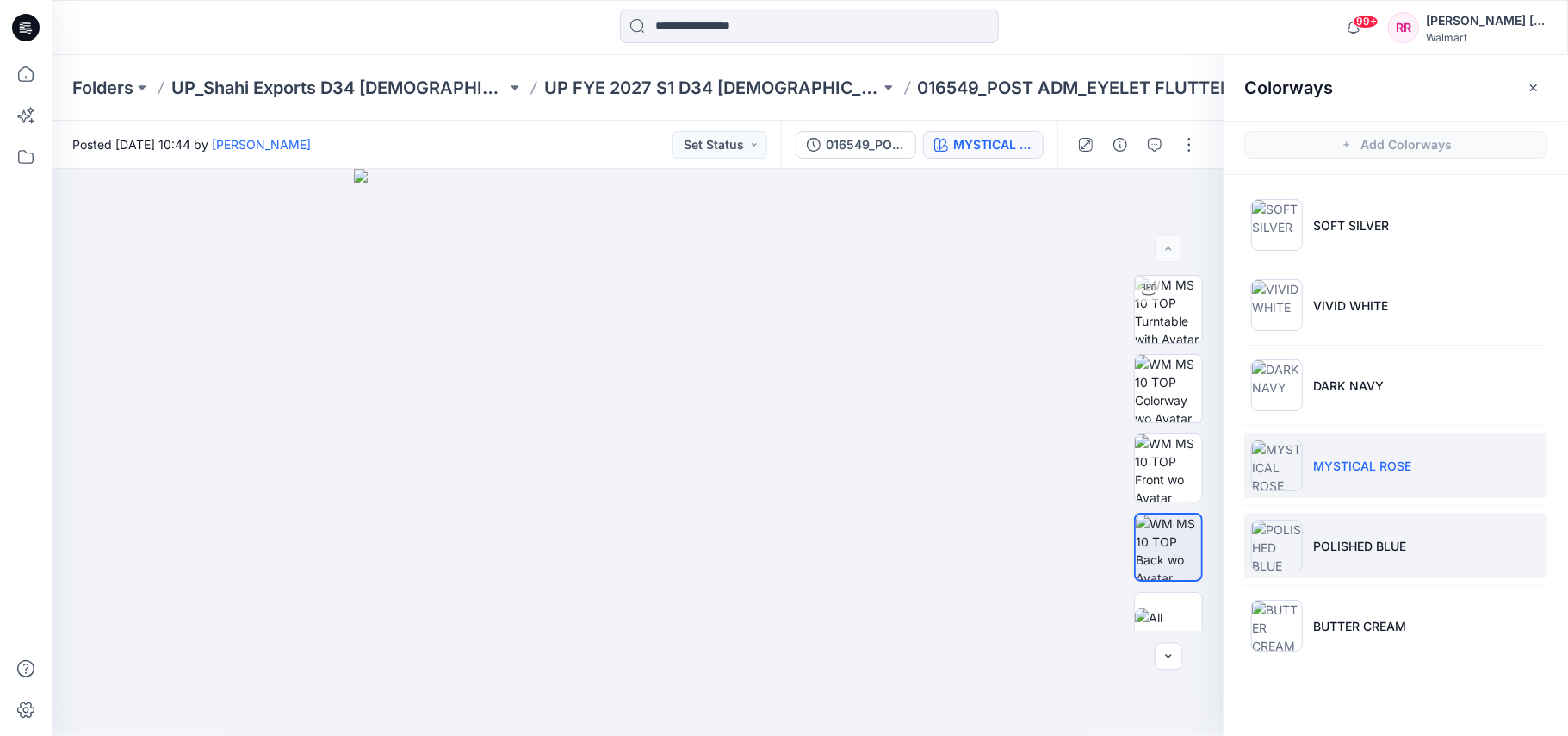
click at [1358, 530] on li "POLISHED BLUE" at bounding box center [1396, 546] width 303 height 66
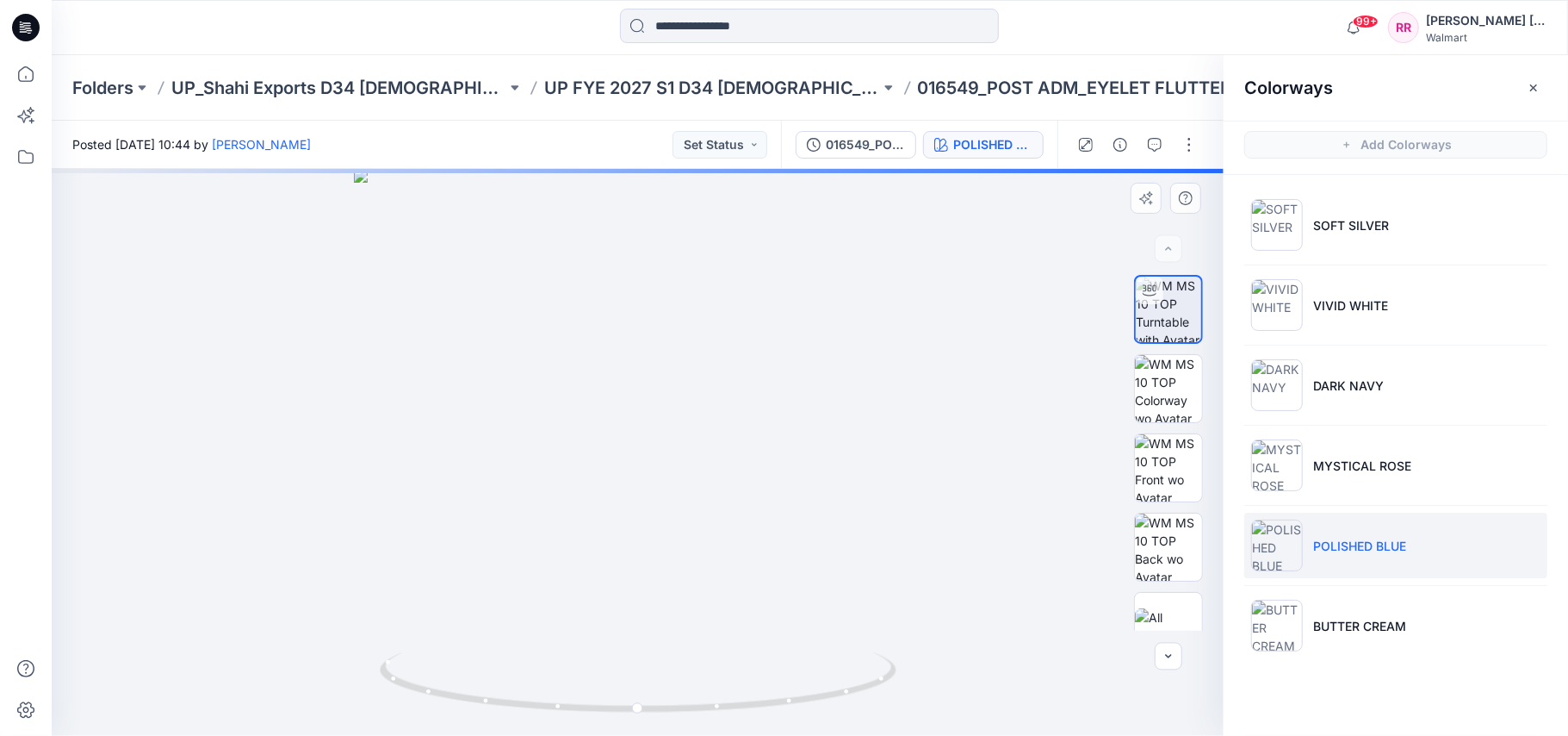
drag, startPoint x: 1035, startPoint y: 518, endPoint x: 1073, endPoint y: 530, distance: 39.8
click at [1035, 518] on div at bounding box center [638, 452] width 1172 height 567
click at [1159, 475] on img at bounding box center [1168, 468] width 68 height 68
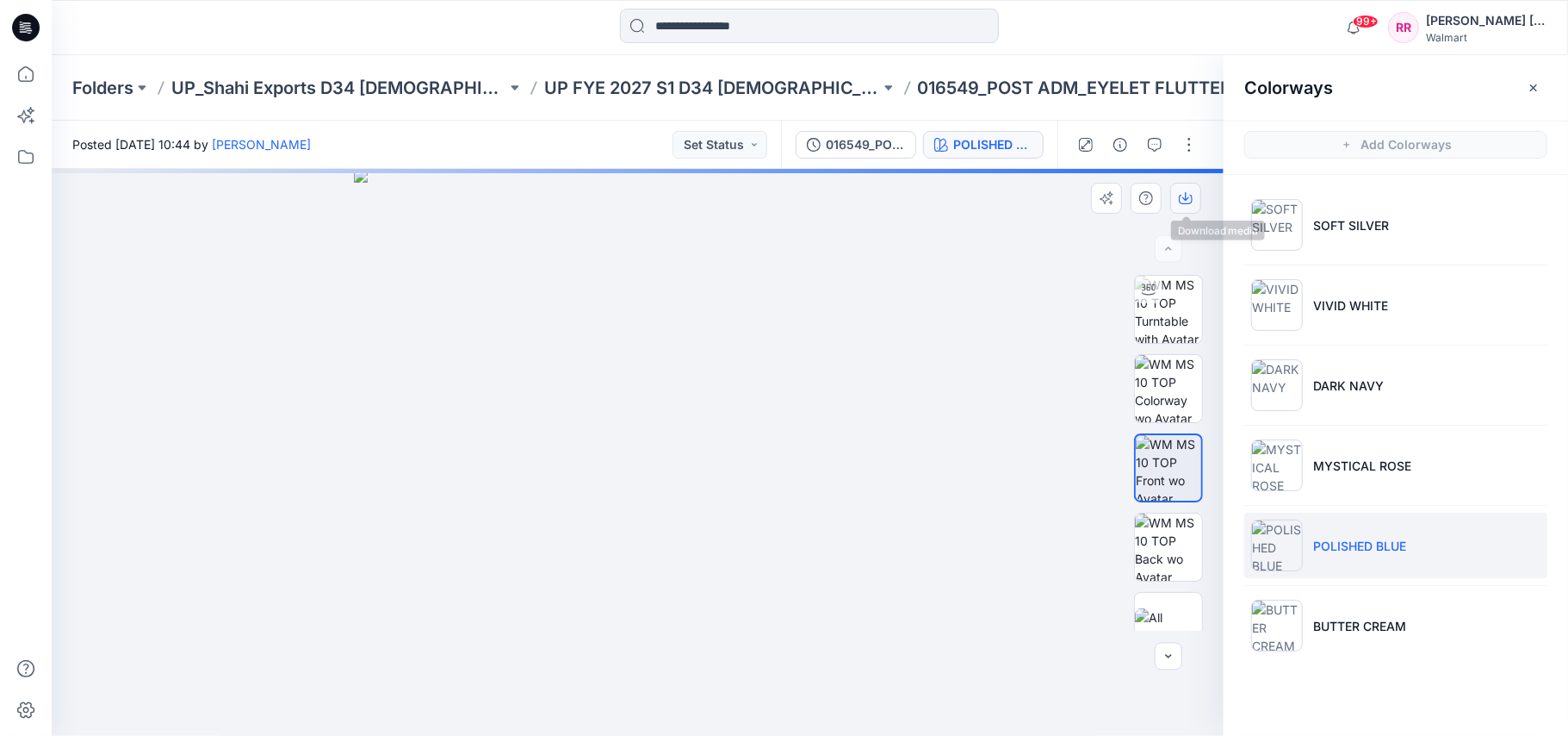
click at [1189, 198] on icon "button" at bounding box center [1186, 196] width 7 height 9
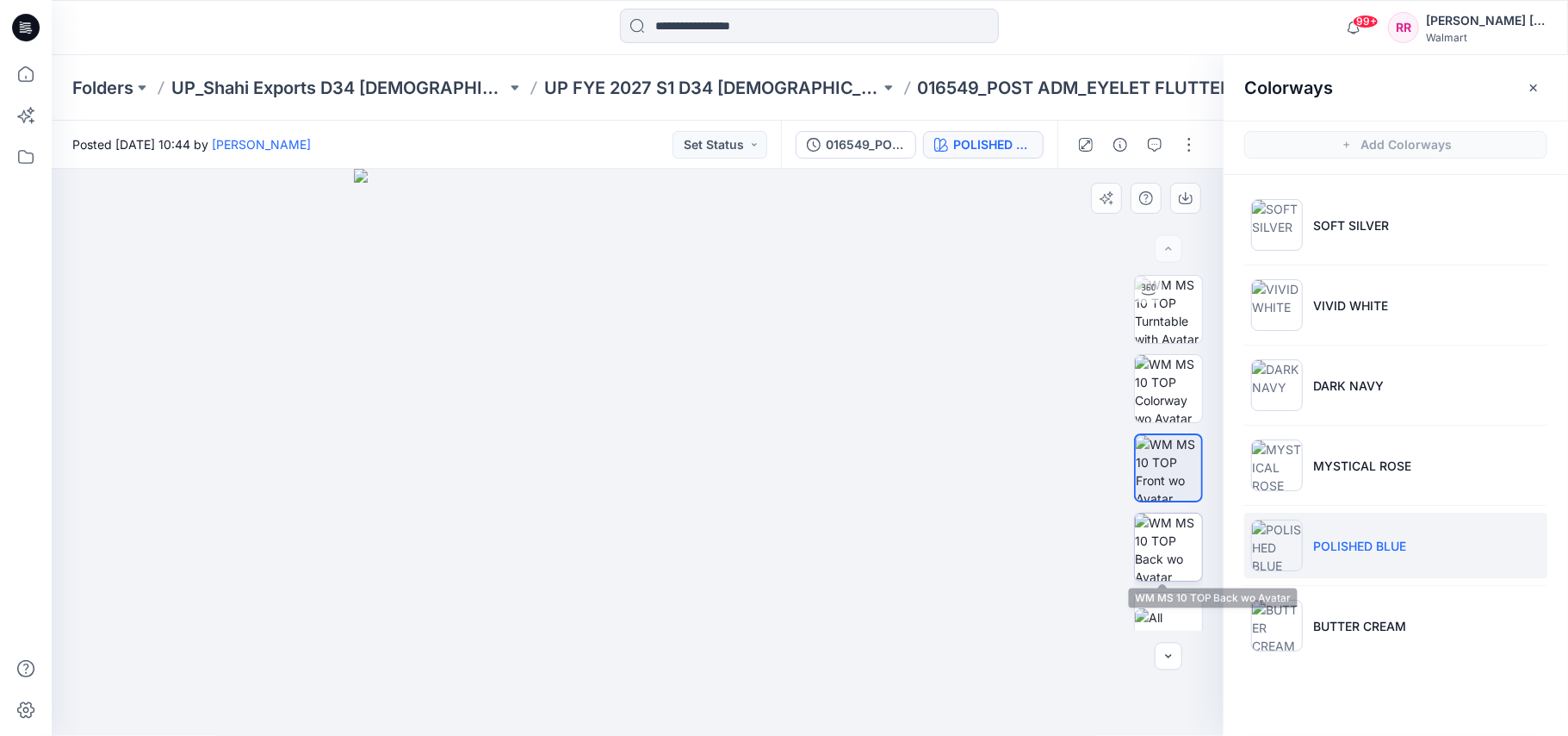
click at [1183, 542] on img at bounding box center [1168, 548] width 68 height 68
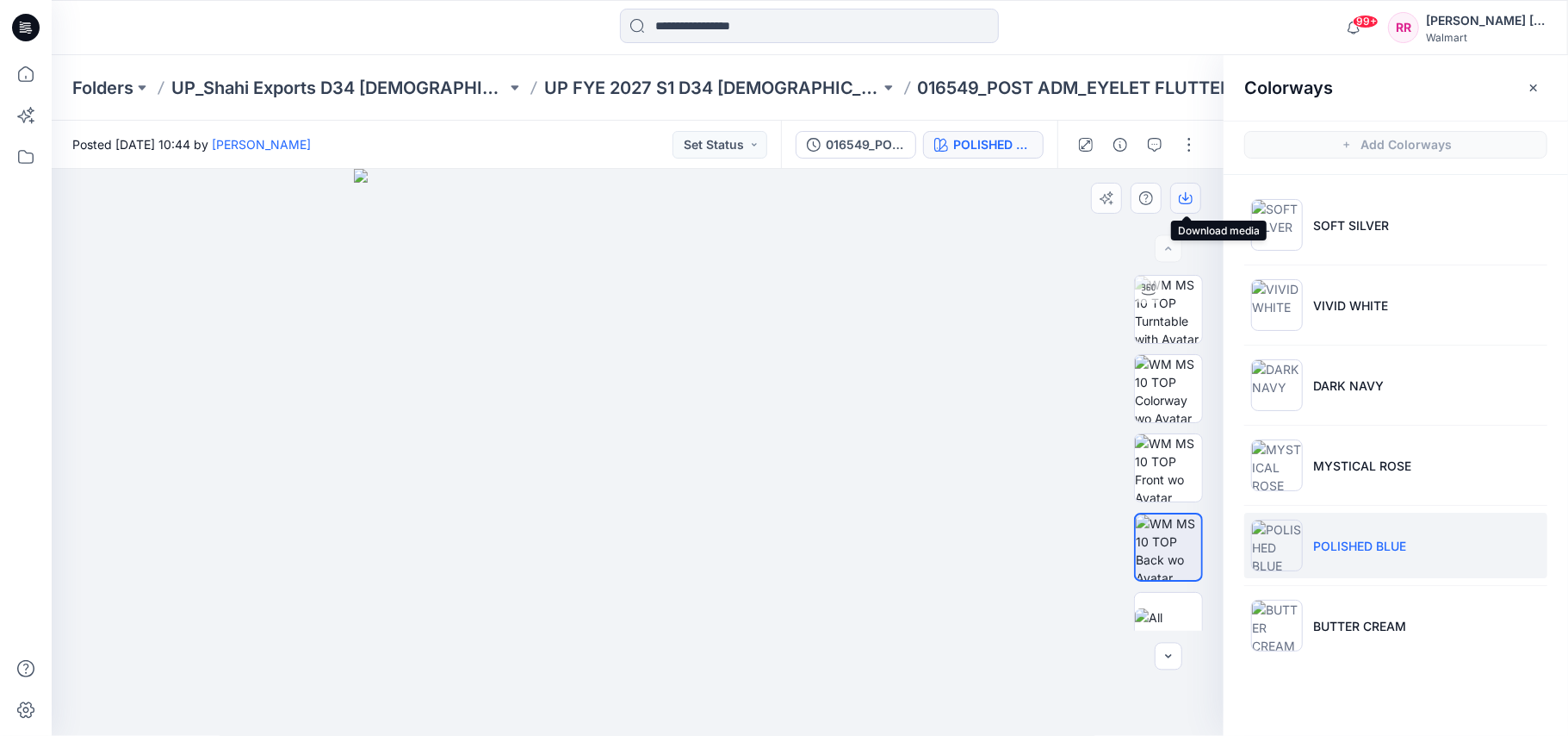
click at [1185, 201] on icon "button" at bounding box center [1186, 198] width 14 height 14
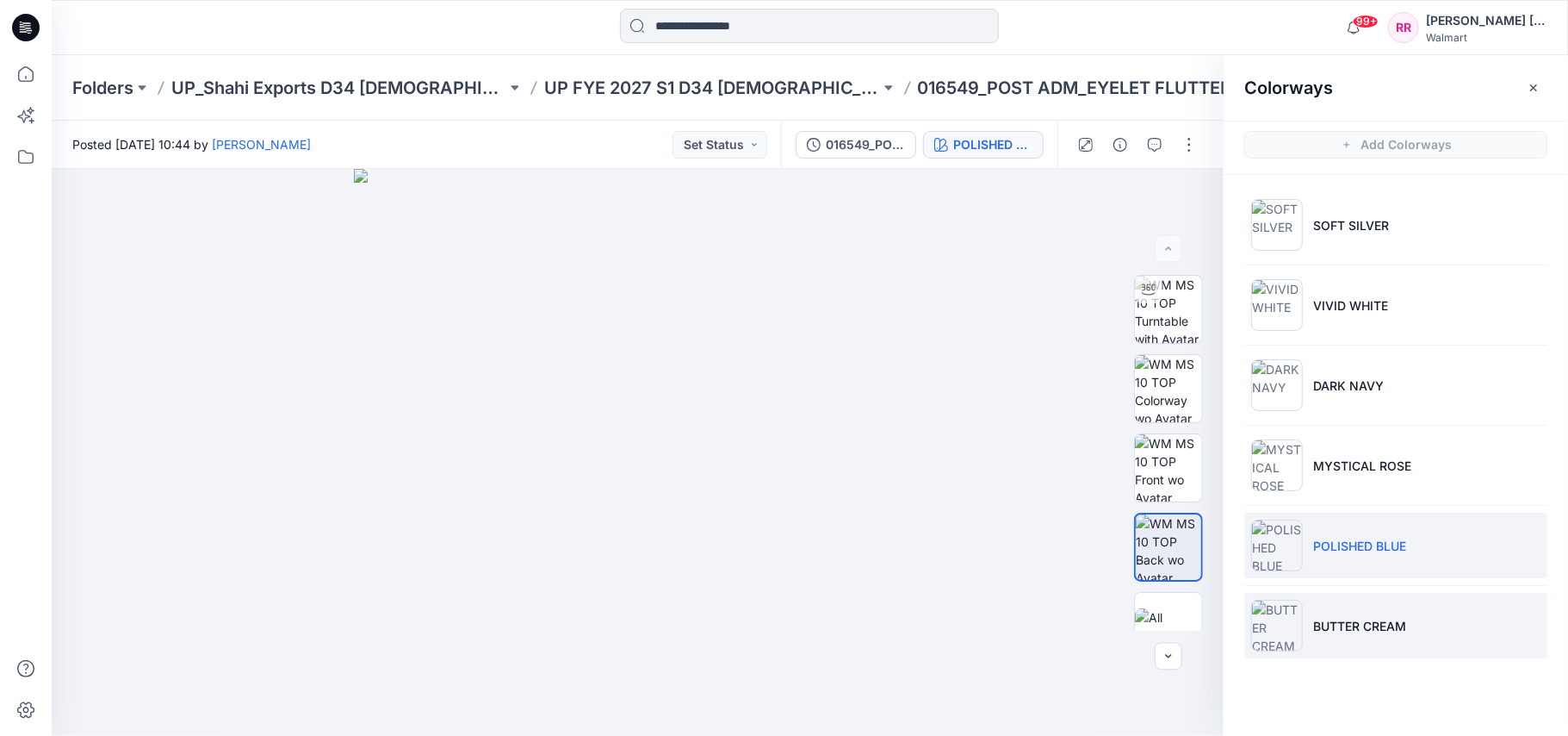
click at [1365, 618] on p "BUTTER CREAM" at bounding box center [1359, 626] width 93 height 18
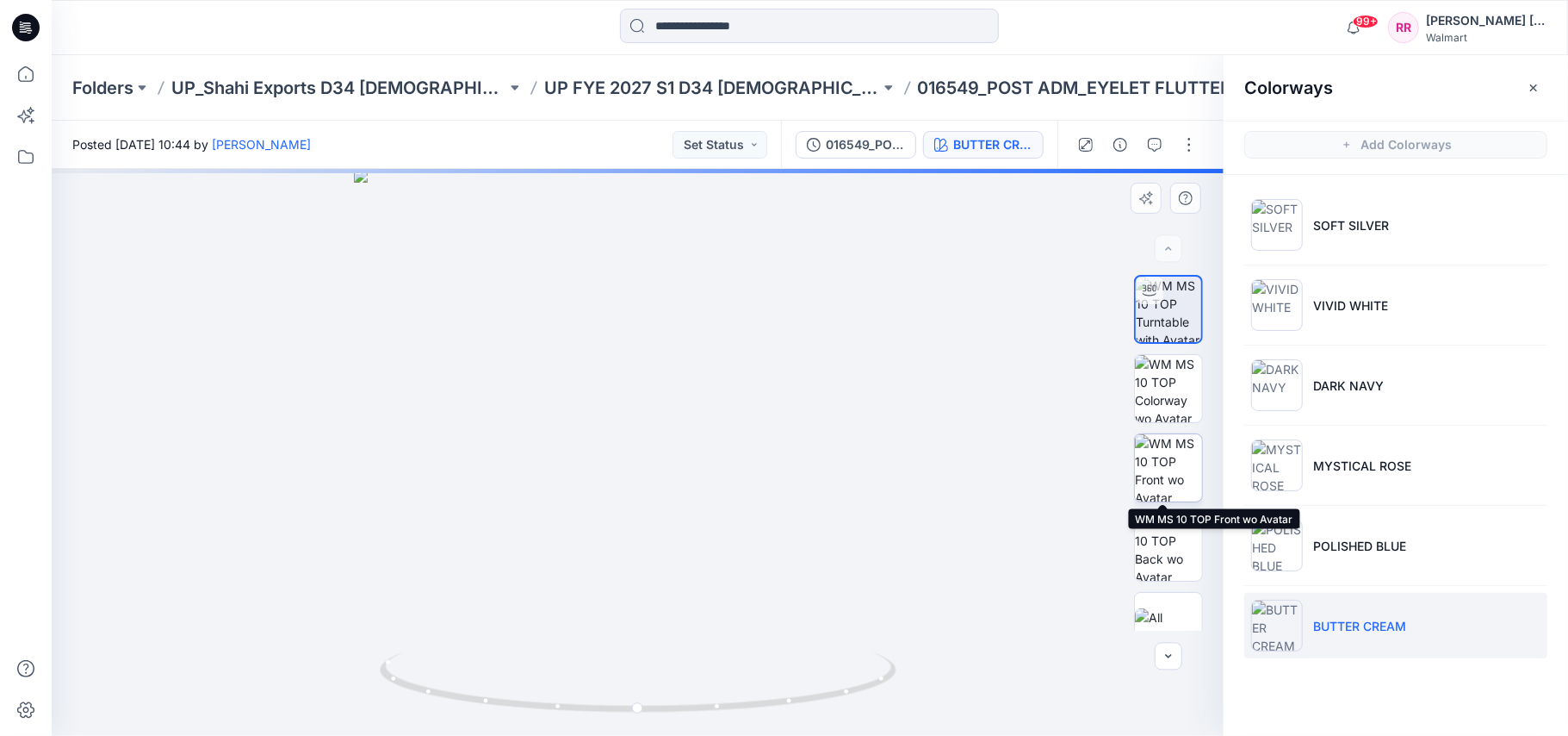
click at [1175, 466] on img at bounding box center [1168, 468] width 68 height 68
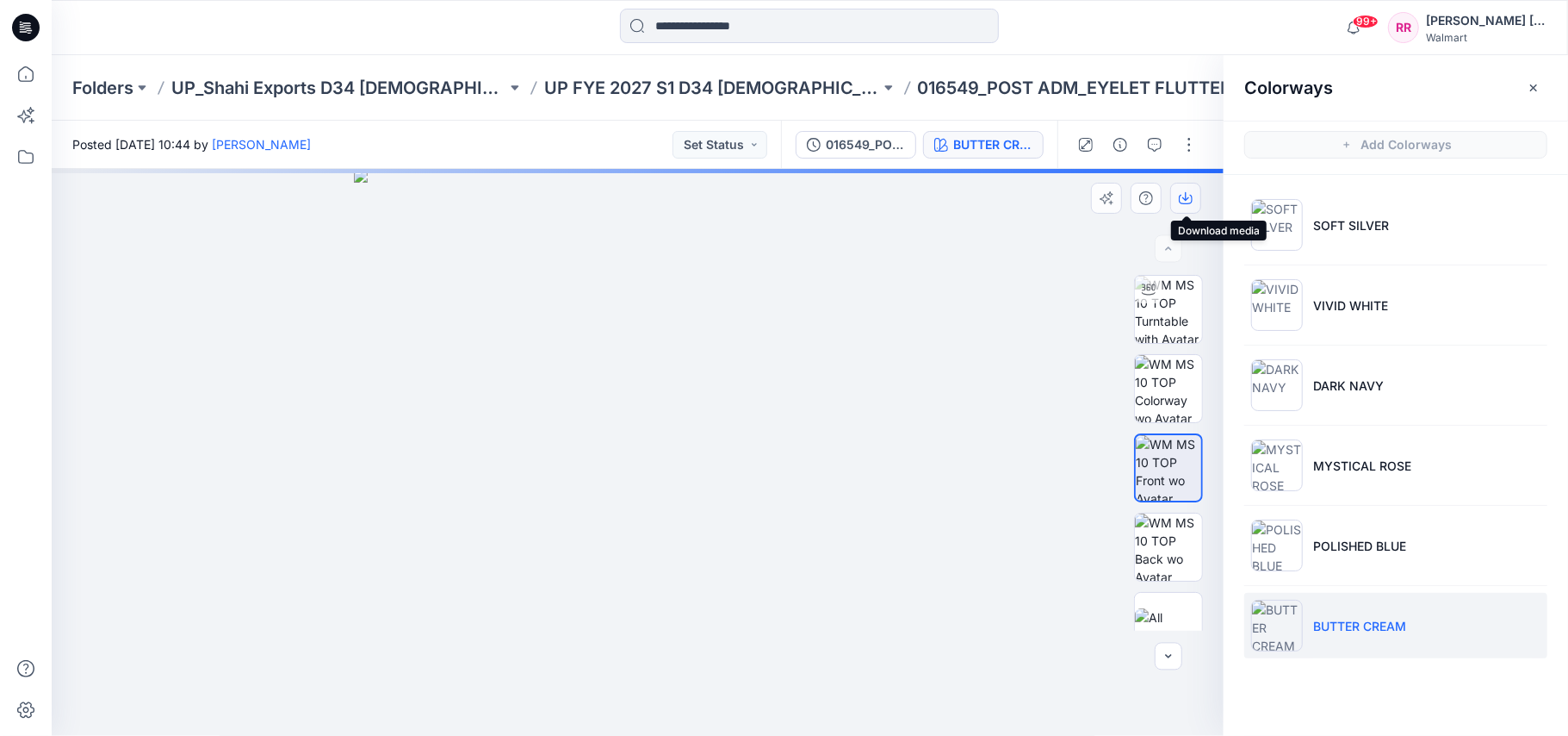
click at [1178, 191] on button "button" at bounding box center [1186, 198] width 31 height 31
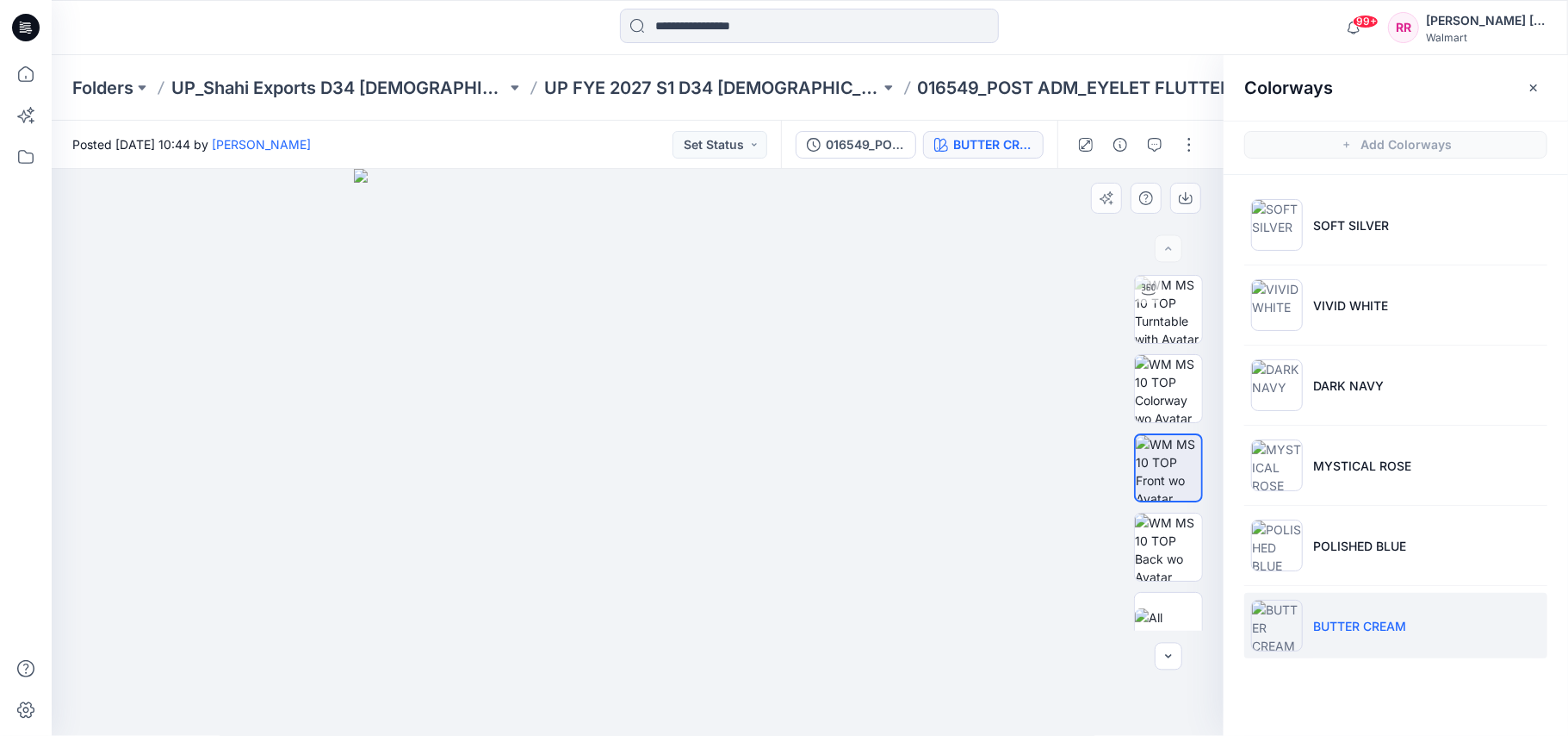
click at [965, 441] on div at bounding box center [638, 453] width 1172 height 568
click at [1189, 203] on icon "button" at bounding box center [1186, 200] width 14 height 10
click at [1180, 527] on img at bounding box center [1168, 548] width 68 height 68
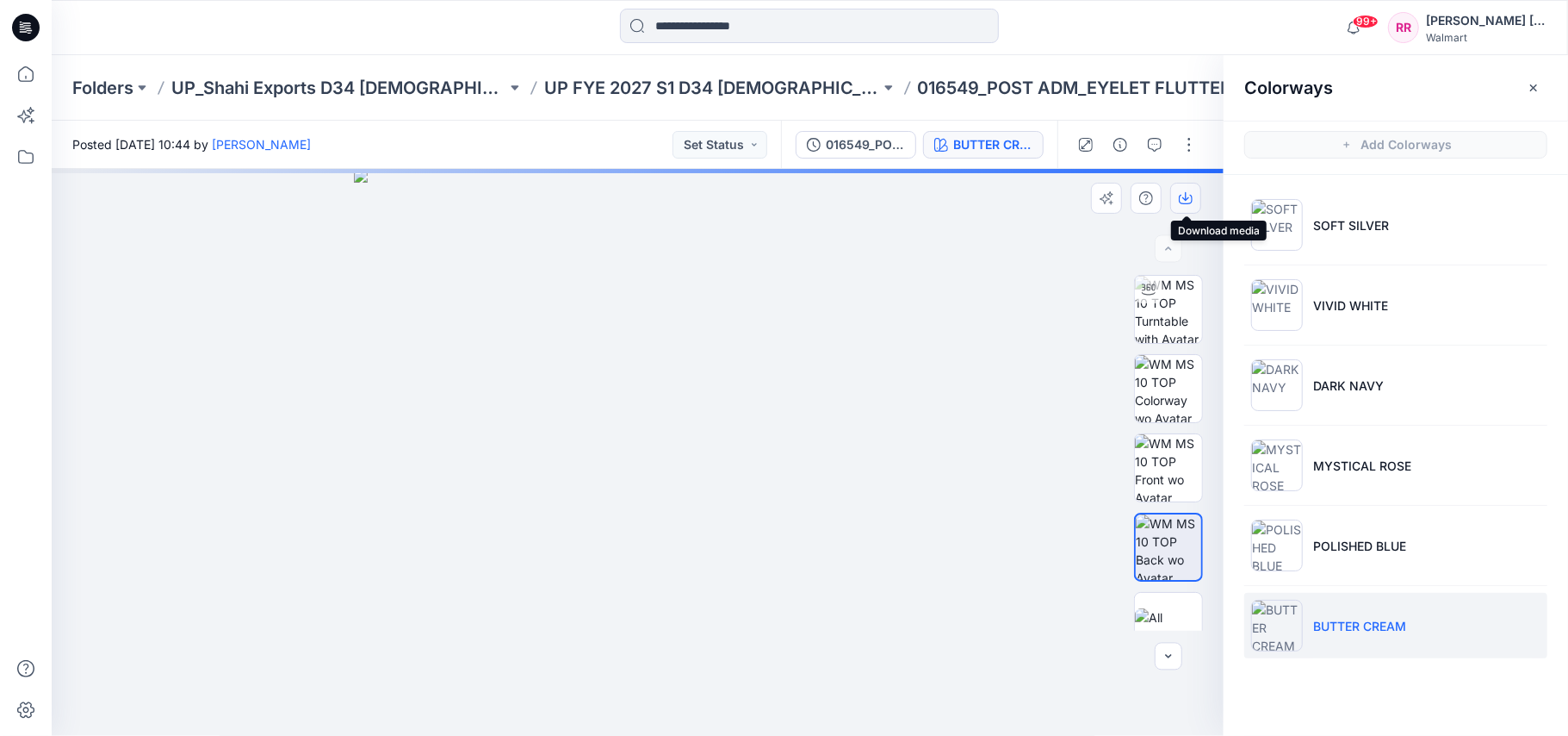
click at [1186, 200] on icon "button" at bounding box center [1186, 196] width 7 height 9
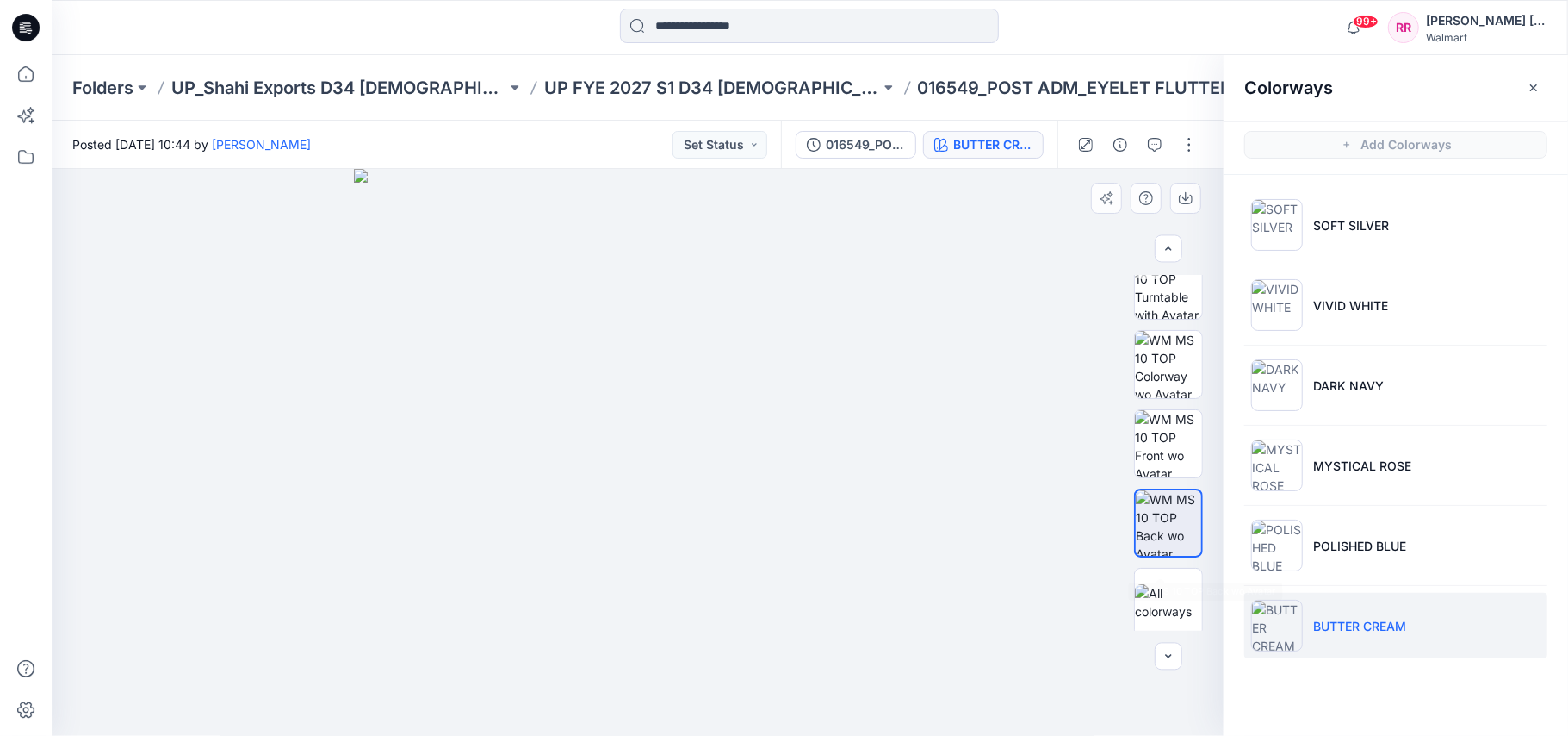
scroll to position [29, 0]
click at [1525, 95] on button "button" at bounding box center [1533, 88] width 28 height 28
